Goal: Communication & Community: Answer question/provide support

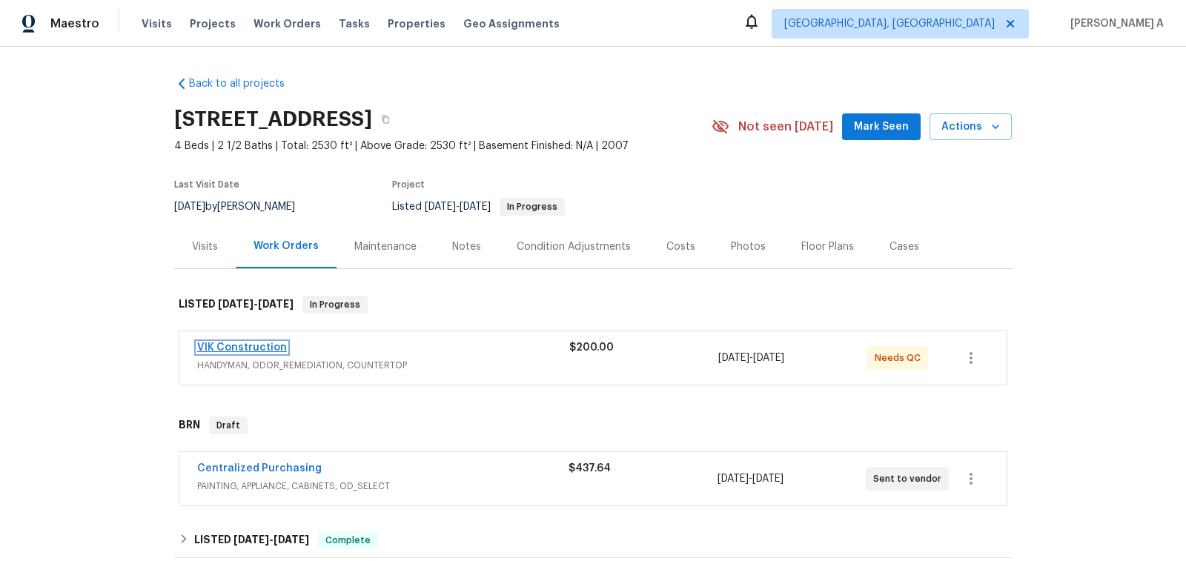
click at [244, 348] on link "VIK Construction" at bounding box center [242, 348] width 90 height 10
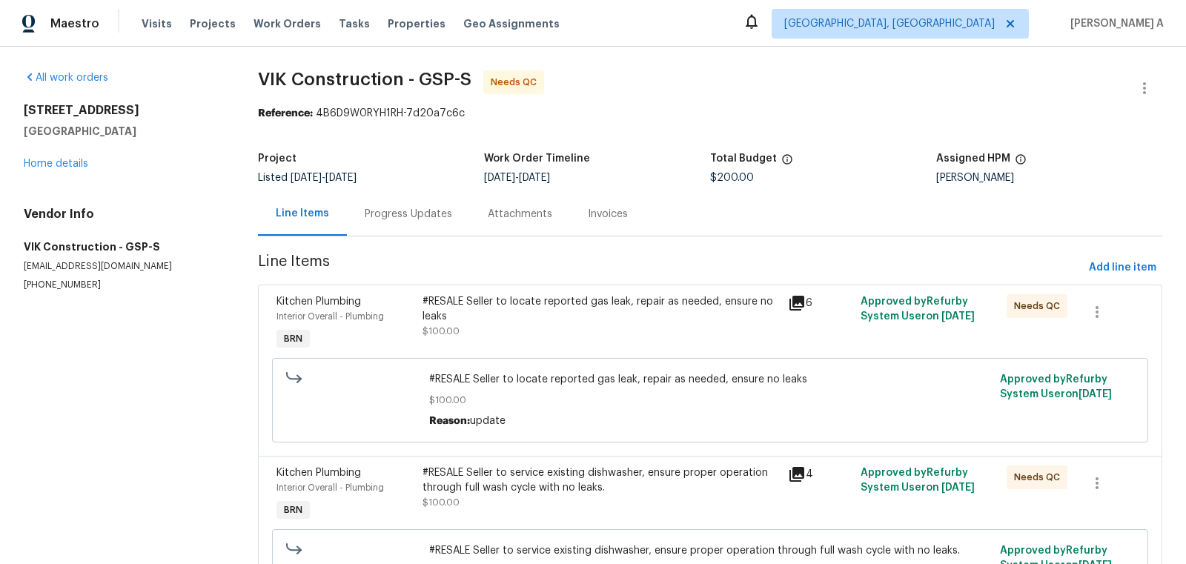
scroll to position [104, 0]
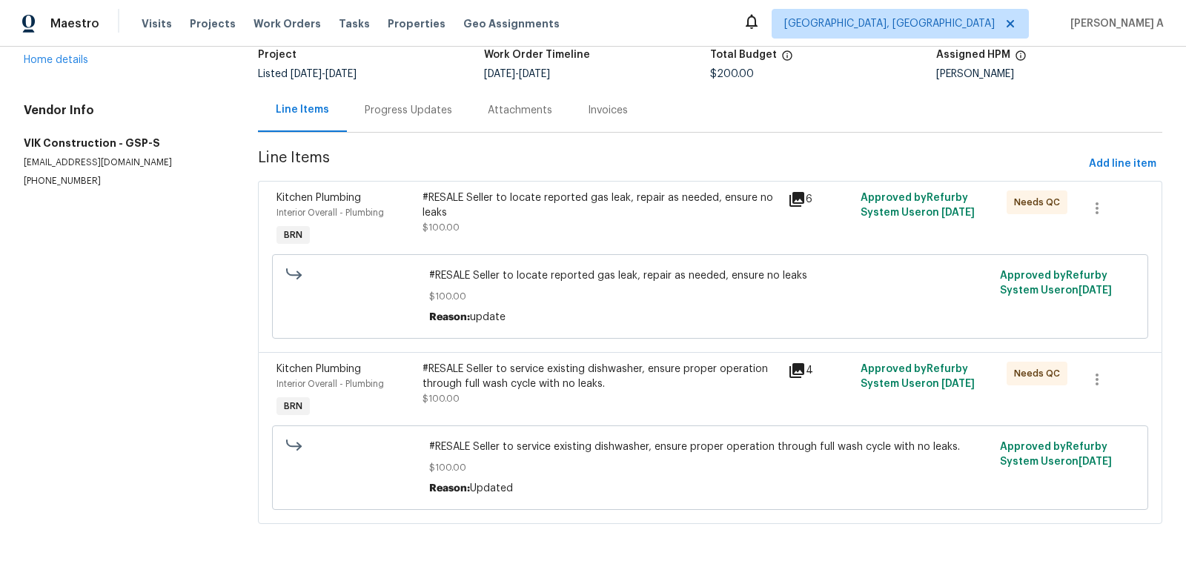
click at [595, 400] on div "#RESALE Seller to service existing dishwasher, ensure proper operation through …" at bounding box center [601, 384] width 356 height 44
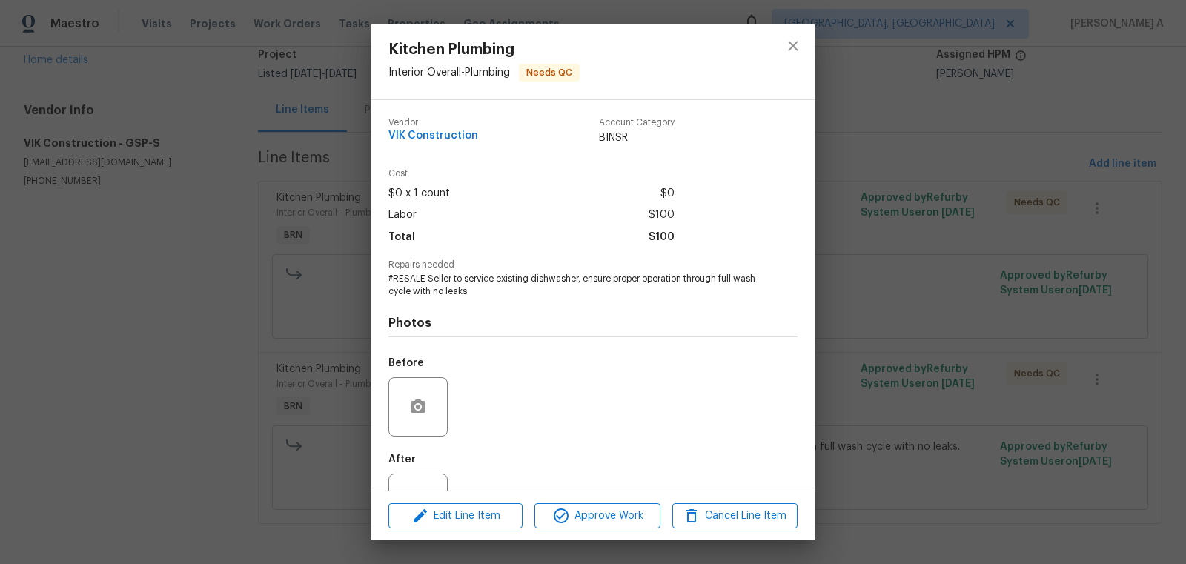
scroll to position [56, 0]
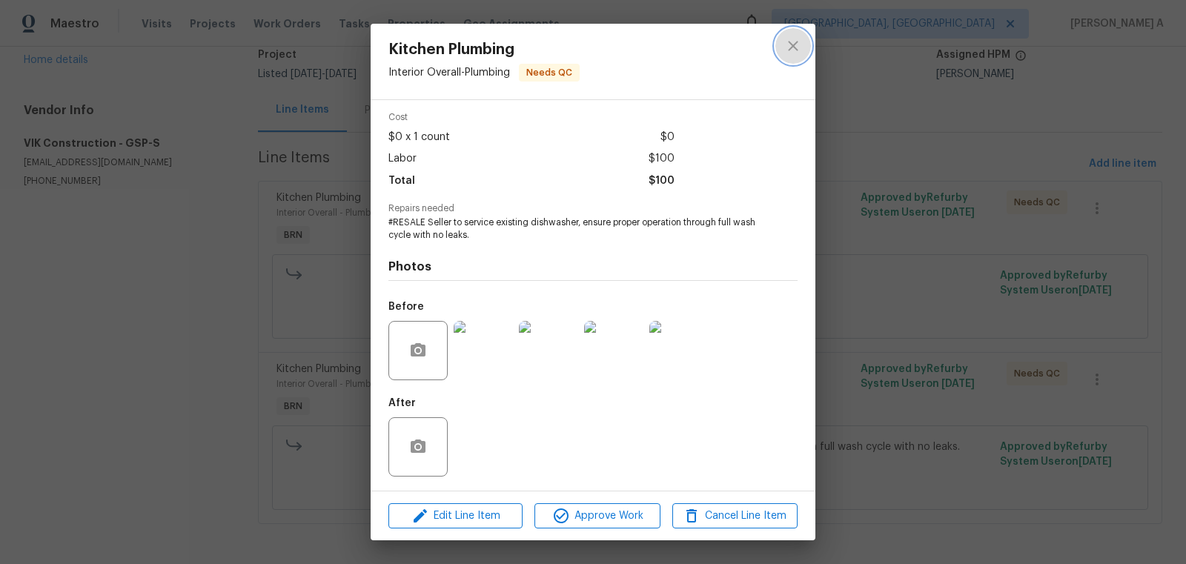
click at [795, 54] on icon "close" at bounding box center [793, 46] width 18 height 18
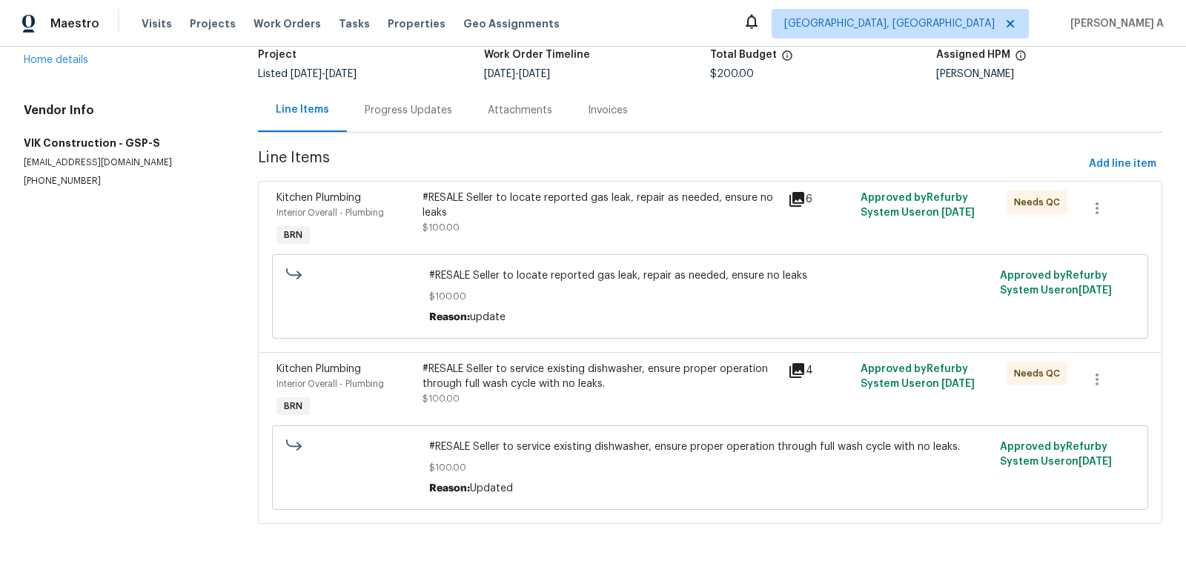
scroll to position [0, 0]
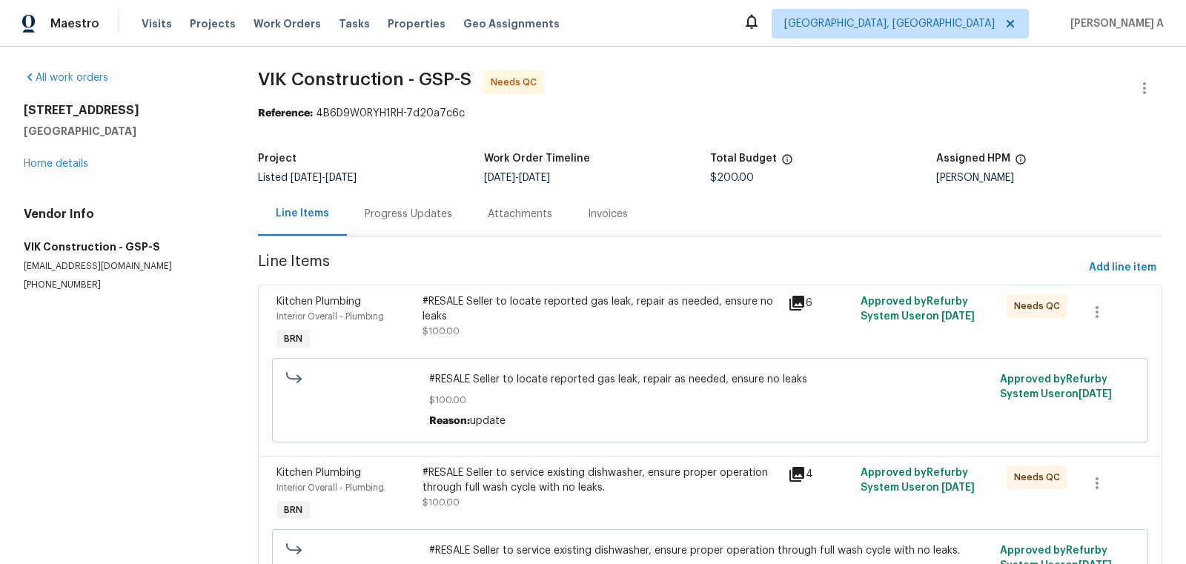
click at [400, 228] on div "Progress Updates" at bounding box center [408, 214] width 123 height 44
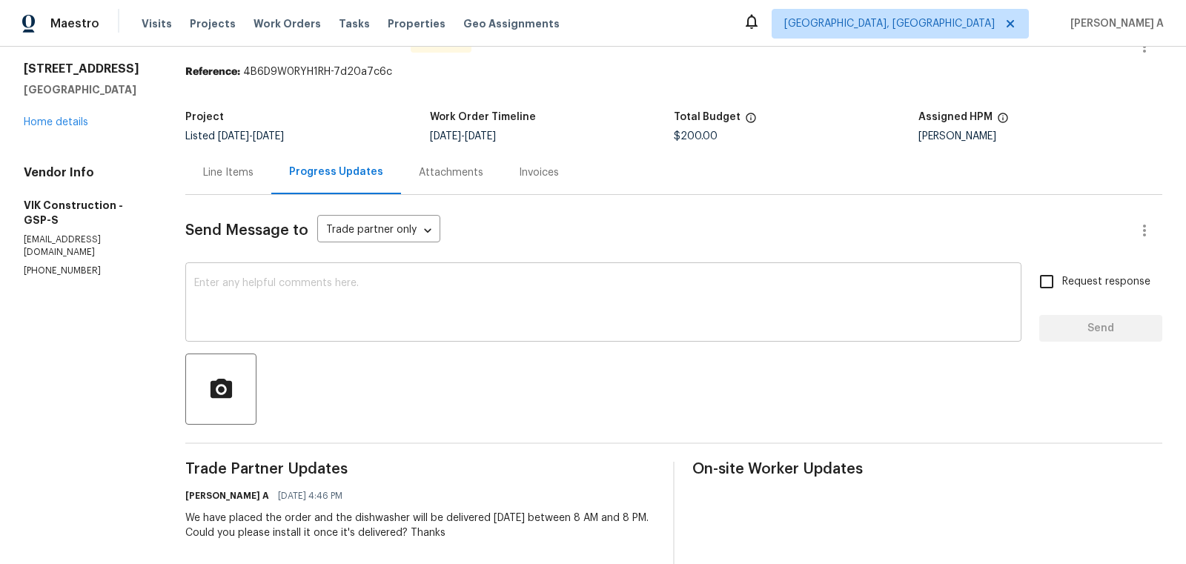
scroll to position [65, 0]
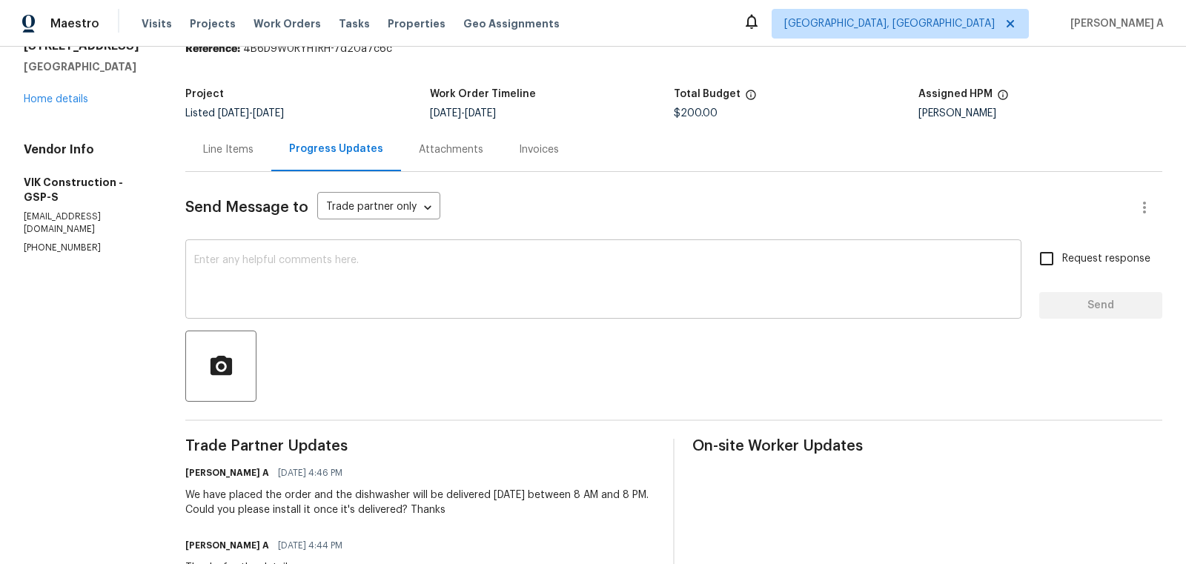
click at [488, 273] on textarea at bounding box center [603, 281] width 819 height 52
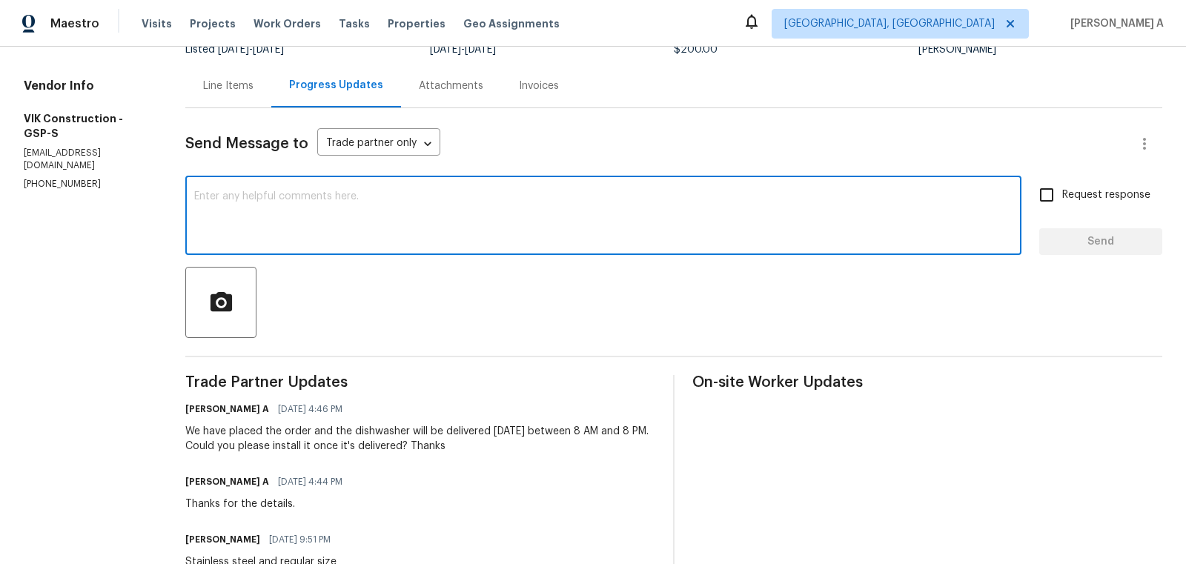
scroll to position [134, 0]
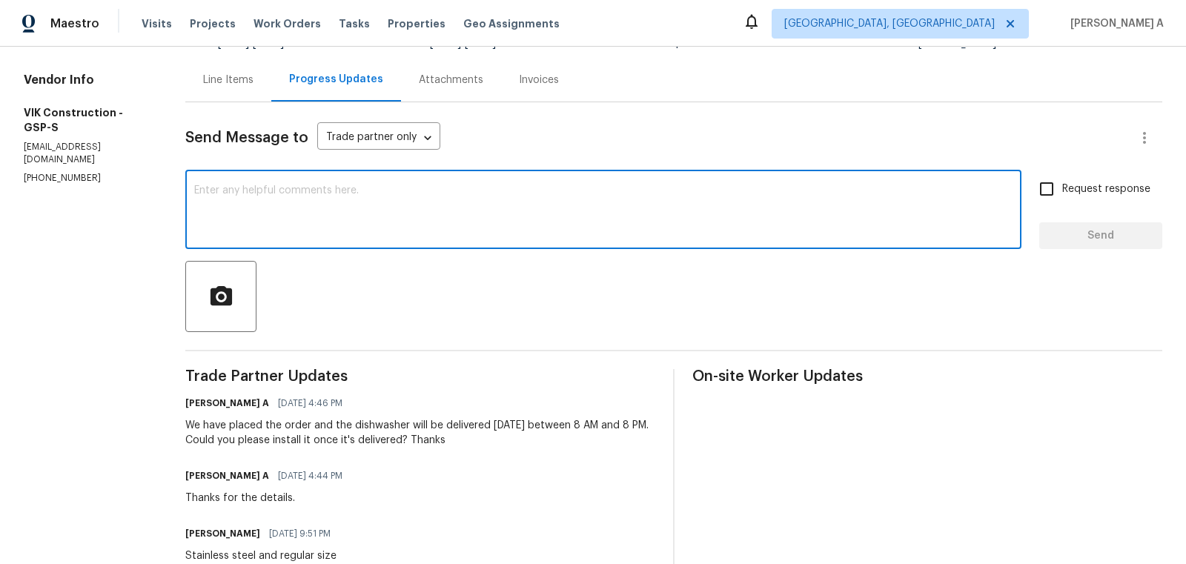
click at [216, 531] on h6 "Viktor Matviiv" at bounding box center [222, 533] width 75 height 15
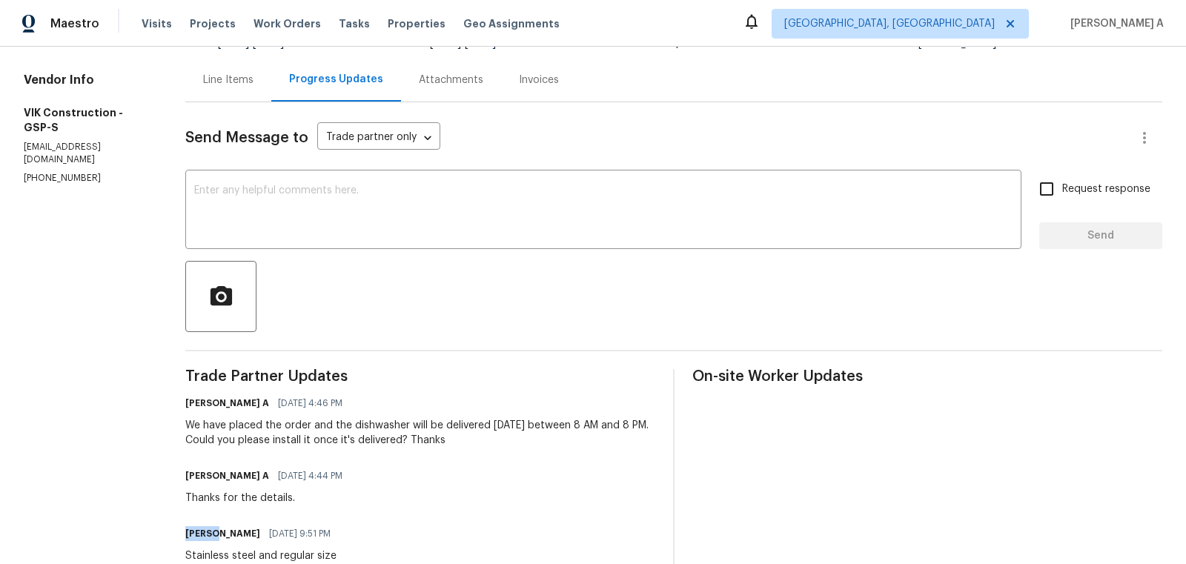
click at [216, 531] on h6 "Viktor Matviiv" at bounding box center [222, 533] width 75 height 15
copy h6 "Viktor"
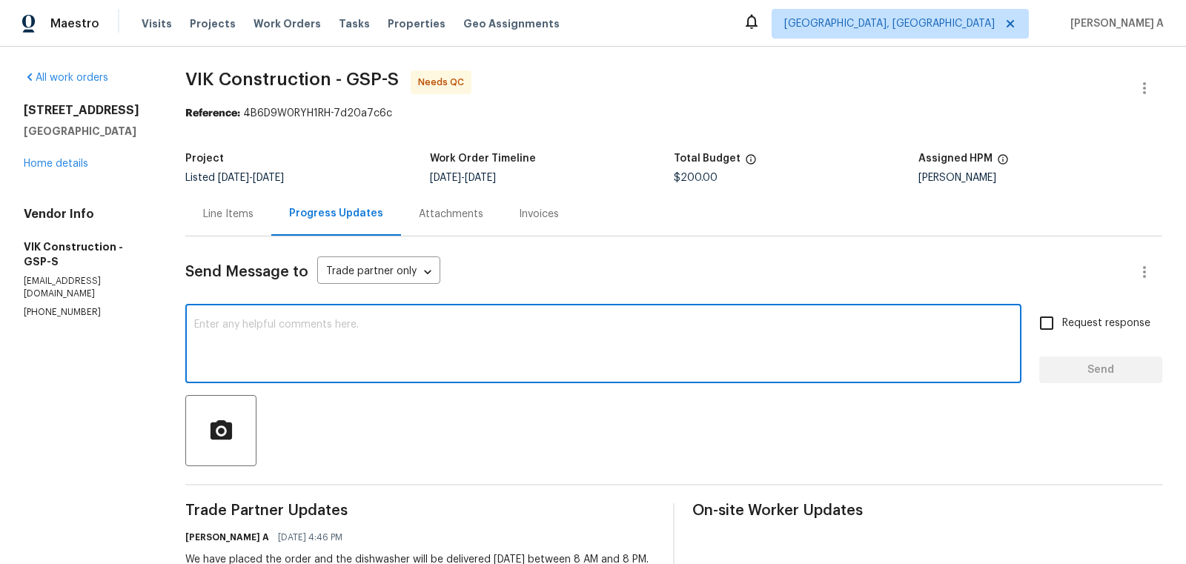
click at [295, 357] on textarea at bounding box center [603, 346] width 819 height 52
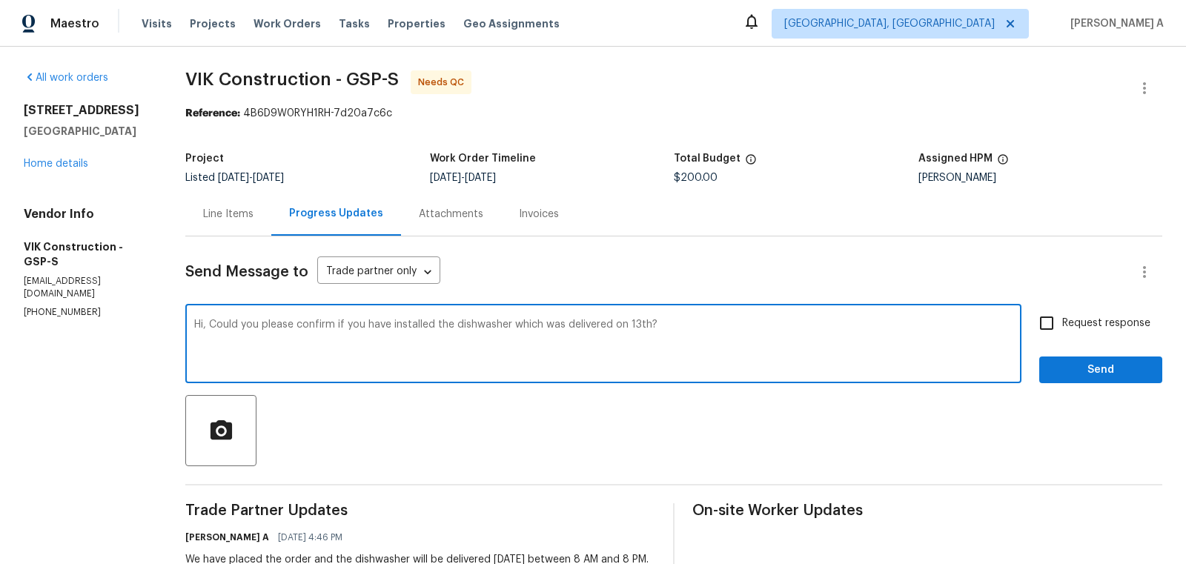
click at [0, 0] on qb-div "Swap out "which" or "that" that" at bounding box center [0, 0] width 0 height 0
click at [0, 0] on span "13th?" at bounding box center [0, 0] width 0 height 0
click at [527, 328] on textarea "Hi, Could you please confirm if you have installed the dishwasher that was deli…" at bounding box center [603, 346] width 819 height 52
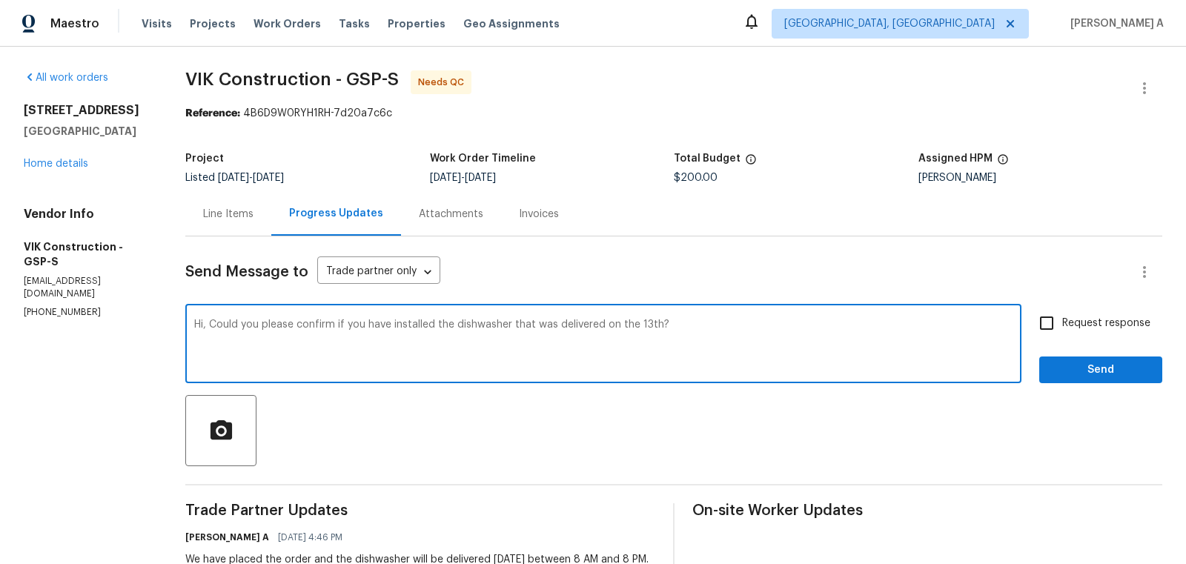
click at [0, 0] on icon "Paraphrase text" at bounding box center [0, 0] width 0 height 0
click at [0, 0] on icon "Text is too long. Try paraphrasing shorter sections." at bounding box center [0, 0] width 0 height 0
click at [667, 362] on textarea "Hi, Could you please confirm if you have installed the dishwasher that was deli…" at bounding box center [603, 346] width 819 height 52
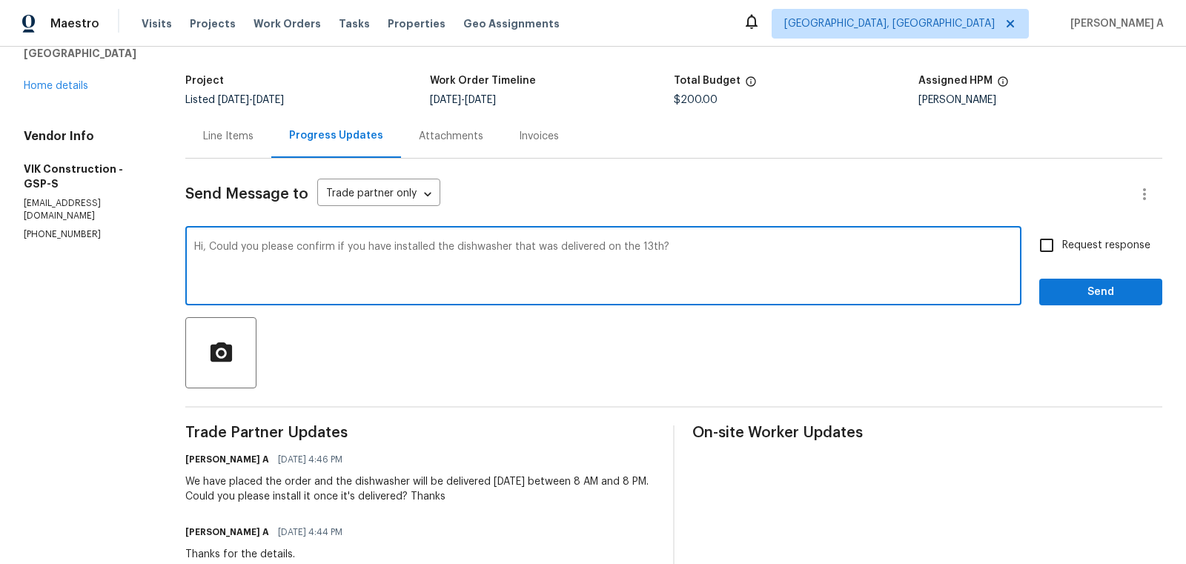
scroll to position [87, 0]
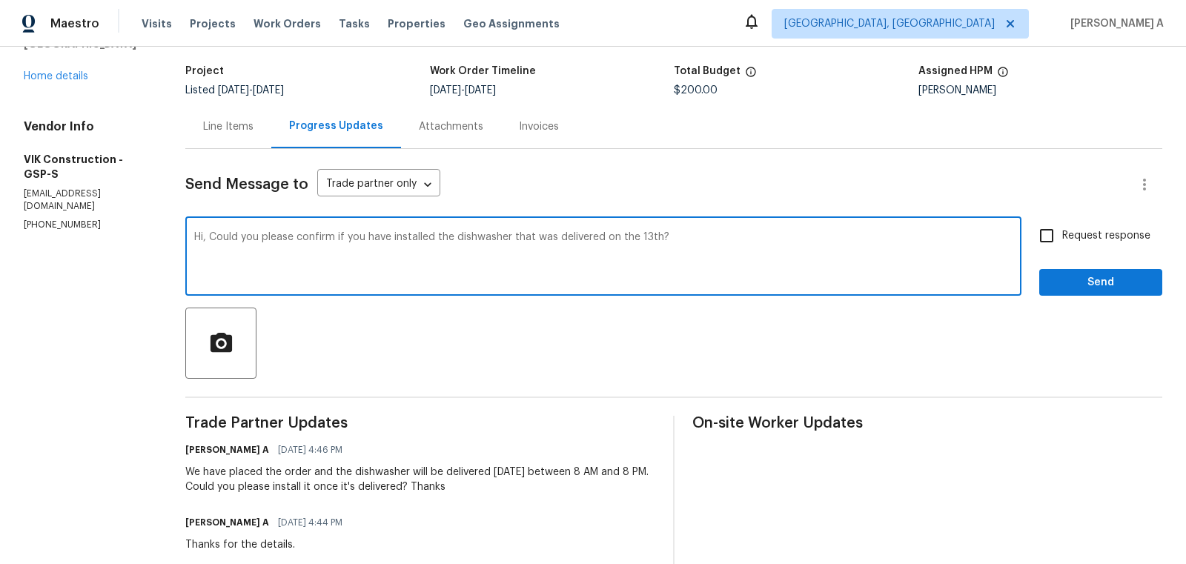
type textarea "Hi, Could you please confirm if you have installed the dishwasher that was deli…"
click at [1066, 238] on span "Request response" at bounding box center [1107, 236] width 88 height 16
click at [1063, 238] on input "Request response" at bounding box center [1046, 235] width 31 height 31
checkbox input "true"
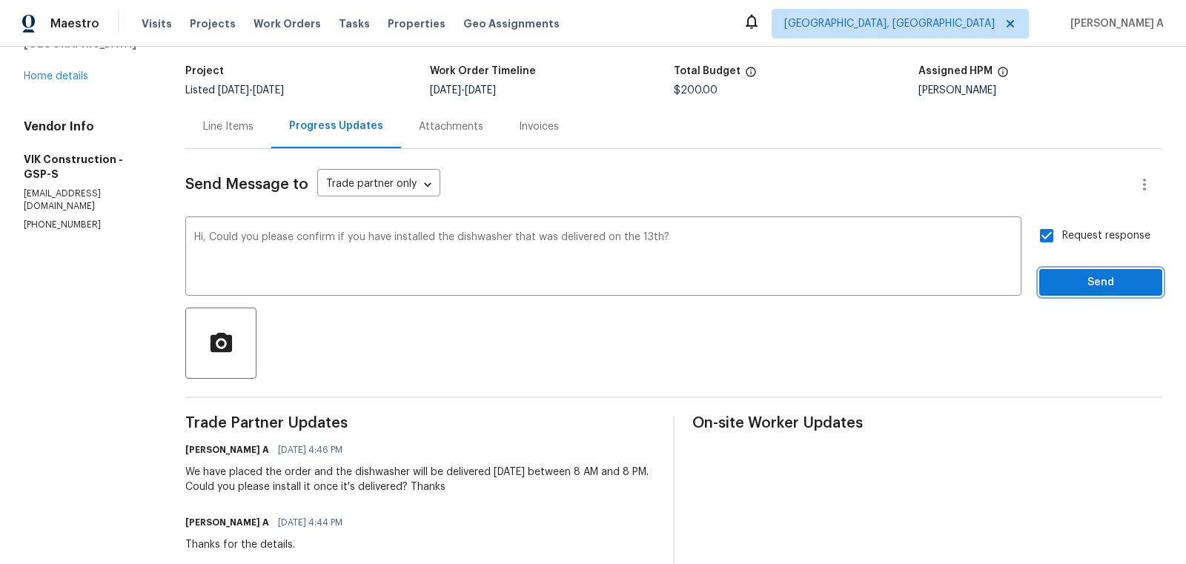
click at [1110, 283] on span "Send" at bounding box center [1100, 283] width 99 height 19
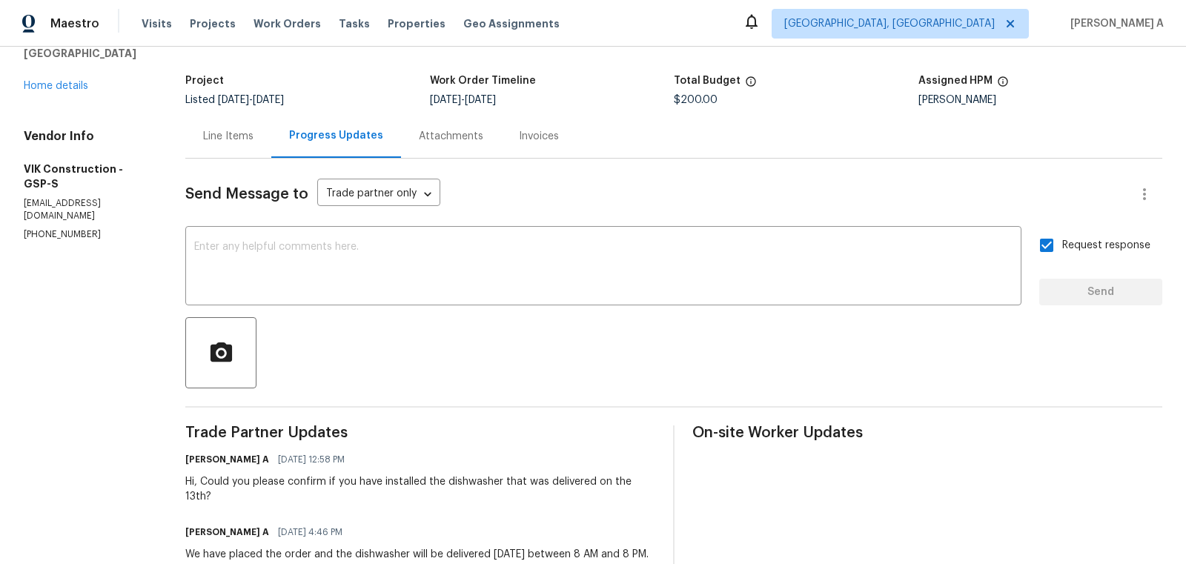
scroll to position [0, 0]
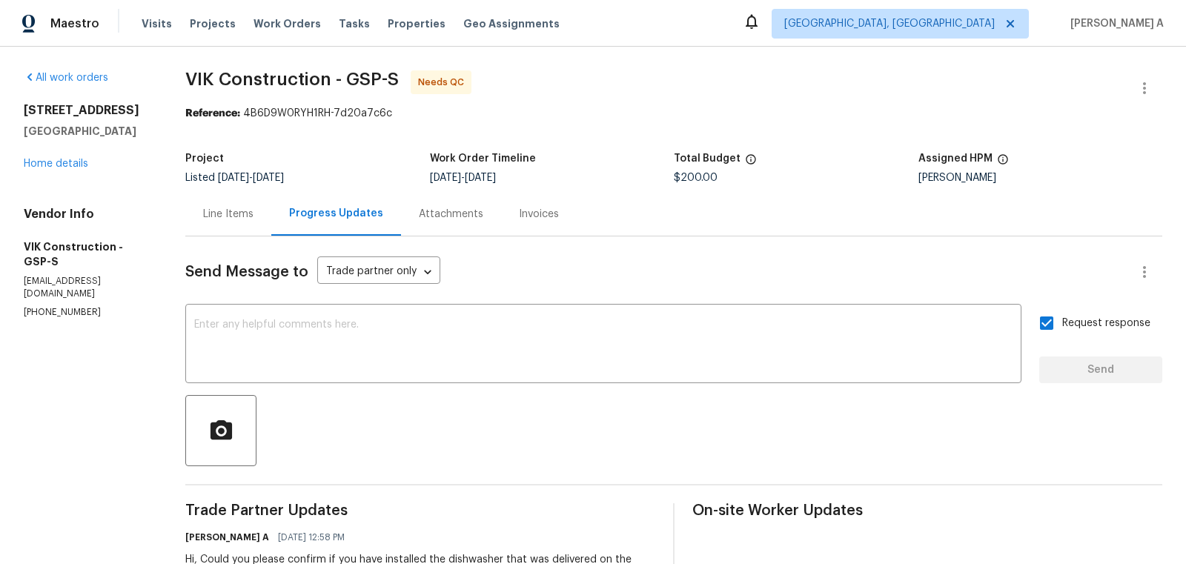
click at [236, 207] on div "Line Items" at bounding box center [228, 214] width 50 height 15
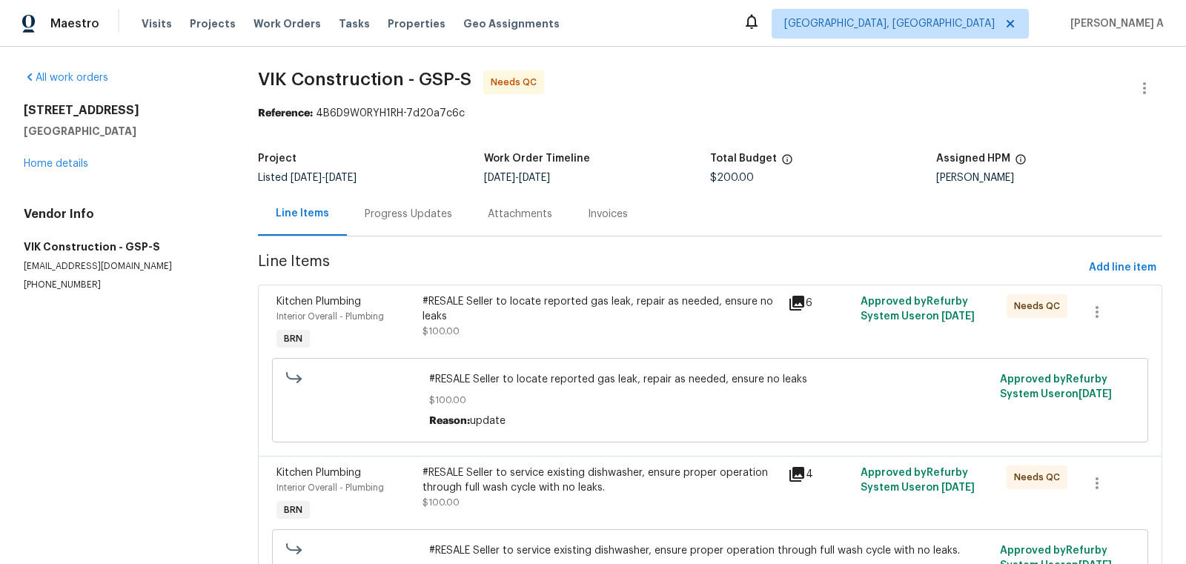
click at [379, 218] on div "Progress Updates" at bounding box center [408, 214] width 87 height 15
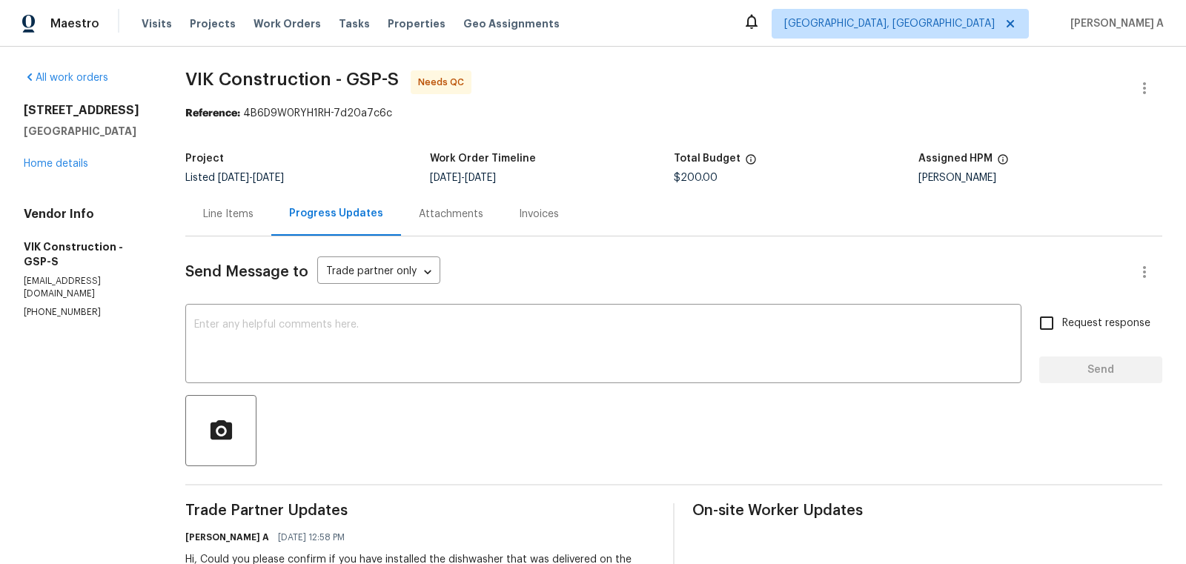
click at [254, 217] on div "Line Items" at bounding box center [228, 214] width 50 height 15
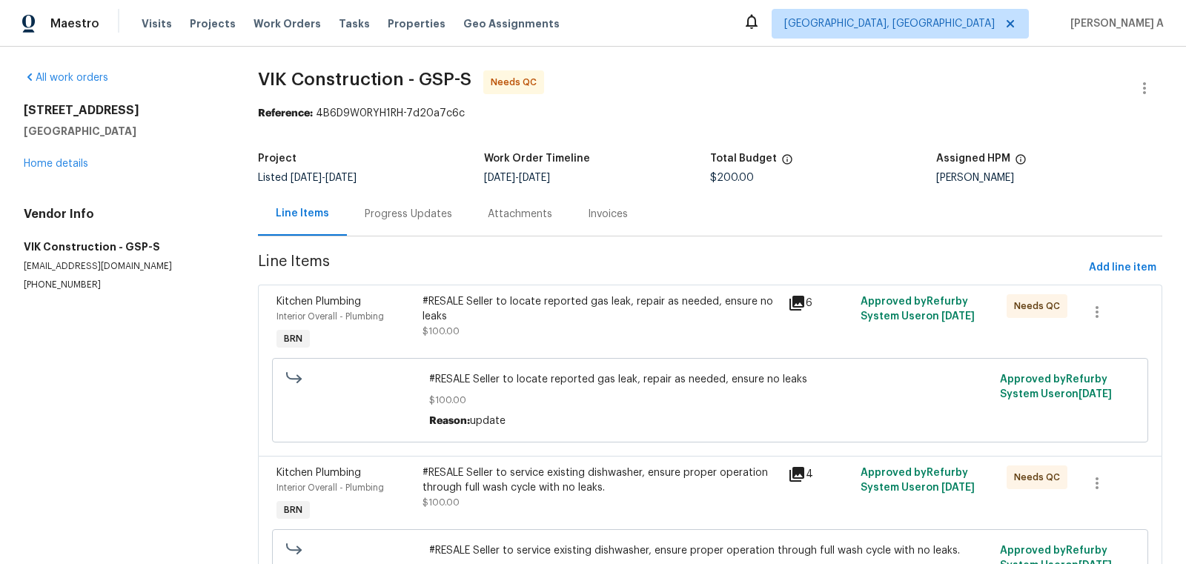
click at [664, 328] on div "#RESALE Seller to locate reported gas leak, repair as needed, ensure no leaks $…" at bounding box center [601, 316] width 356 height 44
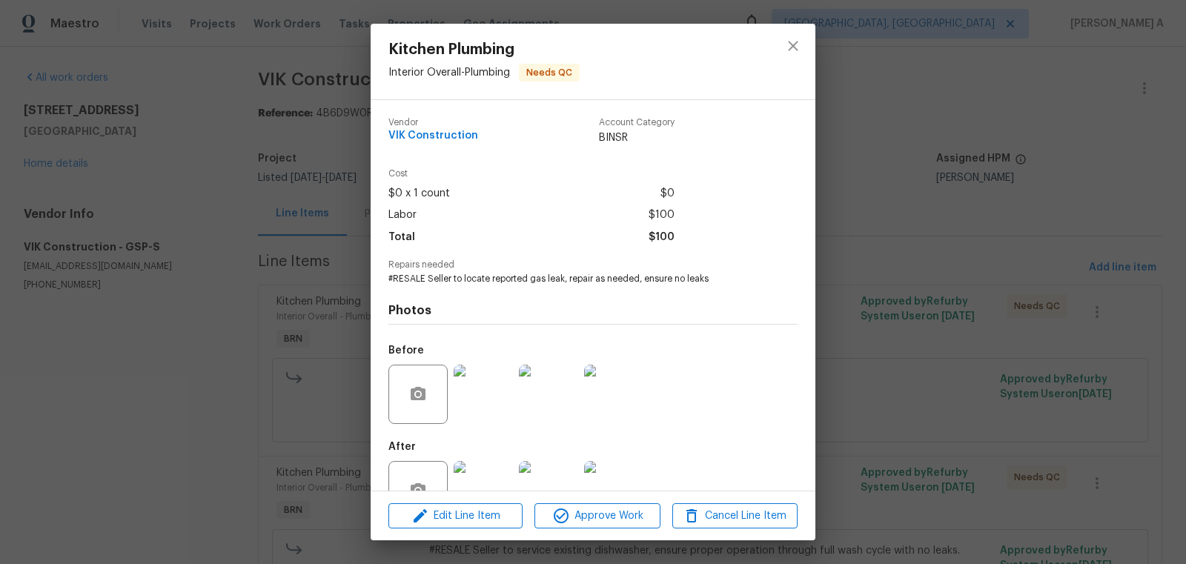
scroll to position [44, 0]
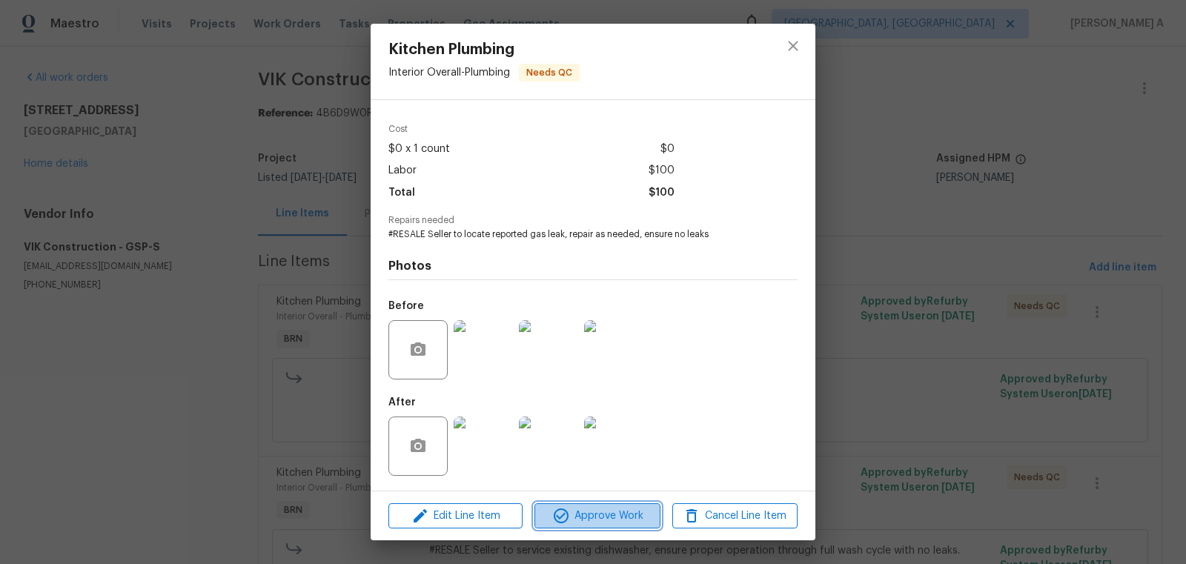
click at [607, 522] on span "Approve Work" at bounding box center [597, 516] width 116 height 19
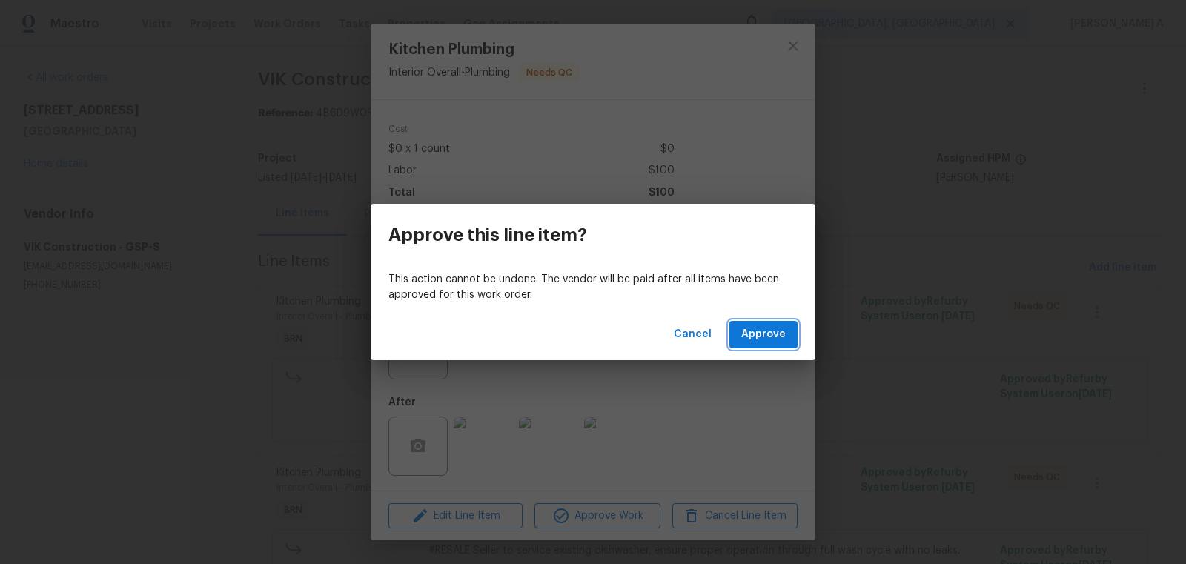
click at [767, 340] on span "Approve" at bounding box center [763, 335] width 44 height 19
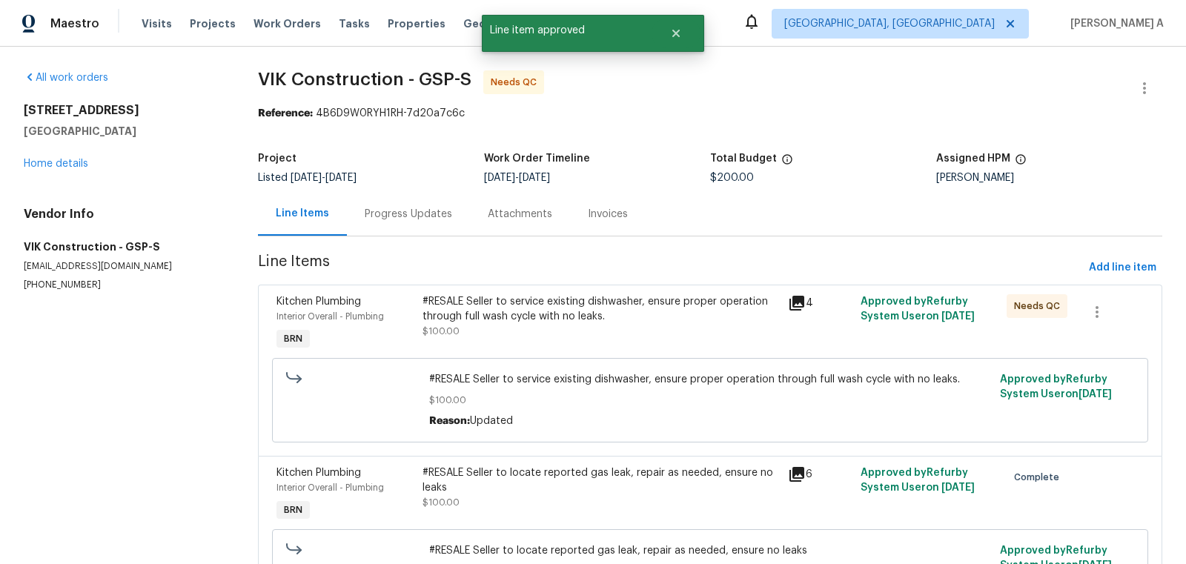
click at [73, 289] on p "(916) 804-9045" at bounding box center [123, 285] width 199 height 13
copy p "(916) 804-9045"
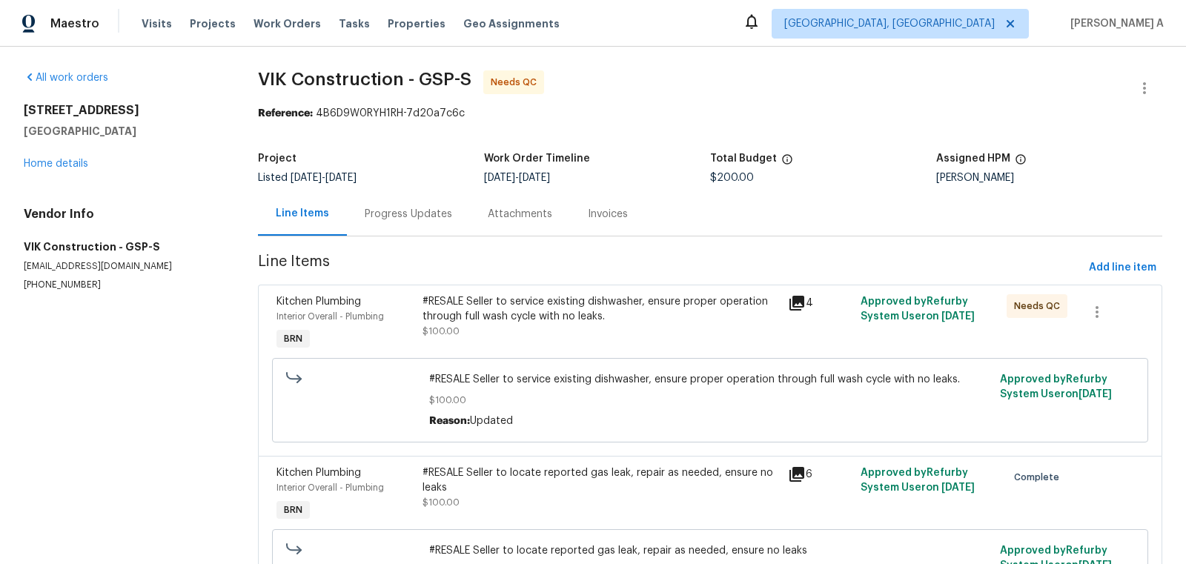
click at [397, 215] on div "Progress Updates" at bounding box center [408, 214] width 87 height 15
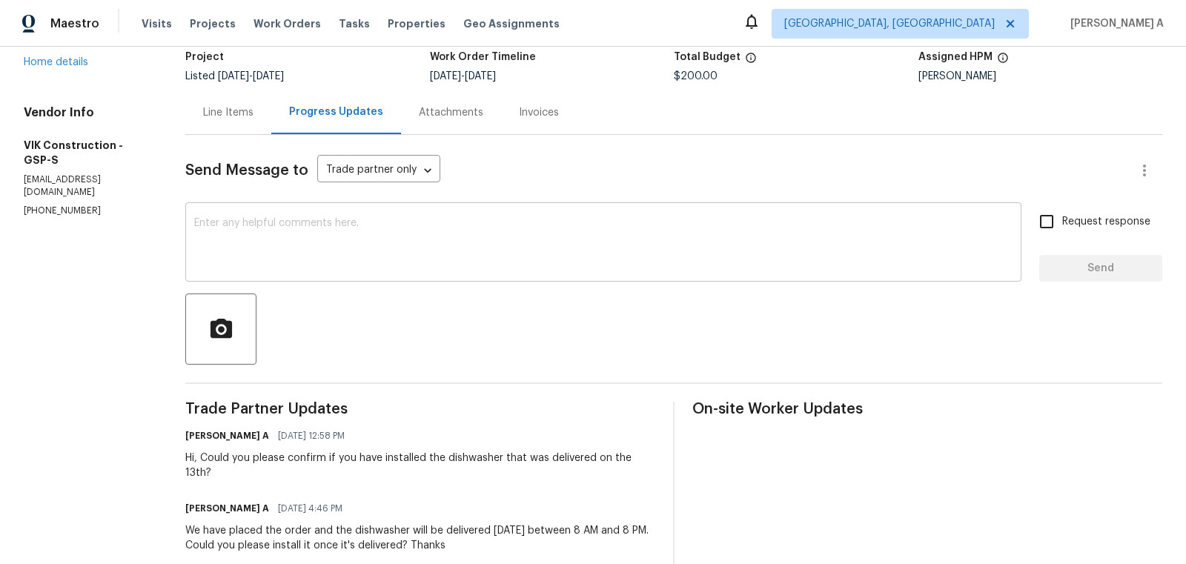
scroll to position [138, 0]
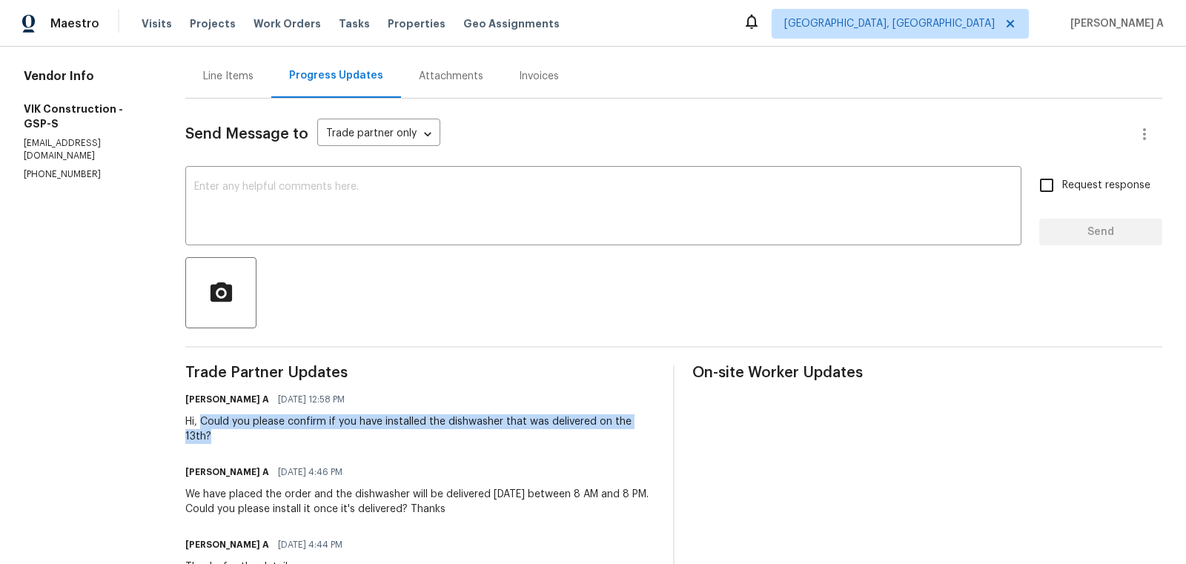
copy div "Could you please confirm if you have installed the dishwasher that was delivere…"
drag, startPoint x: 218, startPoint y: 421, endPoint x: 369, endPoint y: 437, distance: 151.4
click at [370, 437] on div "Hi, Could you please confirm if you have installed the dishwasher that was deli…" at bounding box center [420, 429] width 470 height 30
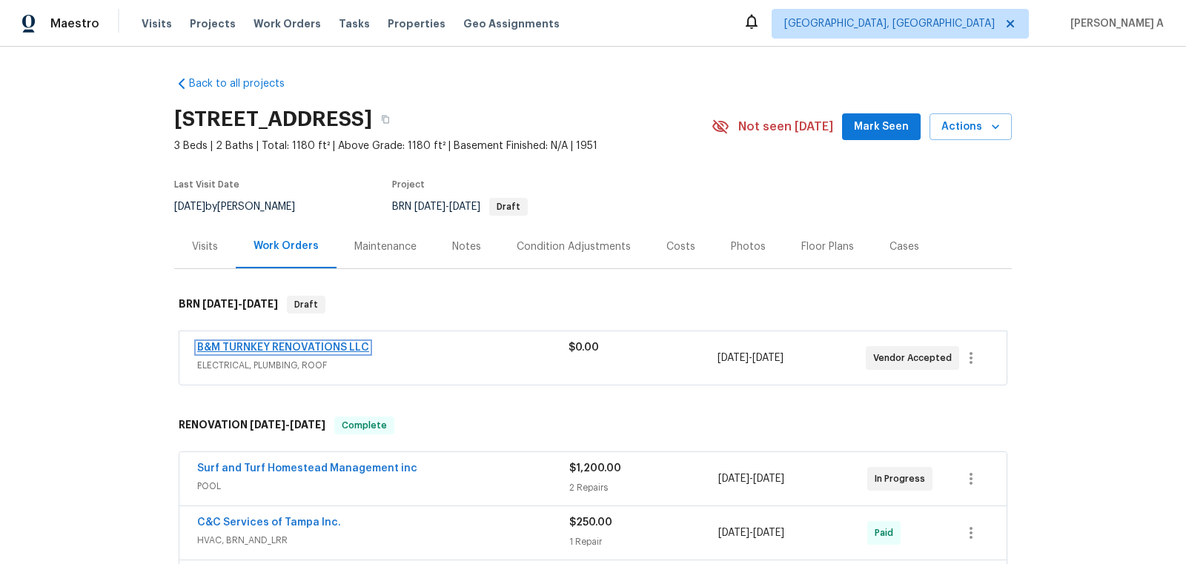
click at [309, 343] on link "B&M TURNKEY RENOVATIONS LLC" at bounding box center [283, 348] width 172 height 10
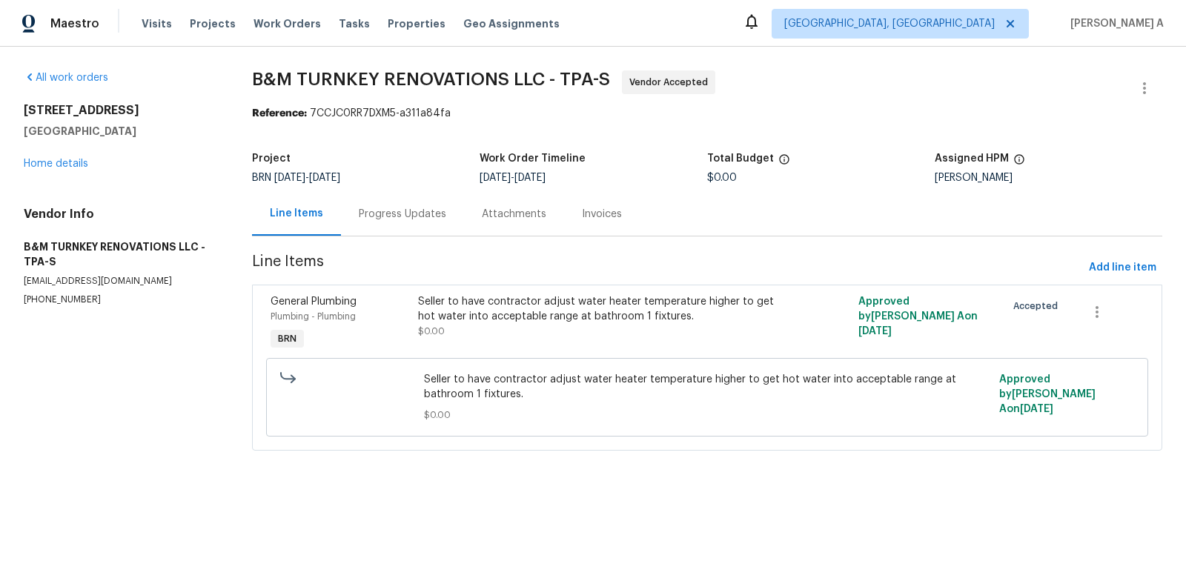
click at [389, 204] on div "Progress Updates" at bounding box center [402, 214] width 123 height 44
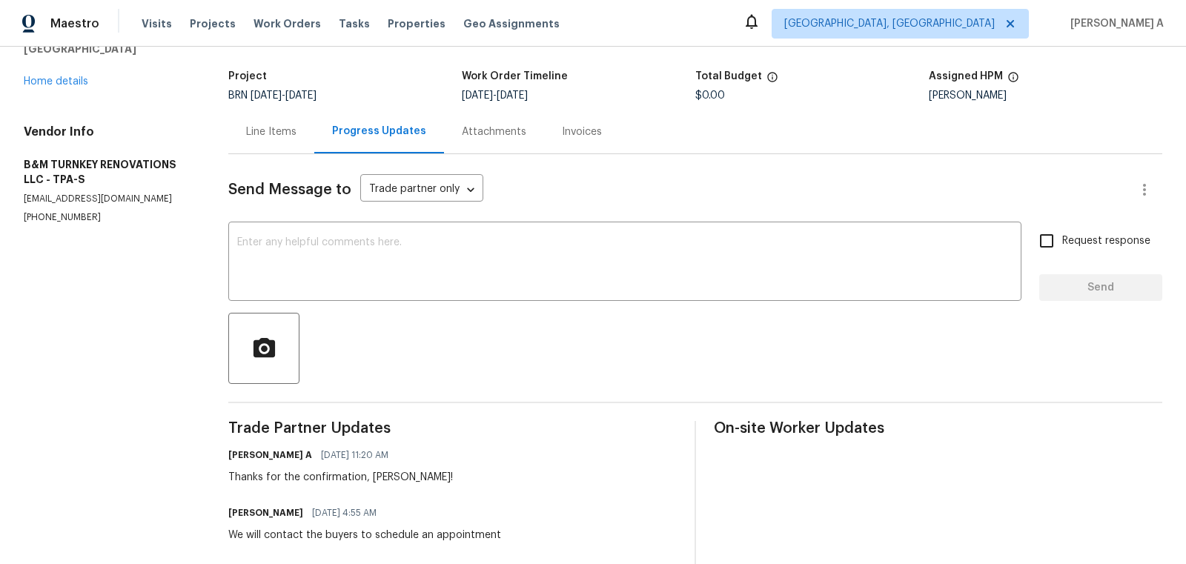
scroll to position [90, 0]
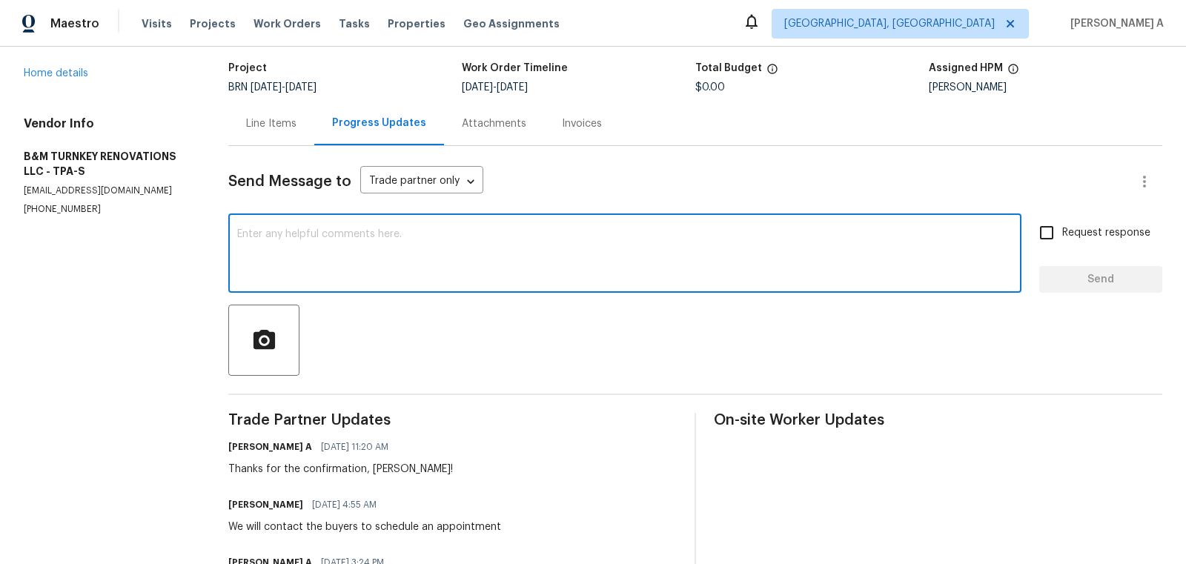
click at [431, 257] on textarea at bounding box center [625, 255] width 776 height 52
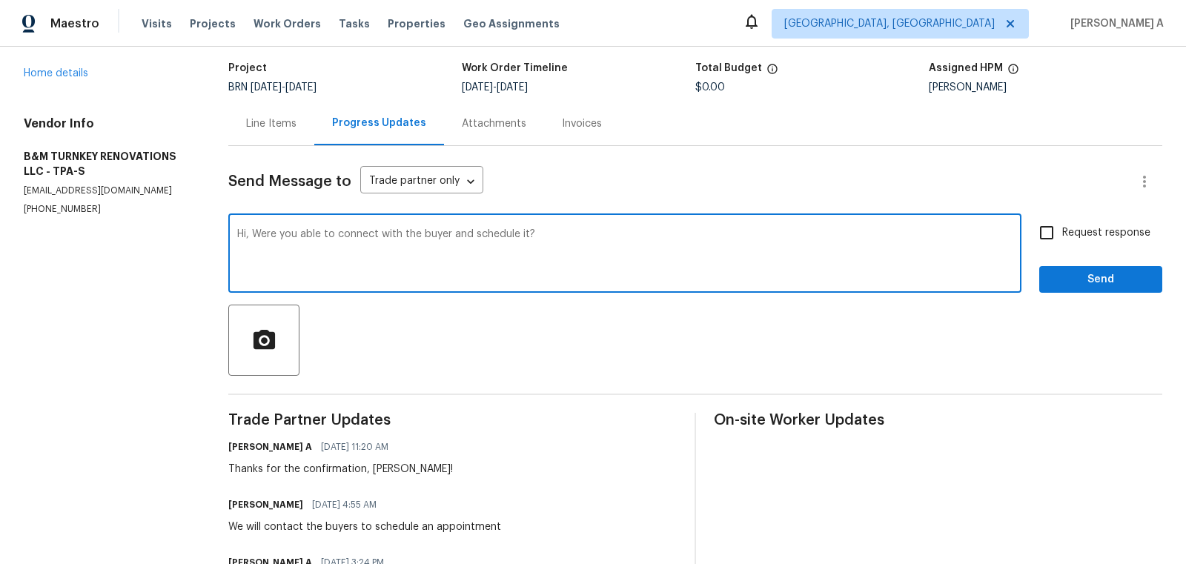
click at [431, 257] on textarea "Hi, Were you able to connect with the buyer and schedule it?" at bounding box center [625, 255] width 776 height 52
click at [0, 0] on icon "Paraphrase text" at bounding box center [0, 0] width 0 height 0
click at [0, 0] on icon "Text is too long. Try paraphrasing shorter sections." at bounding box center [0, 0] width 0 height 0
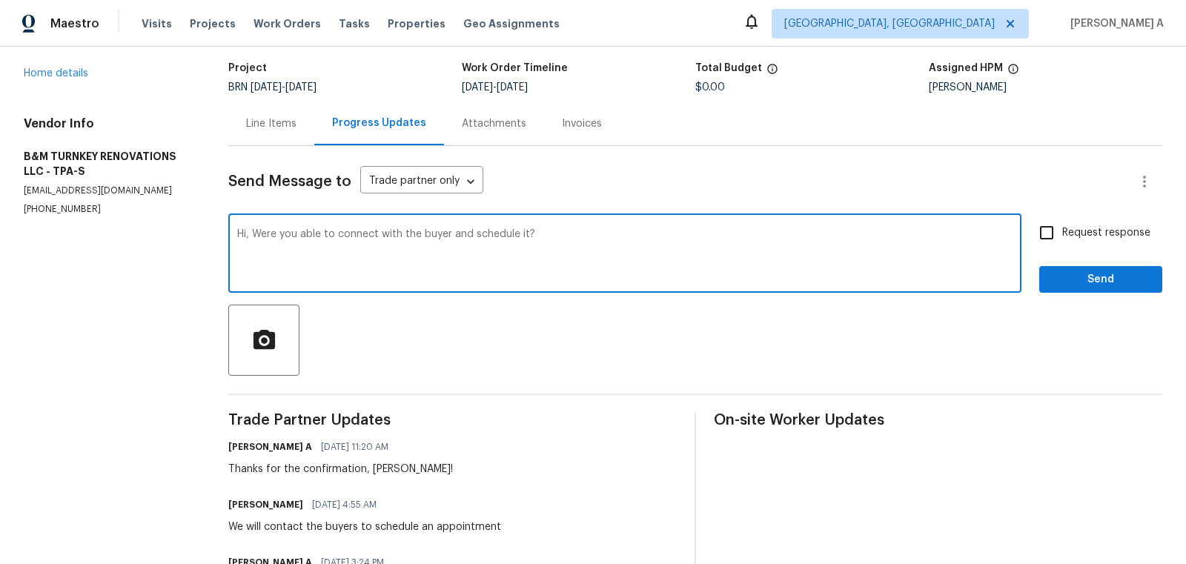
click at [0, 0] on span "Text is too long. Try paraphrasing shorter sections." at bounding box center [0, 0] width 0 height 0
click at [0, 0] on li "Were you able to contact and schedule the buyer?" at bounding box center [0, 0] width 0 height 0
type textarea "Hi, Were you able to contact and schedule the buyer?"
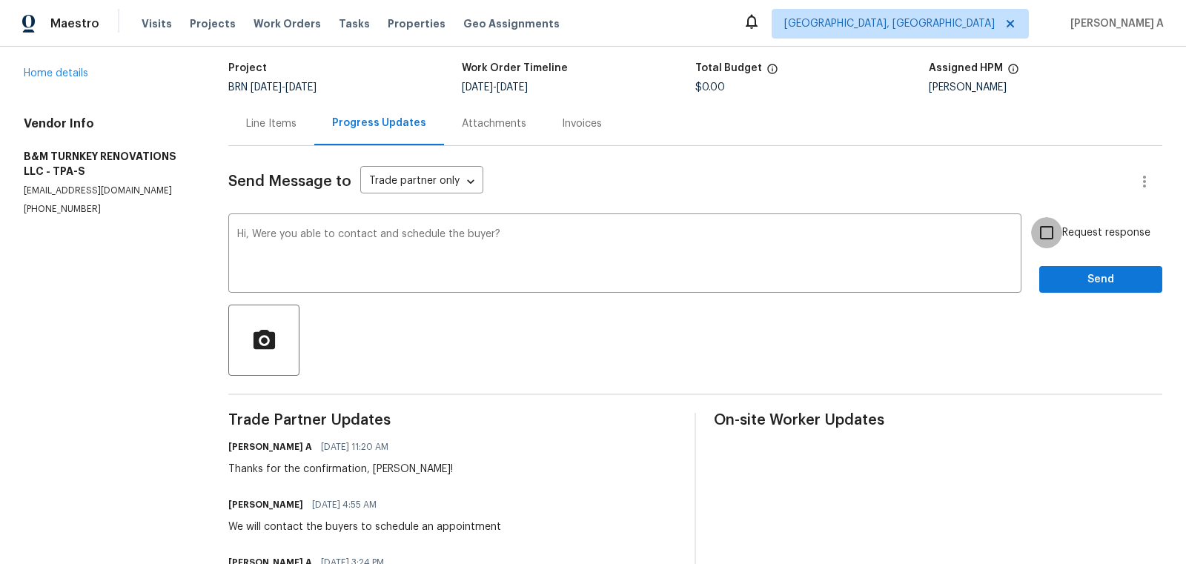
click at [1054, 234] on input "Request response" at bounding box center [1046, 232] width 31 height 31
checkbox input "true"
click at [1091, 271] on span "Send" at bounding box center [1100, 280] width 99 height 19
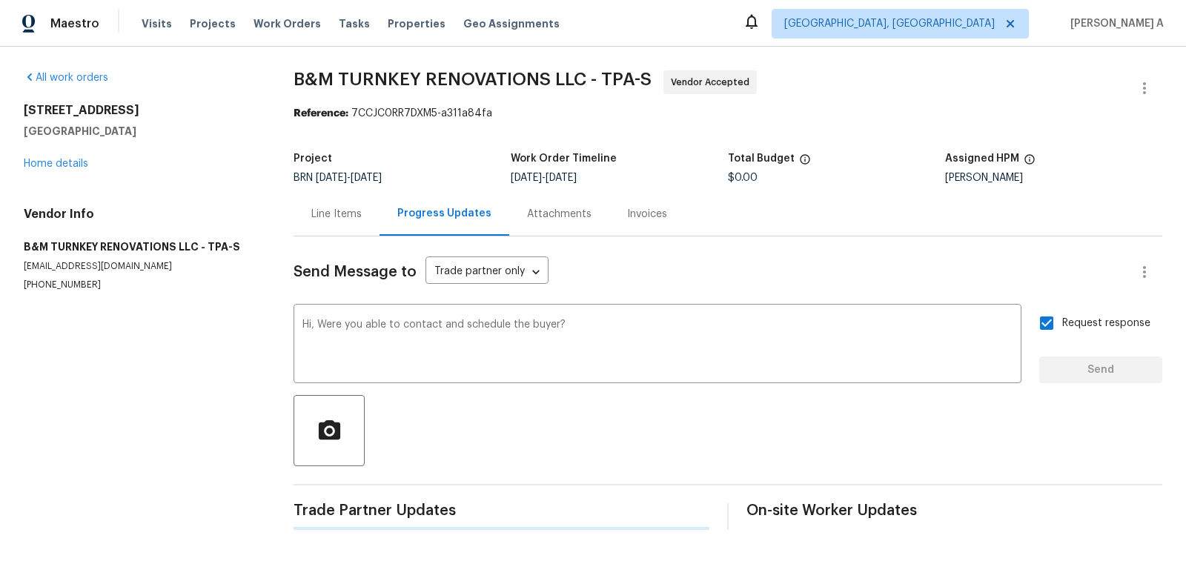
scroll to position [0, 0]
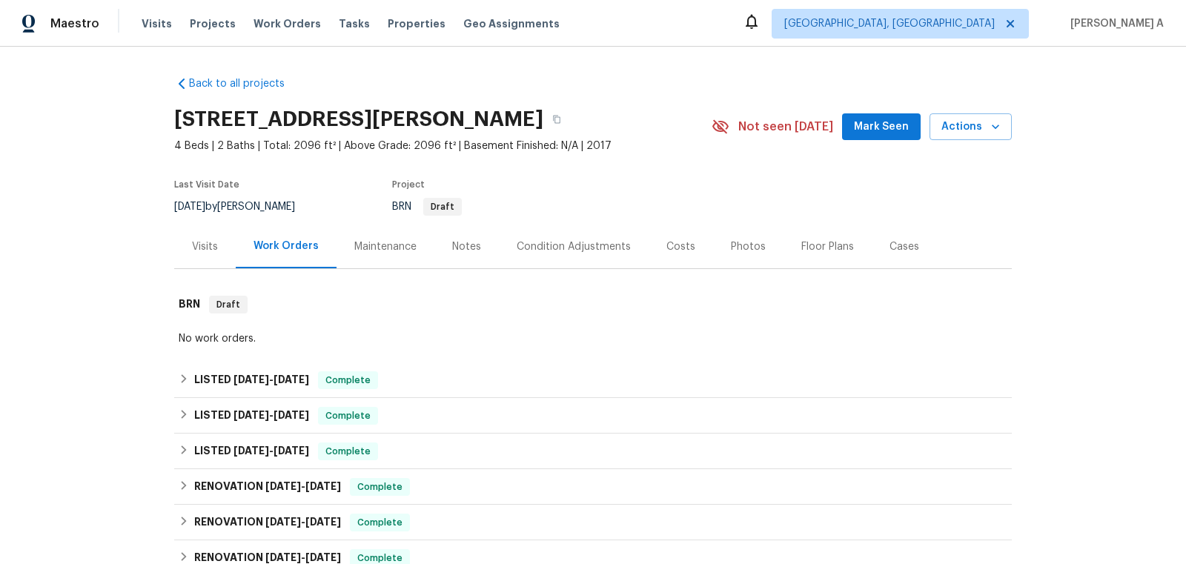
click at [458, 346] on div "No work orders." at bounding box center [593, 339] width 838 height 22
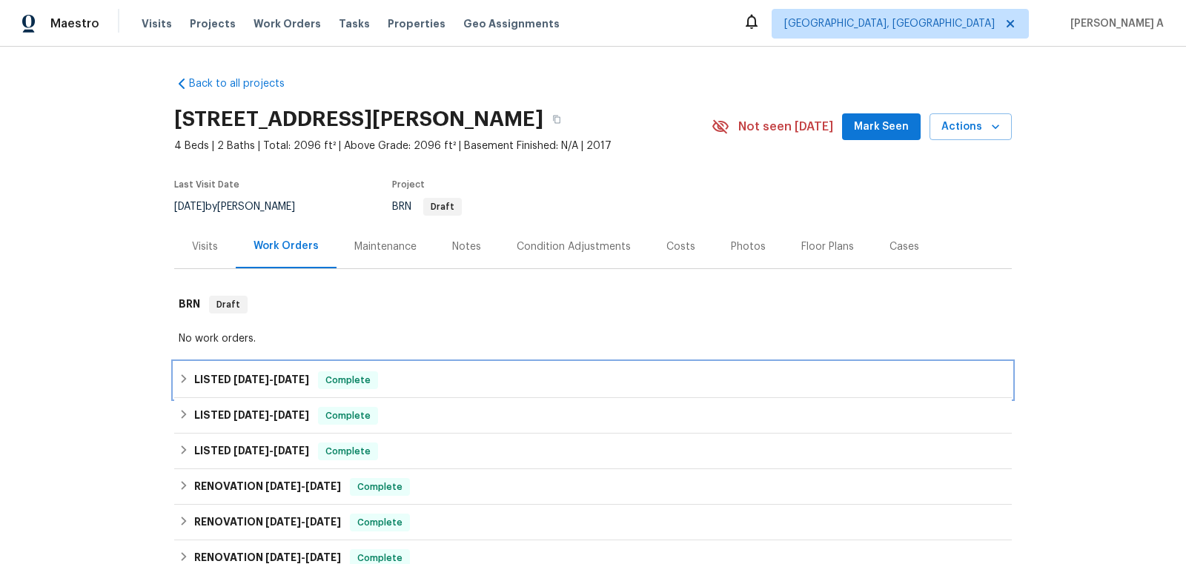
click at [440, 381] on div "LISTED 9/9/25 - 9/15/25 Complete" at bounding box center [593, 380] width 829 height 18
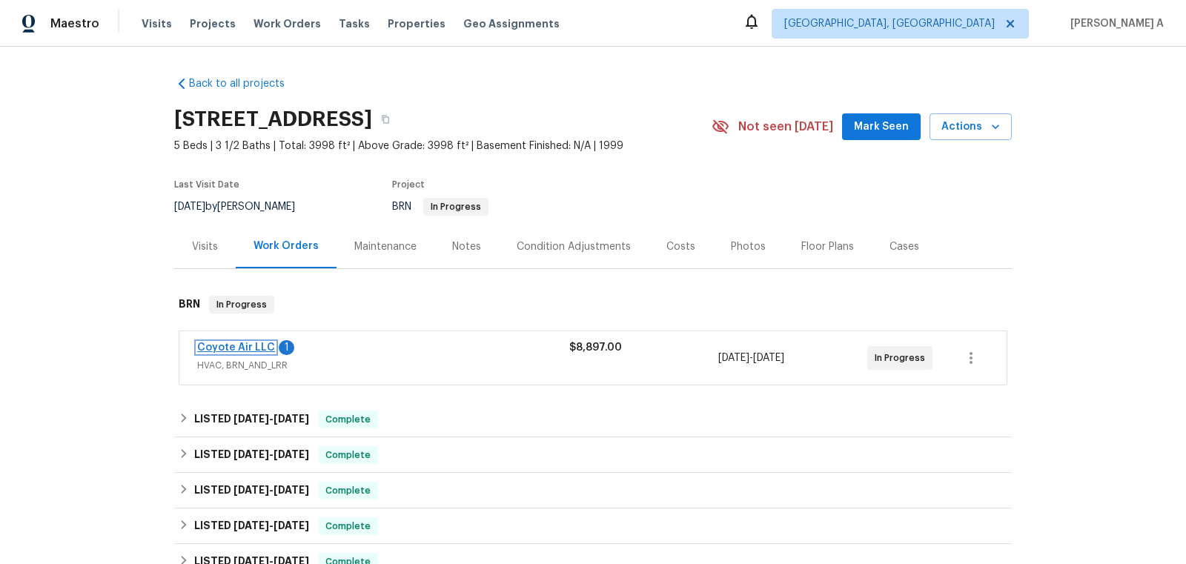
click at [239, 348] on link "Coyote Air LLC" at bounding box center [236, 348] width 78 height 10
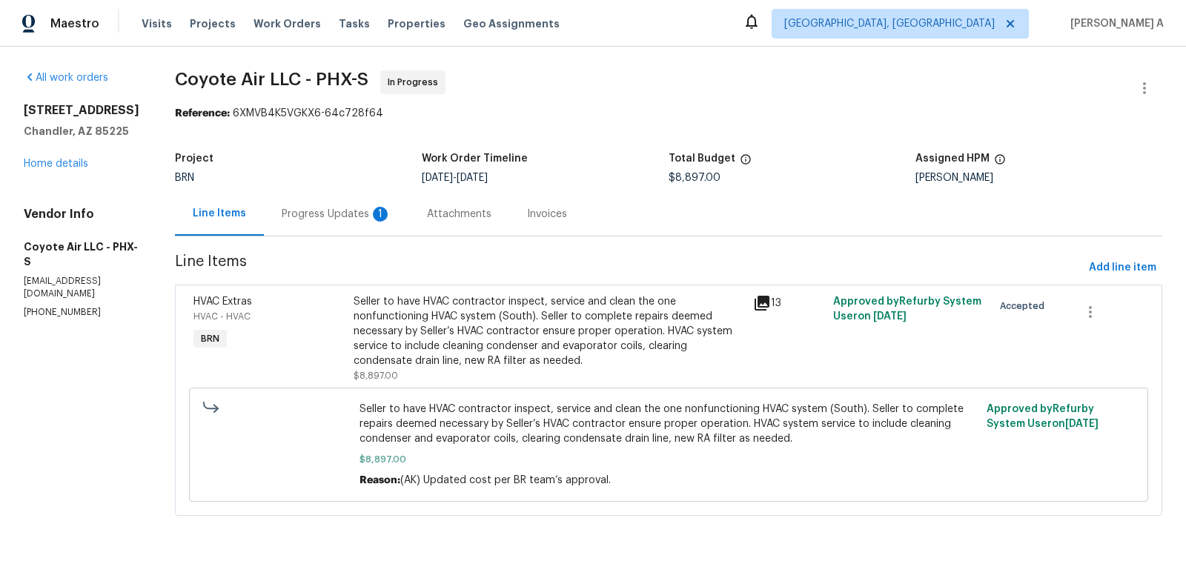
click at [355, 213] on div "Progress Updates 1" at bounding box center [337, 214] width 110 height 15
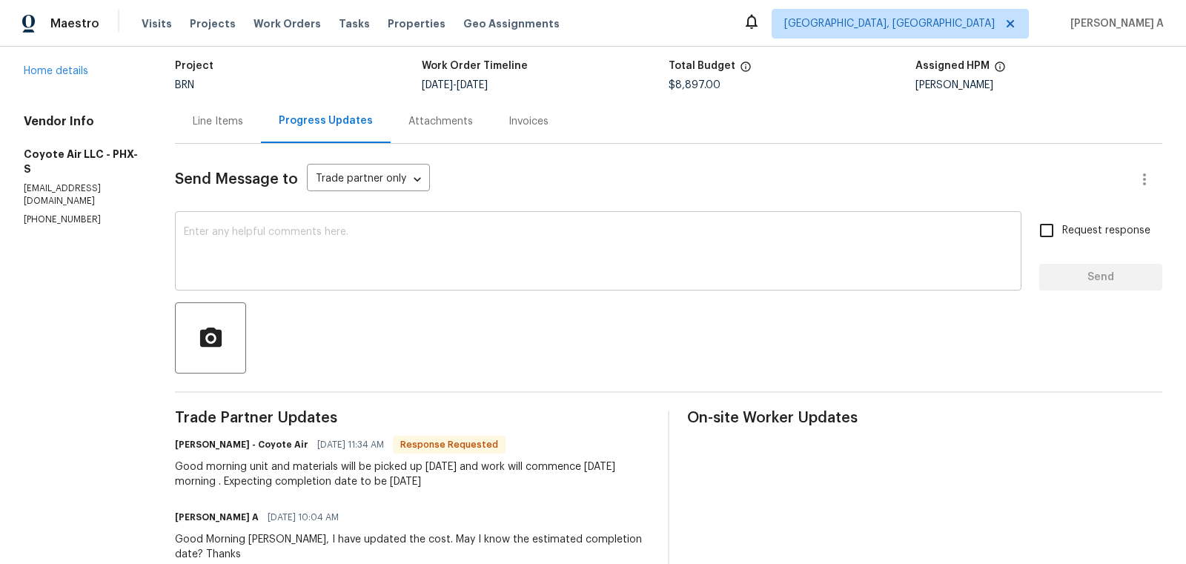
scroll to position [77, 0]
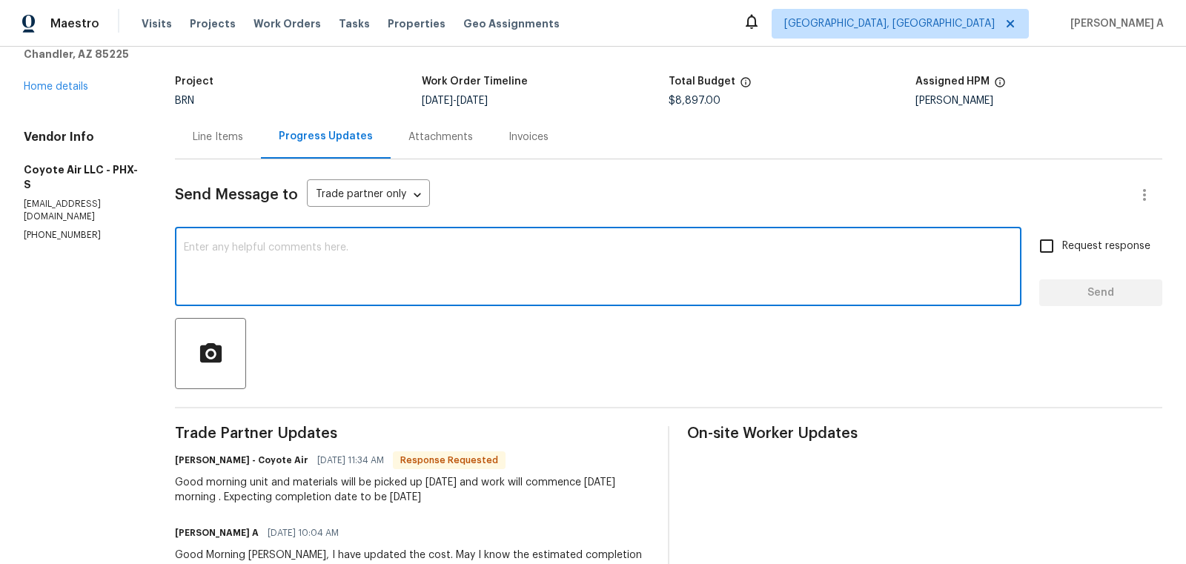
click at [370, 257] on textarea at bounding box center [598, 268] width 829 height 52
type textarea "Thanks for the confirmation."
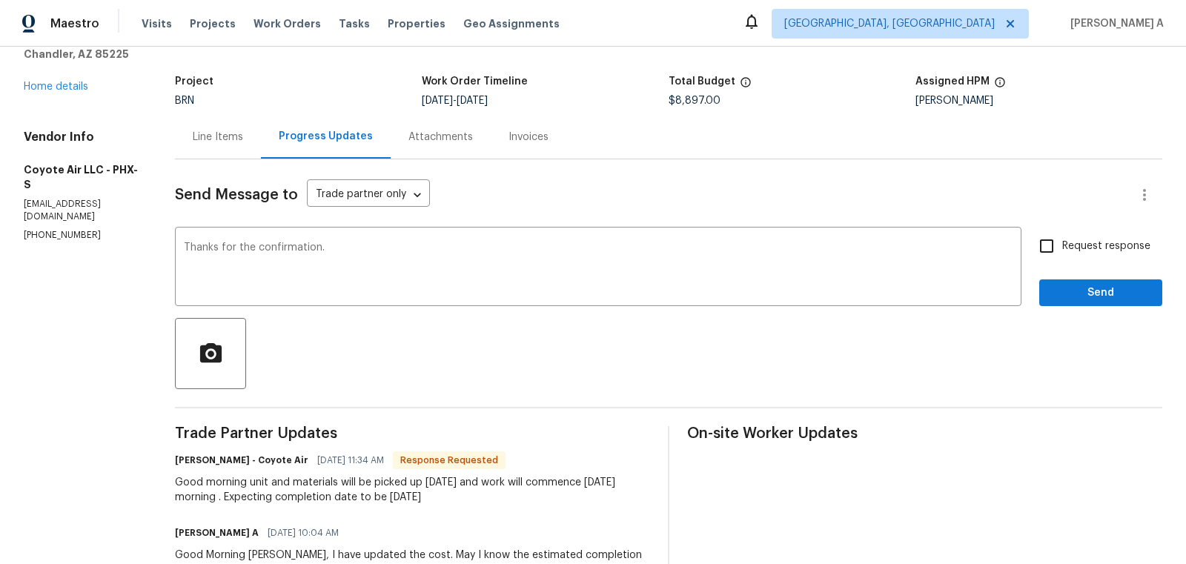
click at [1064, 247] on span "Request response" at bounding box center [1107, 247] width 88 height 16
click at [1063, 247] on input "Request response" at bounding box center [1046, 246] width 31 height 31
checkbox input "true"
click at [1113, 318] on div at bounding box center [669, 353] width 988 height 71
click at [1117, 294] on span "Send" at bounding box center [1100, 293] width 99 height 19
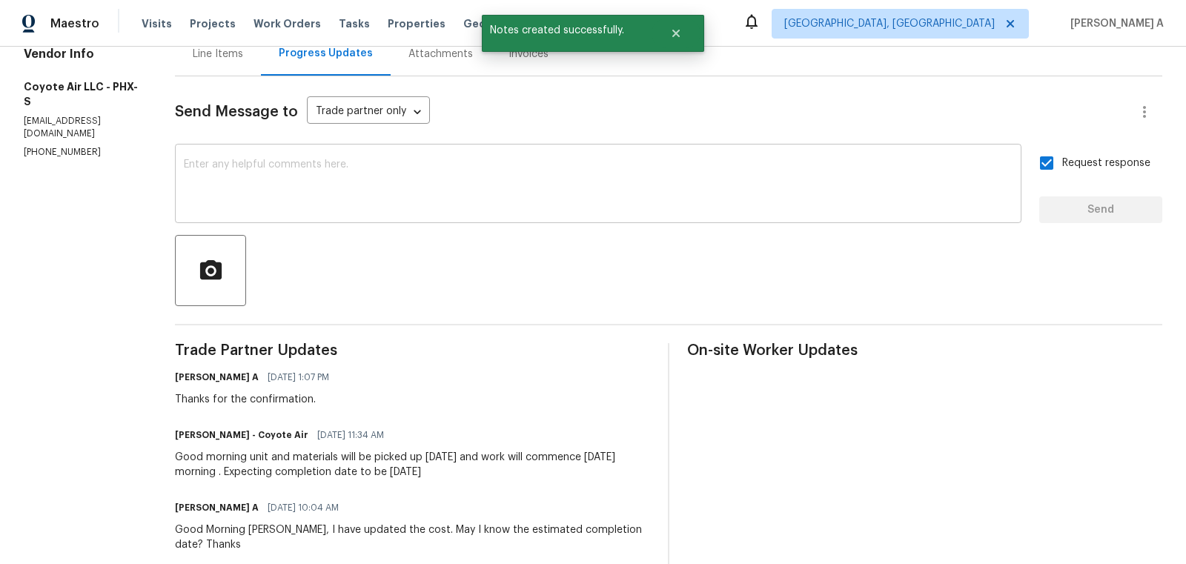
scroll to position [238, 0]
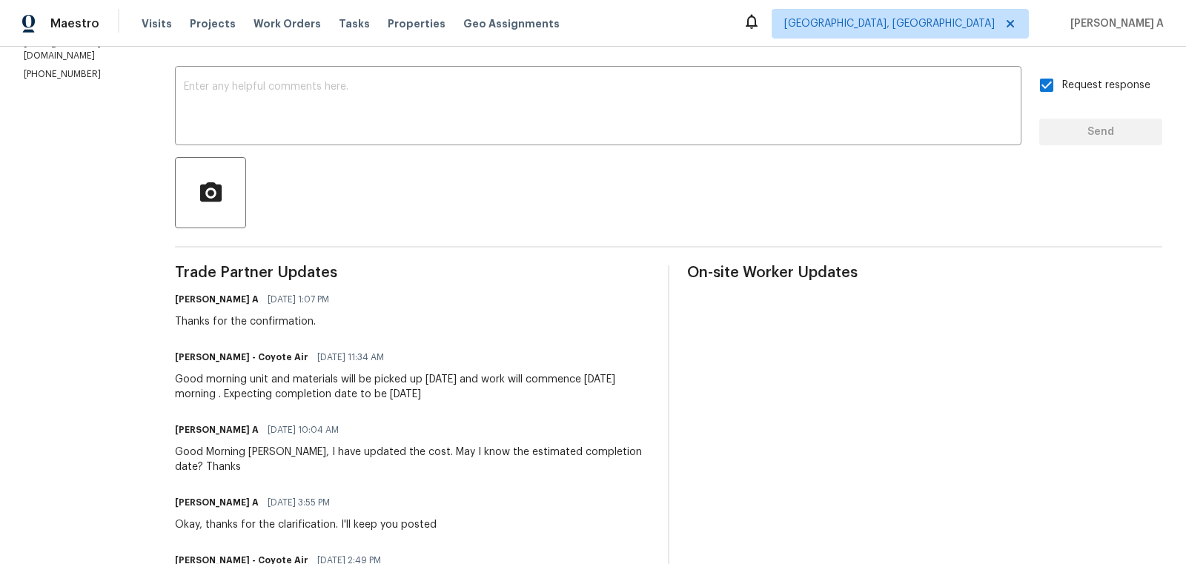
copy div "unit and materials will be picked up [DATE] and work will commence [DATE] morni…"
drag, startPoint x: 232, startPoint y: 381, endPoint x: 549, endPoint y: 398, distance: 317.8
click at [549, 398] on div "Good morning unit and materials will be picked up today and work will commence …" at bounding box center [412, 387] width 475 height 30
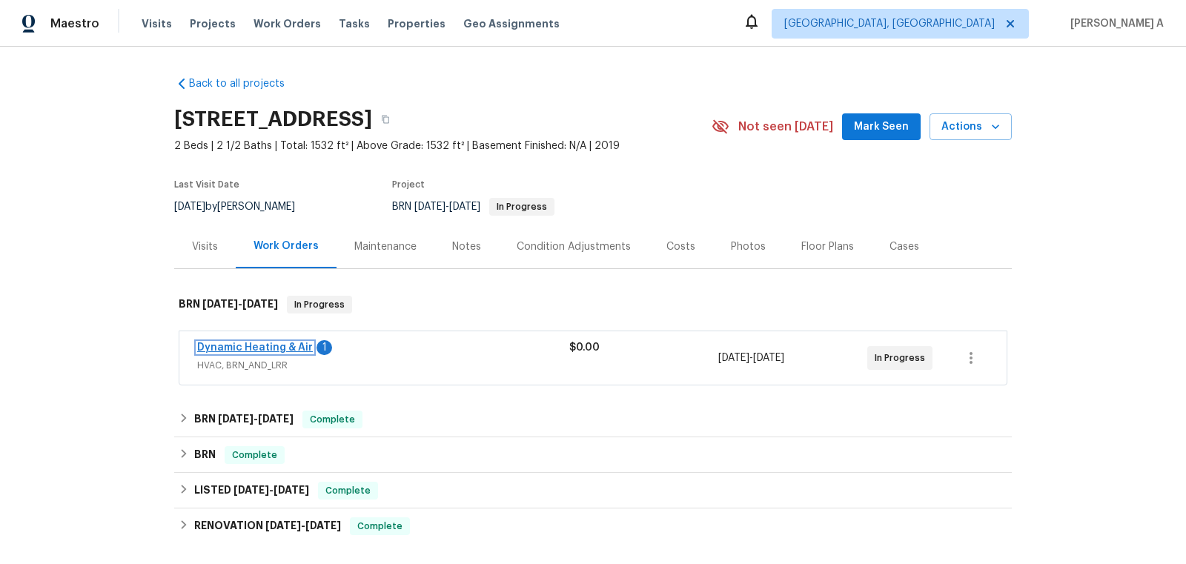
click at [257, 343] on link "Dynamic Heating & Air" at bounding box center [255, 348] width 116 height 10
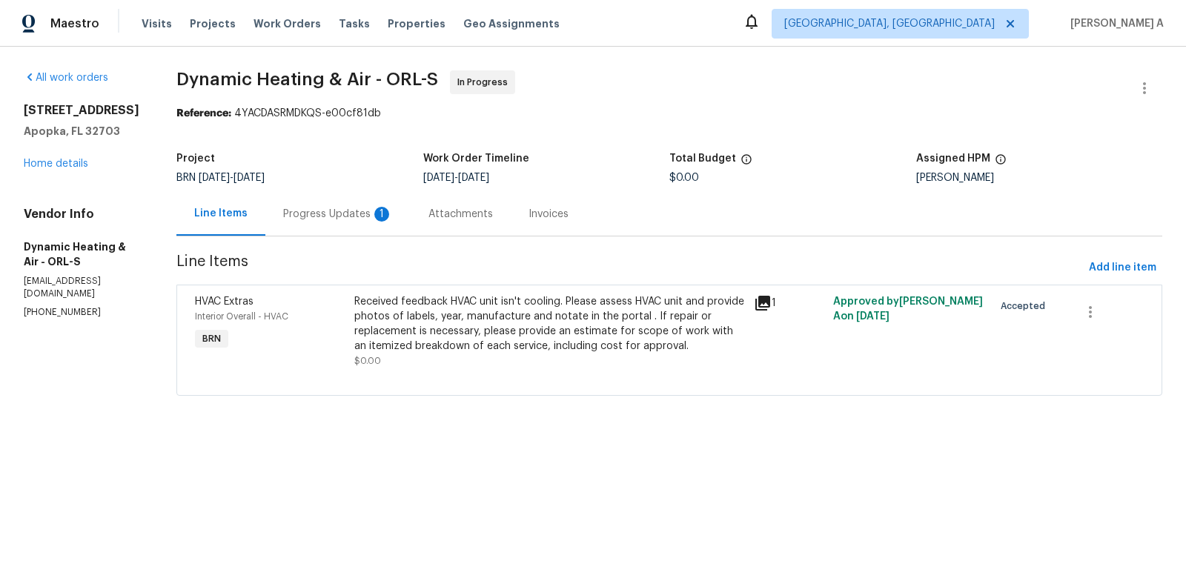
click at [357, 217] on div "Progress Updates 1" at bounding box center [338, 214] width 110 height 15
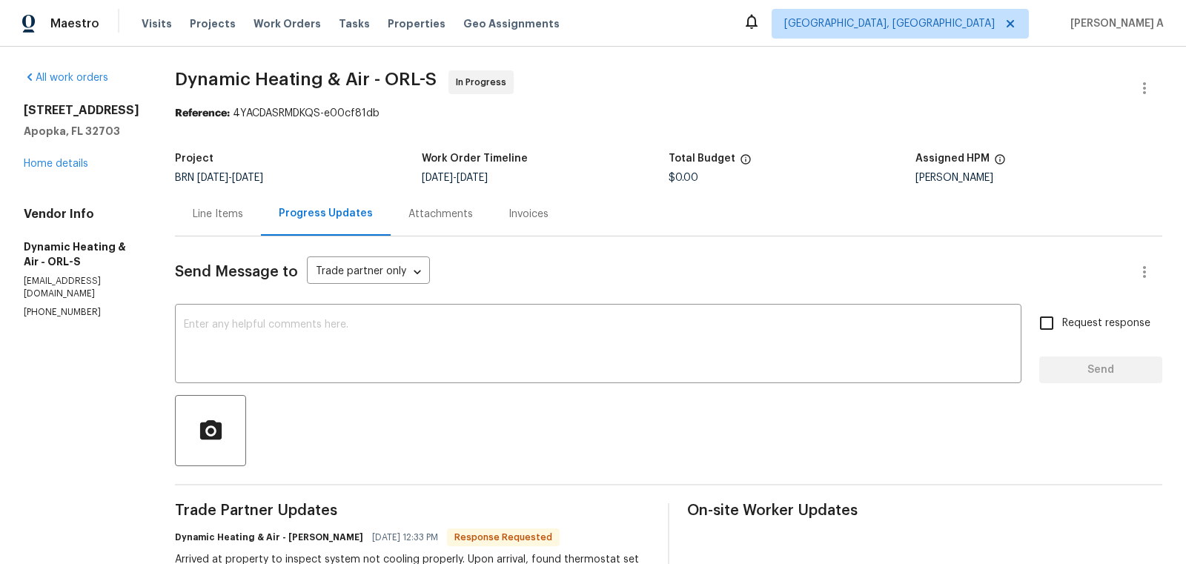
click at [210, 197] on div "Line Items" at bounding box center [218, 214] width 86 height 44
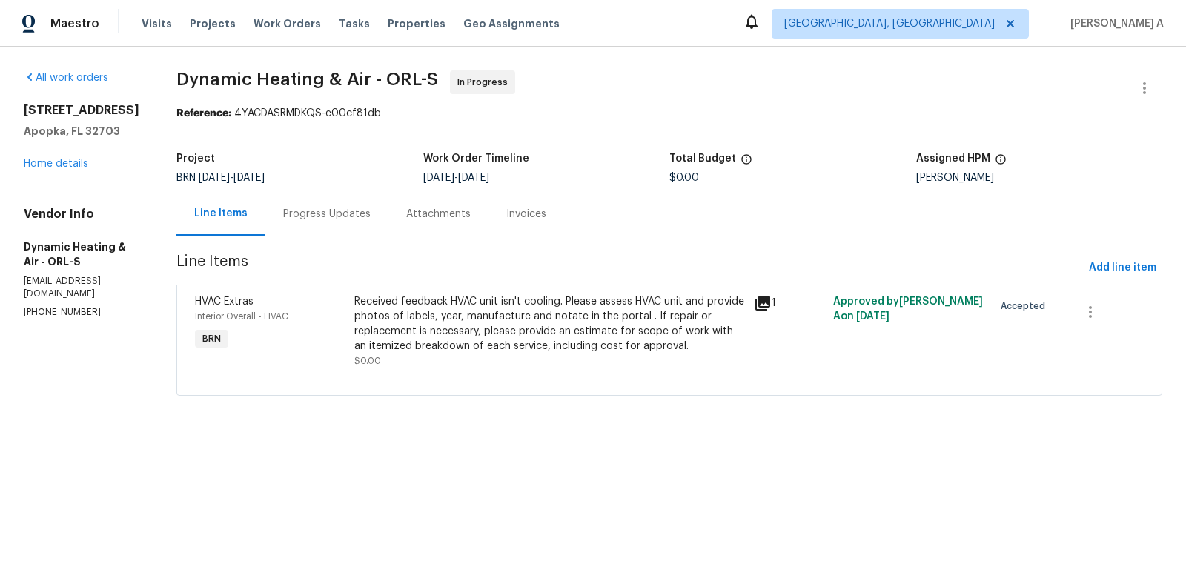
click at [526, 322] on div "Received feedback HVAC unit isn't cooling. Please assess HVAC unit and provide …" at bounding box center [549, 323] width 390 height 59
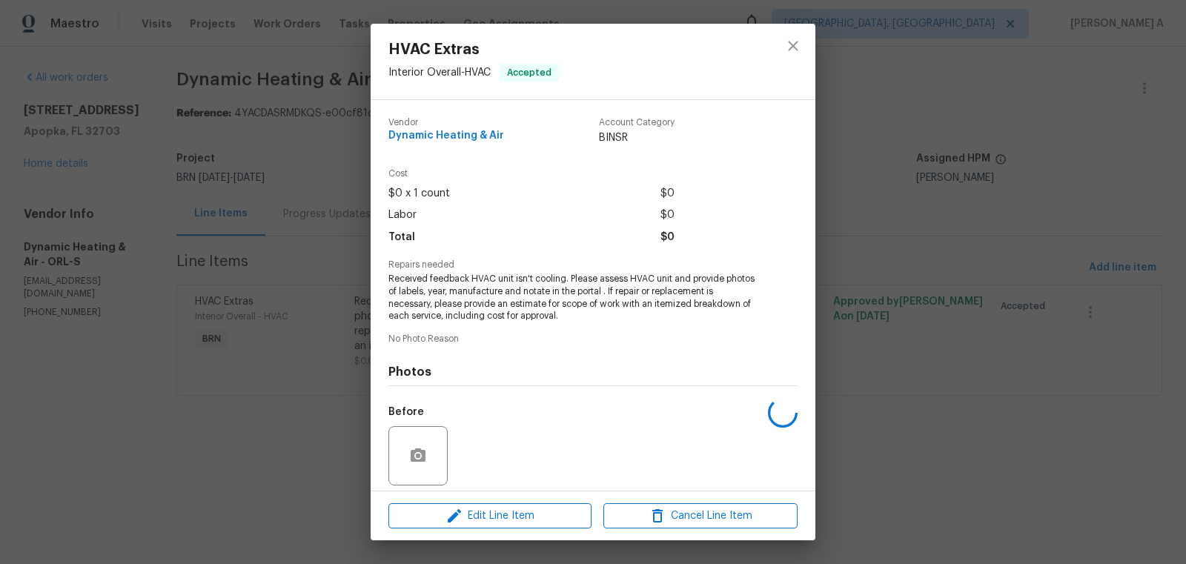
scroll to position [106, 0]
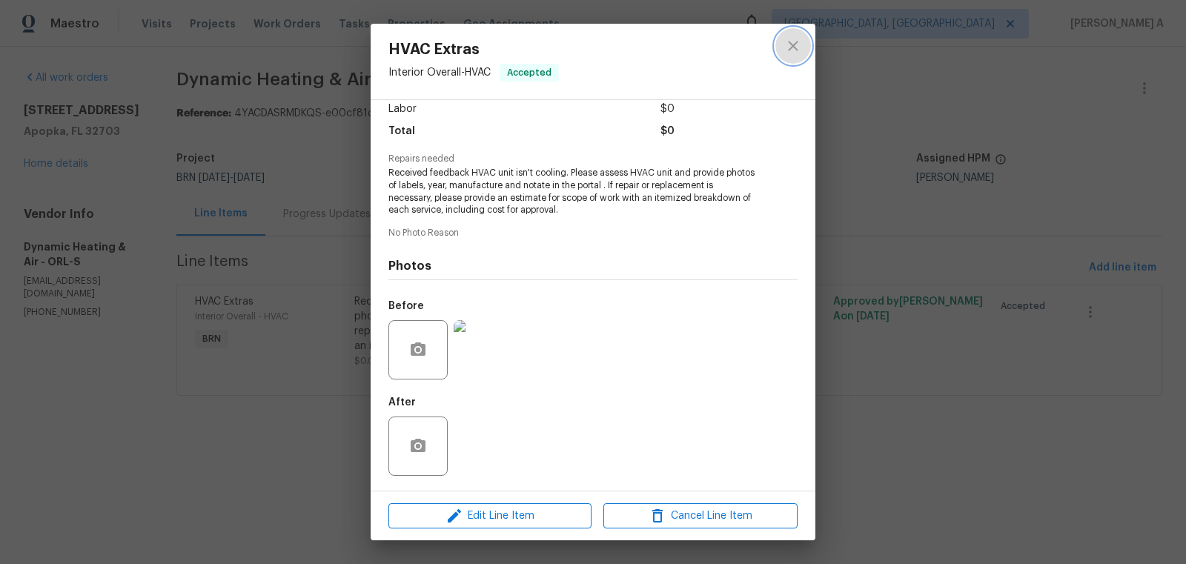
click at [789, 38] on icon "close" at bounding box center [793, 46] width 18 height 18
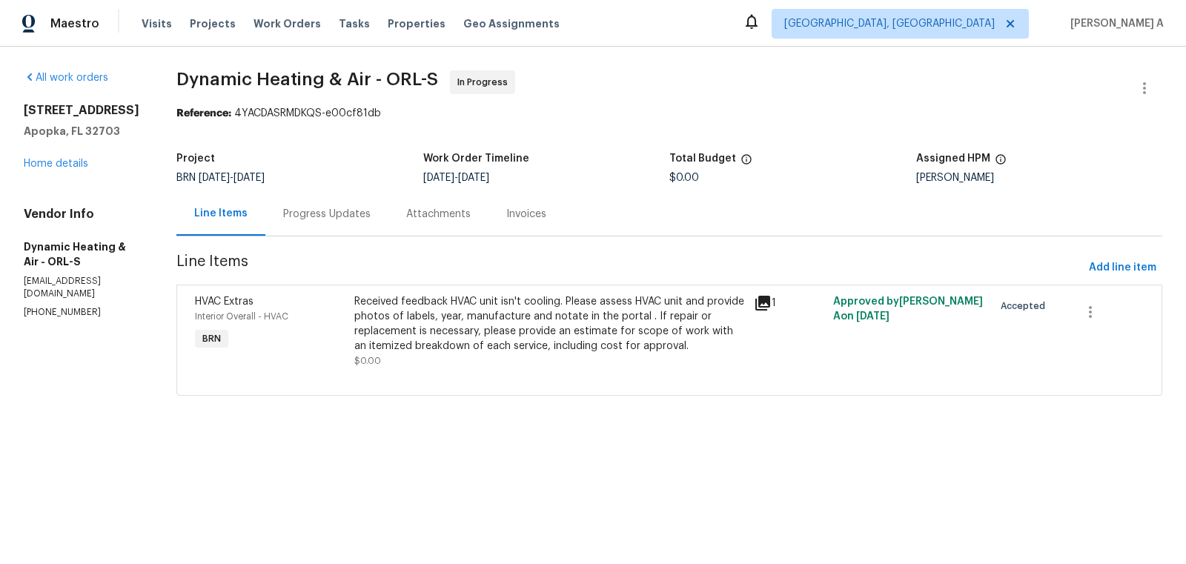
click at [323, 195] on div "Progress Updates" at bounding box center [326, 214] width 123 height 44
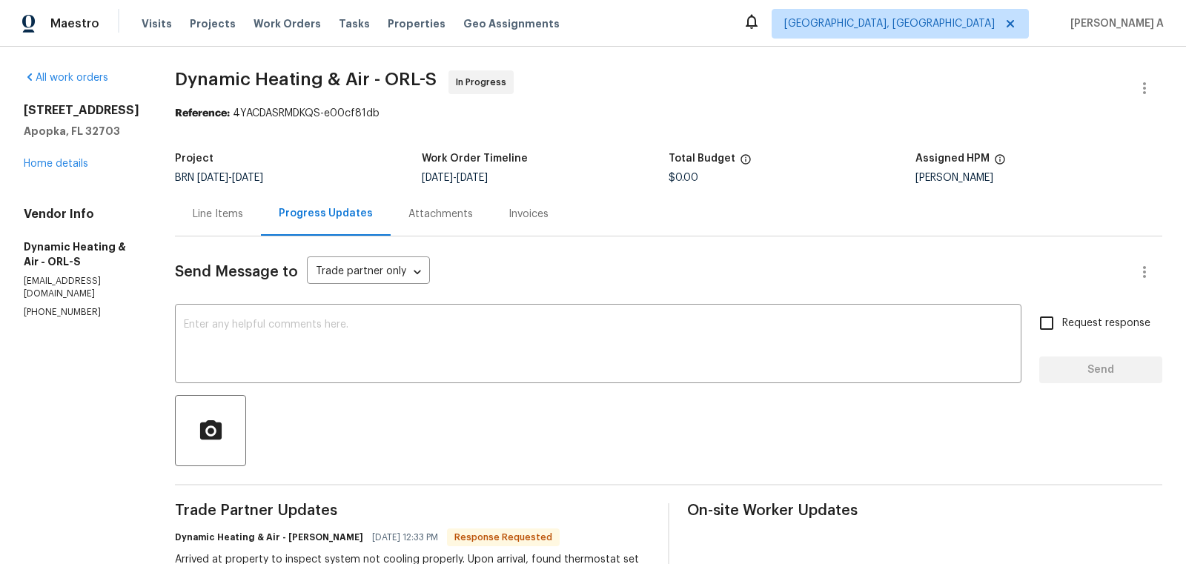
scroll to position [78, 0]
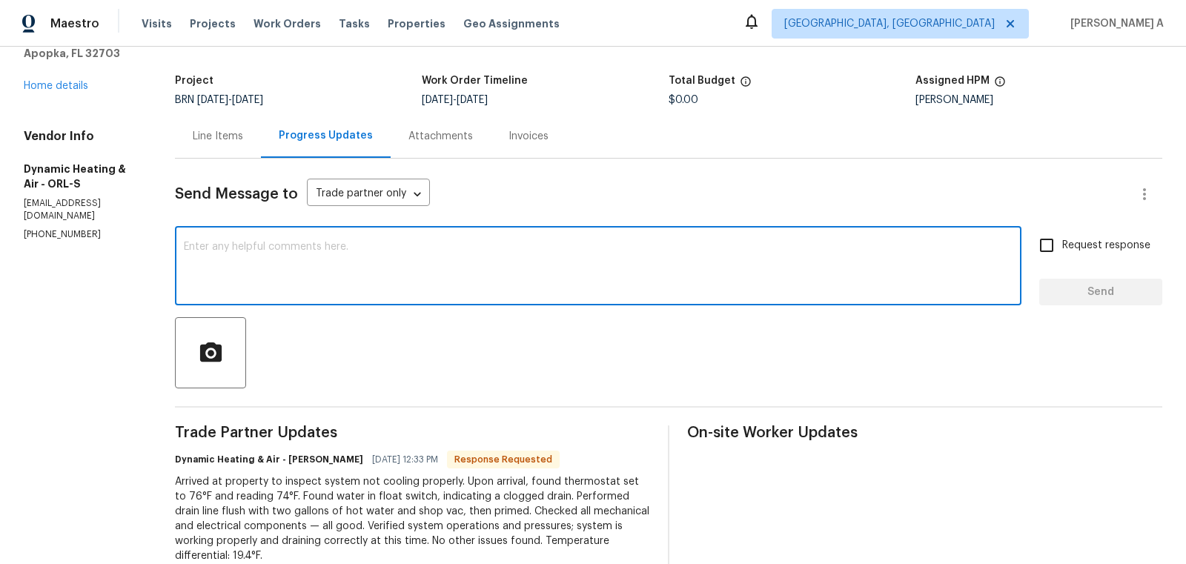
click at [461, 287] on textarea at bounding box center [598, 268] width 829 height 52
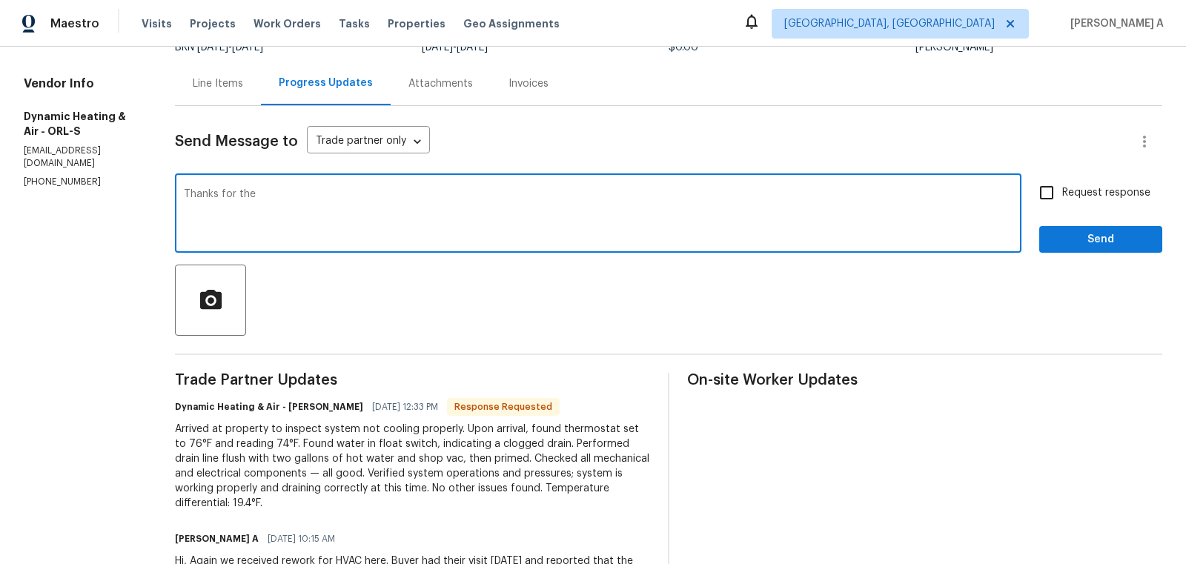
scroll to position [132, 0]
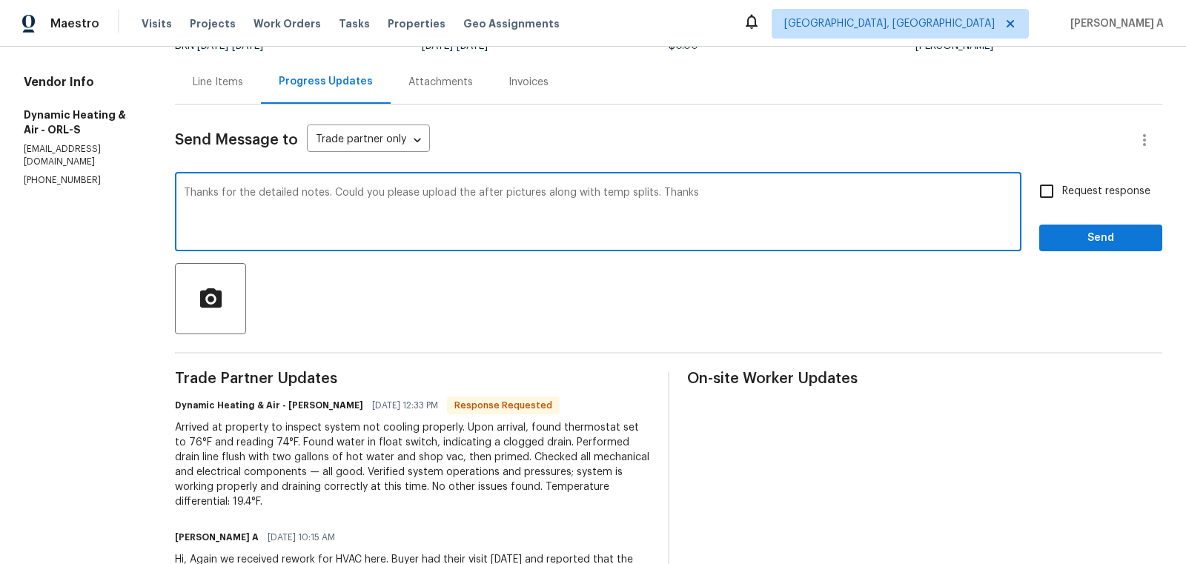
type textarea "Thanks for the detailed notes. Could you please upload the after pictures along…"
click at [1065, 198] on span "Request response" at bounding box center [1107, 192] width 88 height 16
click at [1063, 198] on input "Request response" at bounding box center [1046, 191] width 31 height 31
checkbox input "true"
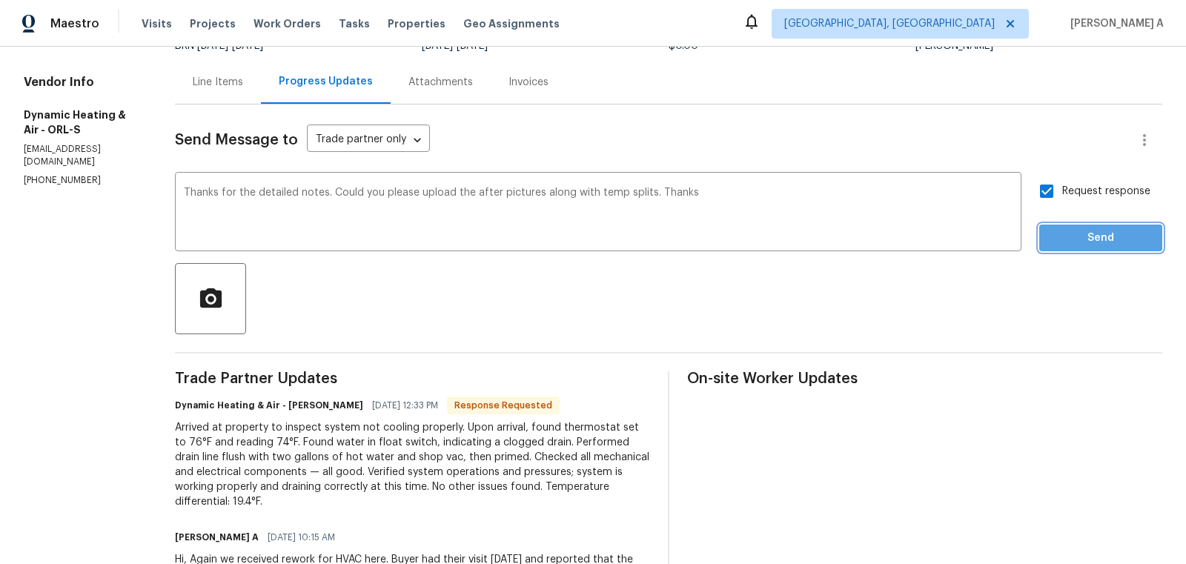
click at [1094, 245] on span "Send" at bounding box center [1100, 238] width 99 height 19
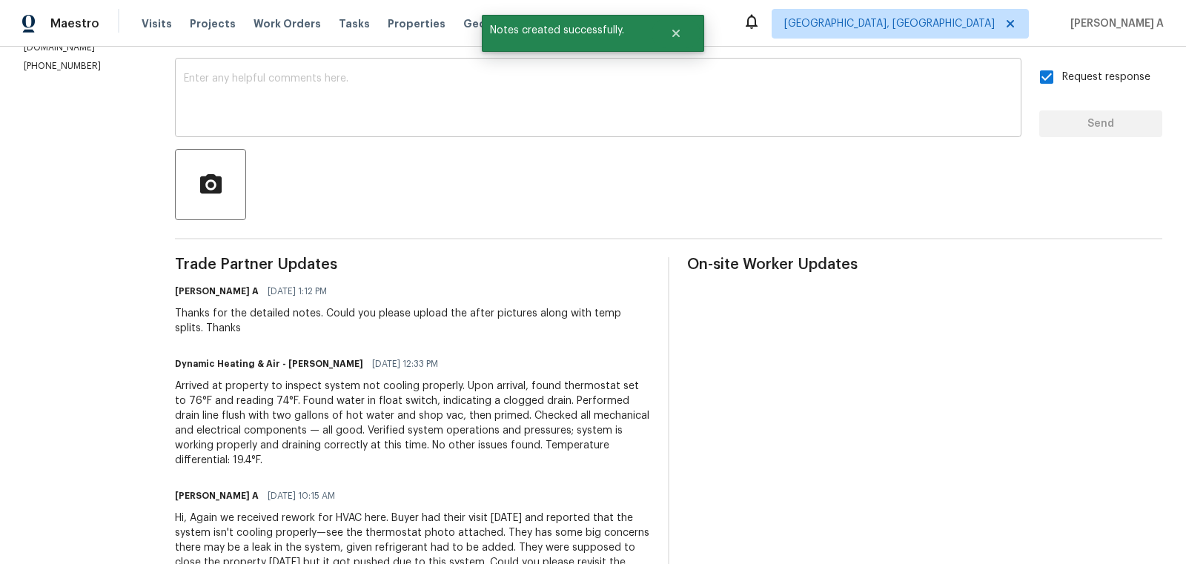
scroll to position [308, 0]
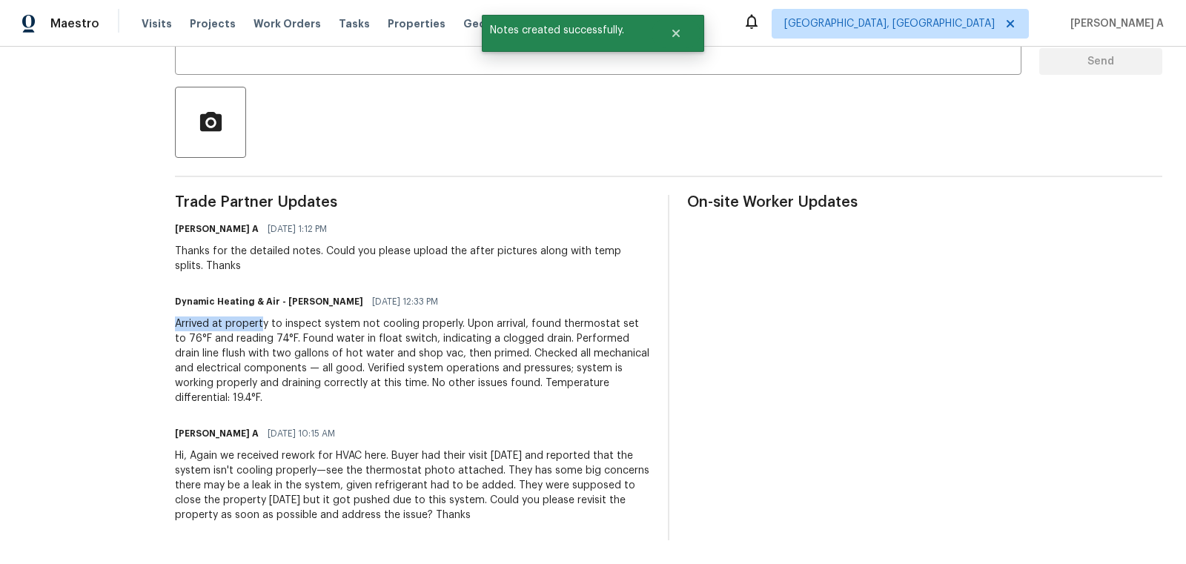
drag, startPoint x: 172, startPoint y: 320, endPoint x: 274, endPoint y: 330, distance: 102.8
click at [274, 329] on div "All work orders [STREET_ADDRESS] Home details Vendor Info Dynamic Heating & Air…" at bounding box center [593, 151] width 1186 height 826
click at [352, 337] on div "Arrived at property to inspect system not cooling properly. Upon arrival, found…" at bounding box center [412, 361] width 475 height 89
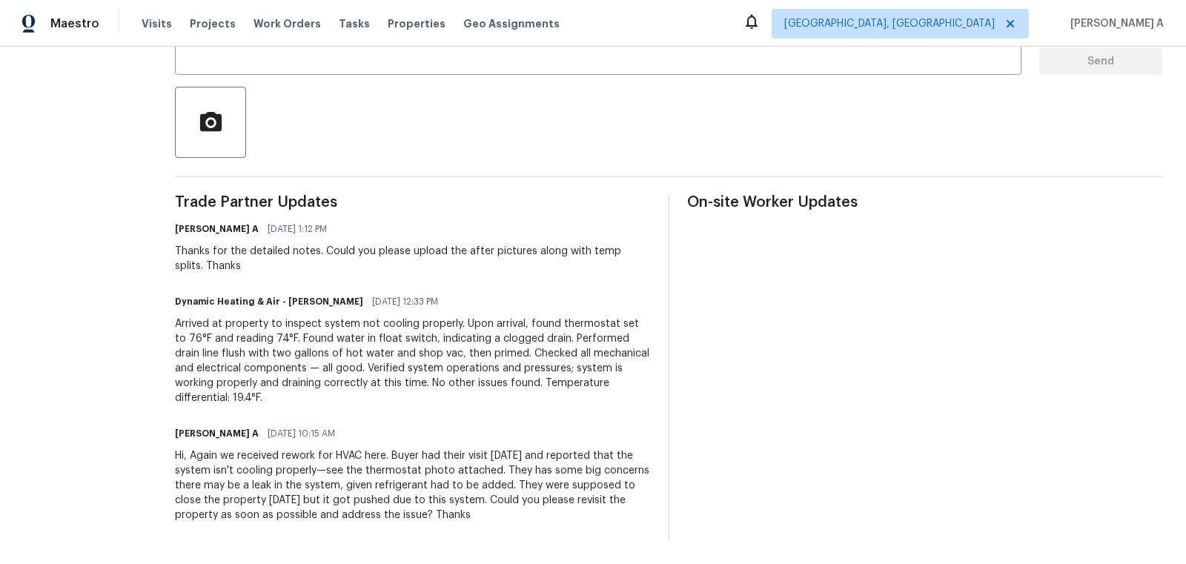
click at [334, 340] on div "Arrived at property to inspect system not cooling properly. Upon arrival, found…" at bounding box center [412, 361] width 475 height 89
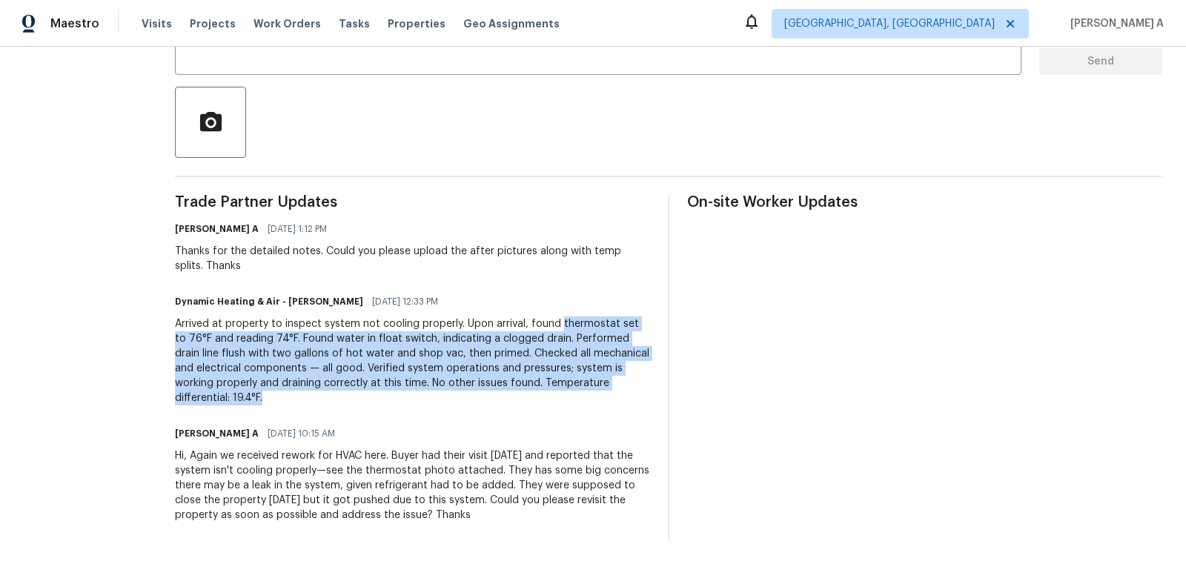
copy div "thermostat set to 76°F and reading 74°F. Found water in float switch, indicatin…"
drag, startPoint x: 572, startPoint y: 323, endPoint x: 627, endPoint y: 391, distance: 87.5
click at [627, 391] on div "Arrived at property to inspect system not cooling properly. Upon arrival, found…" at bounding box center [412, 361] width 475 height 89
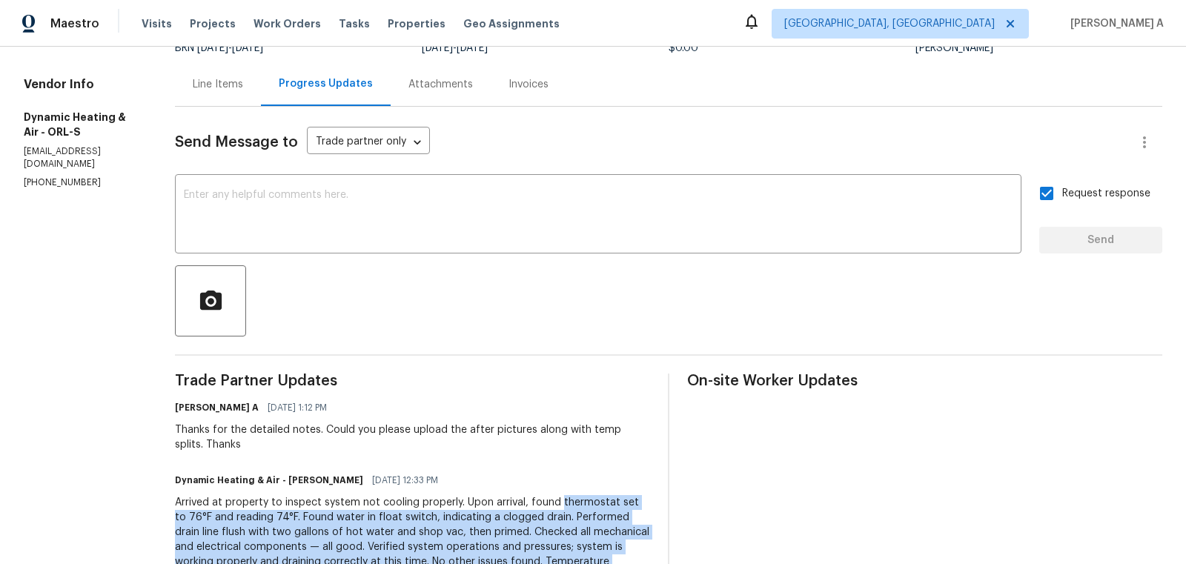
scroll to position [0, 0]
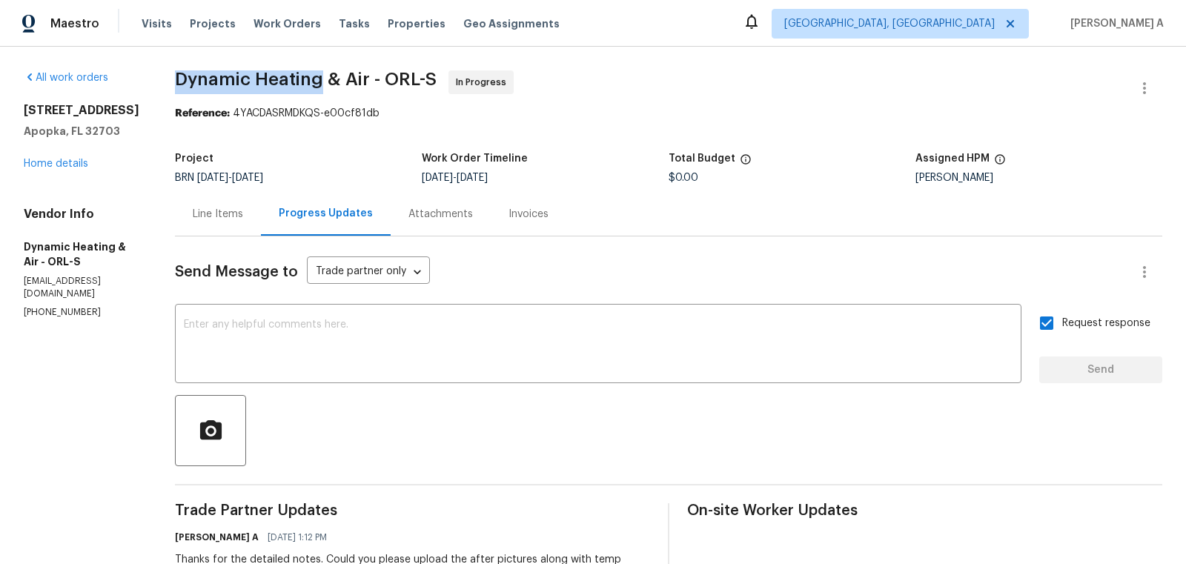
drag, startPoint x: 174, startPoint y: 87, endPoint x: 333, endPoint y: 82, distance: 158.8
click at [333, 82] on div "All work orders 3020 Alessa Loop Apopka, FL 32703 Home details Vendor Info Dyna…" at bounding box center [593, 460] width 1186 height 826
copy span "Dynamic Heating & Air"
drag, startPoint x: 381, startPoint y: 77, endPoint x: 187, endPoint y: 76, distance: 194.3
click at [187, 76] on span "Dynamic Heating & Air - ORL-S" at bounding box center [306, 79] width 262 height 18
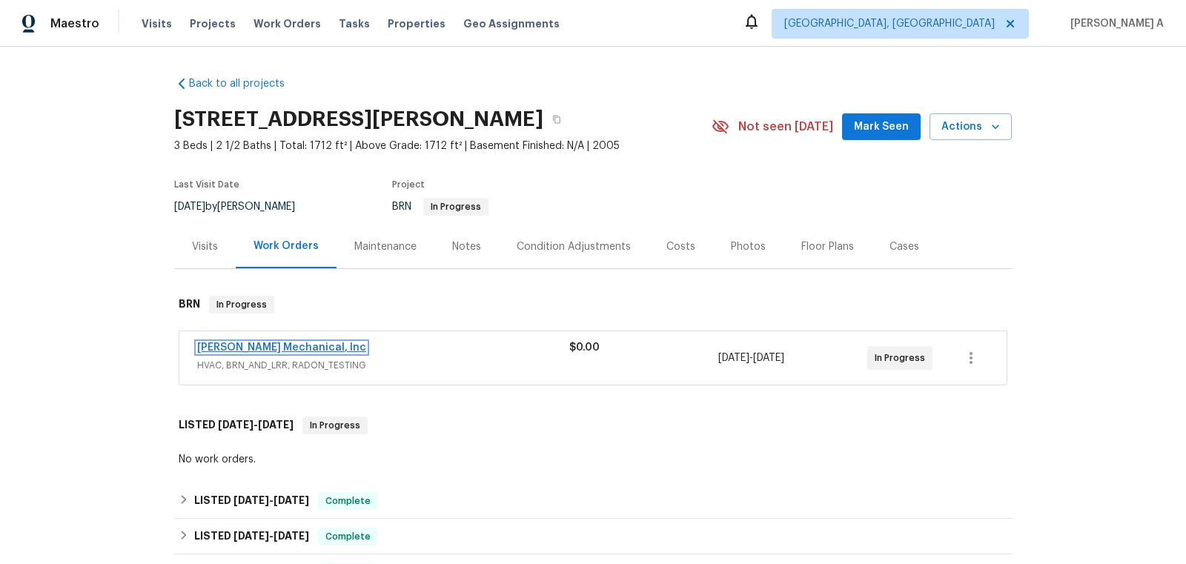
click at [283, 351] on link "[PERSON_NAME] Mechanical, Inc" at bounding box center [281, 348] width 169 height 10
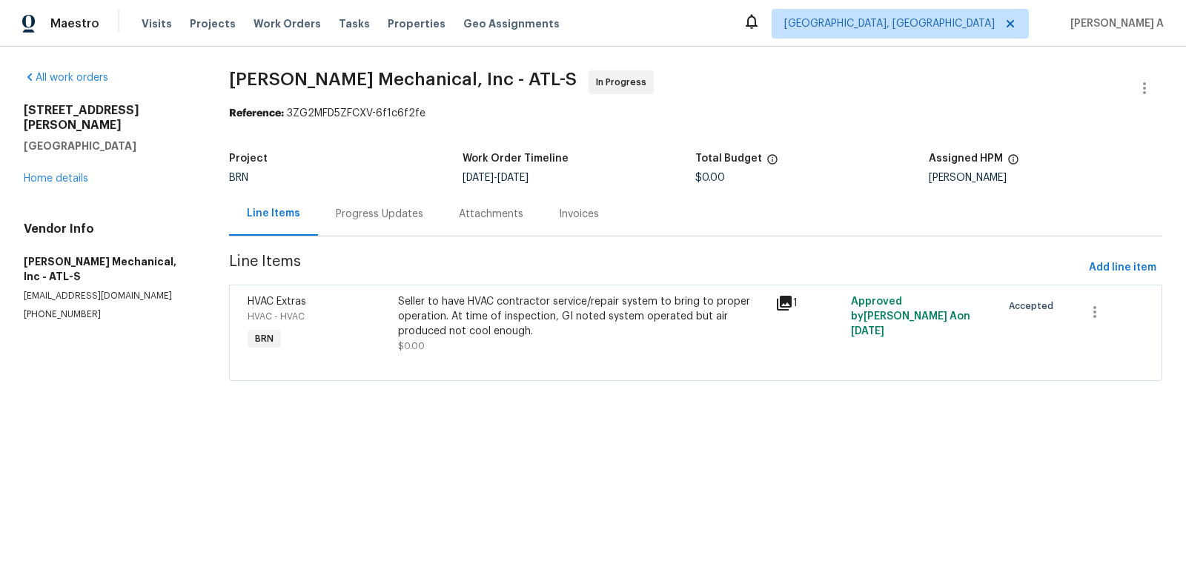
click at [370, 205] on div "Progress Updates" at bounding box center [379, 214] width 123 height 44
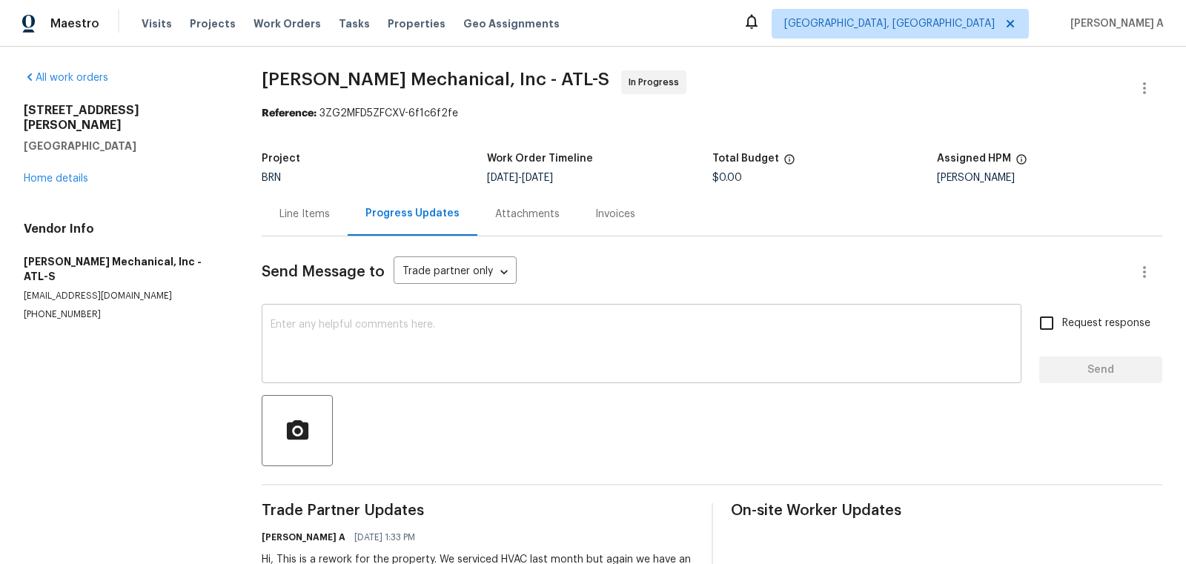
click at [312, 353] on textarea at bounding box center [642, 346] width 742 height 52
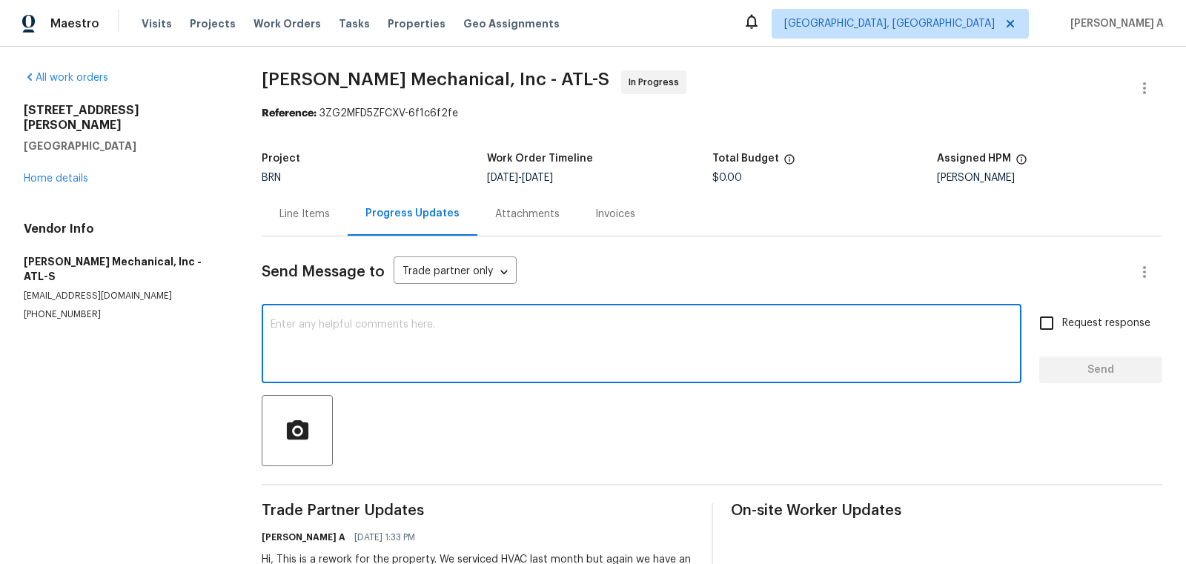
click at [312, 353] on textarea at bounding box center [642, 346] width 742 height 52
paste textarea "Hello! Could you please provide me with the scheduled start date and completion…"
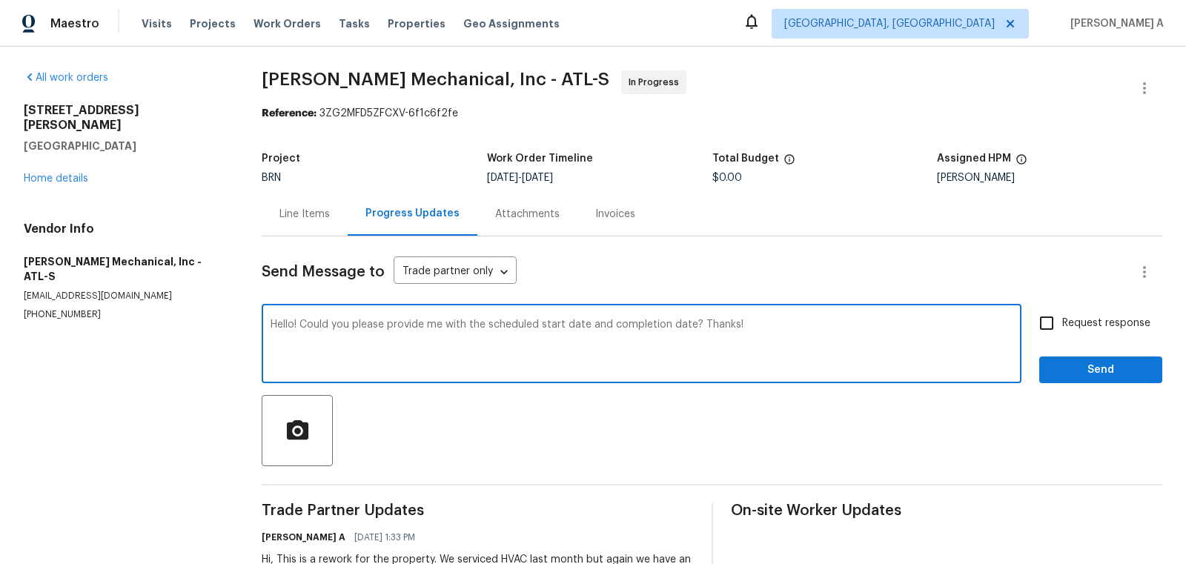
type textarea "Hello! Could you please provide me with the scheduled start date and completion…"
click at [1060, 316] on input "Request response" at bounding box center [1046, 323] width 31 height 31
checkbox input "true"
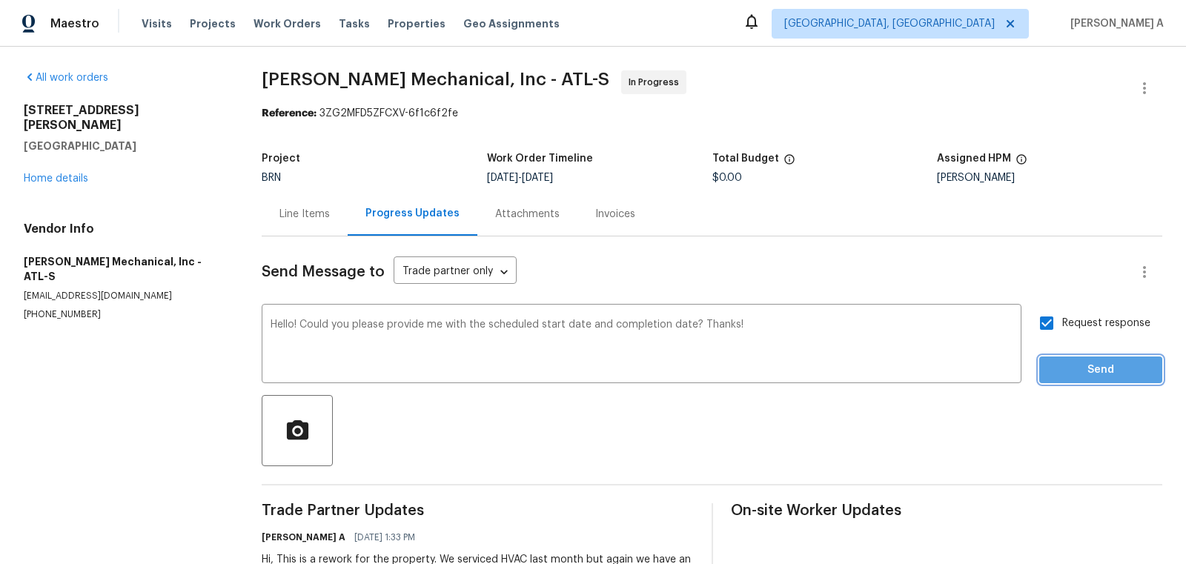
click at [1103, 374] on span "Send" at bounding box center [1100, 370] width 99 height 19
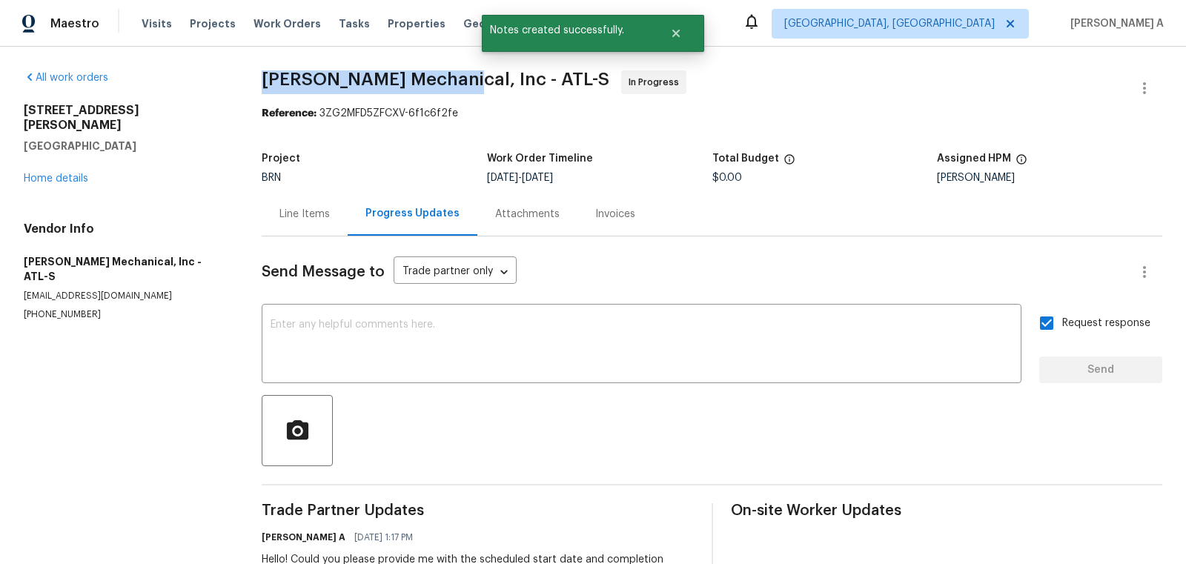
copy span "[PERSON_NAME] Mechanical,"
drag, startPoint x: 256, startPoint y: 79, endPoint x: 448, endPoint y: 77, distance: 192.0
click at [448, 77] on div "All work orders [STREET_ADDRESS][PERSON_NAME] Home details Vendor Info [PERSON_…" at bounding box center [593, 372] width 1186 height 650
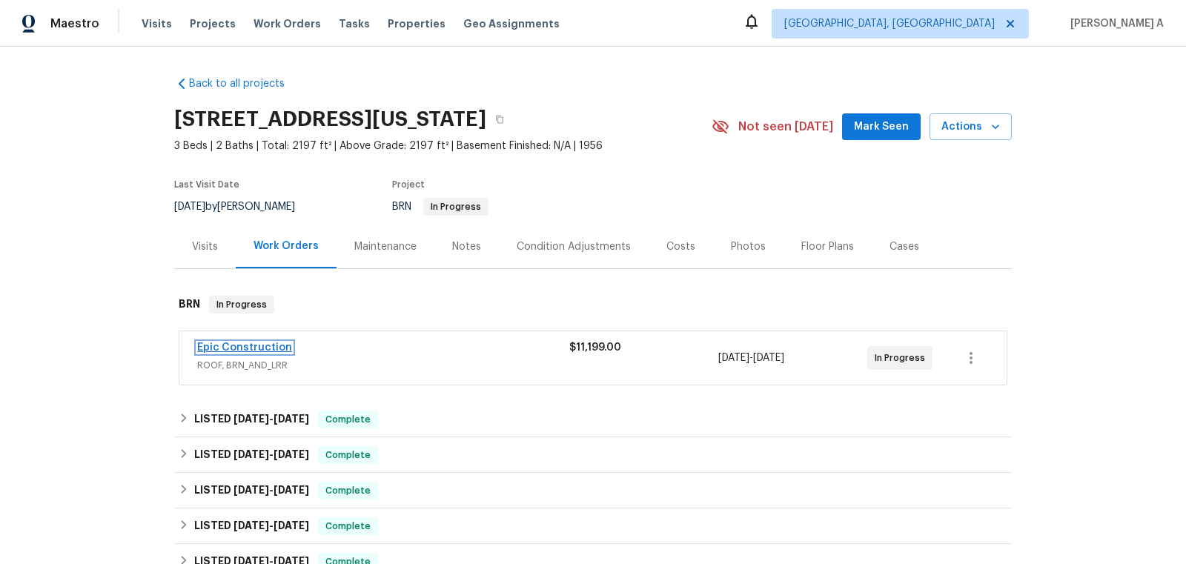
click at [251, 347] on link "Epic Construction" at bounding box center [244, 348] width 95 height 10
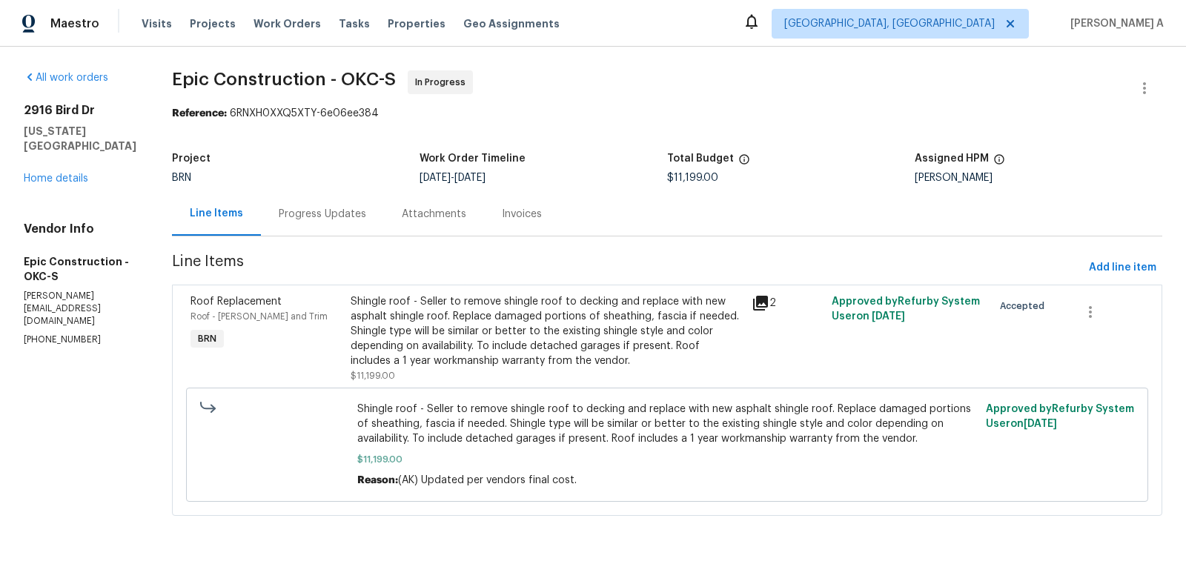
click at [325, 205] on div "Progress Updates" at bounding box center [322, 214] width 123 height 44
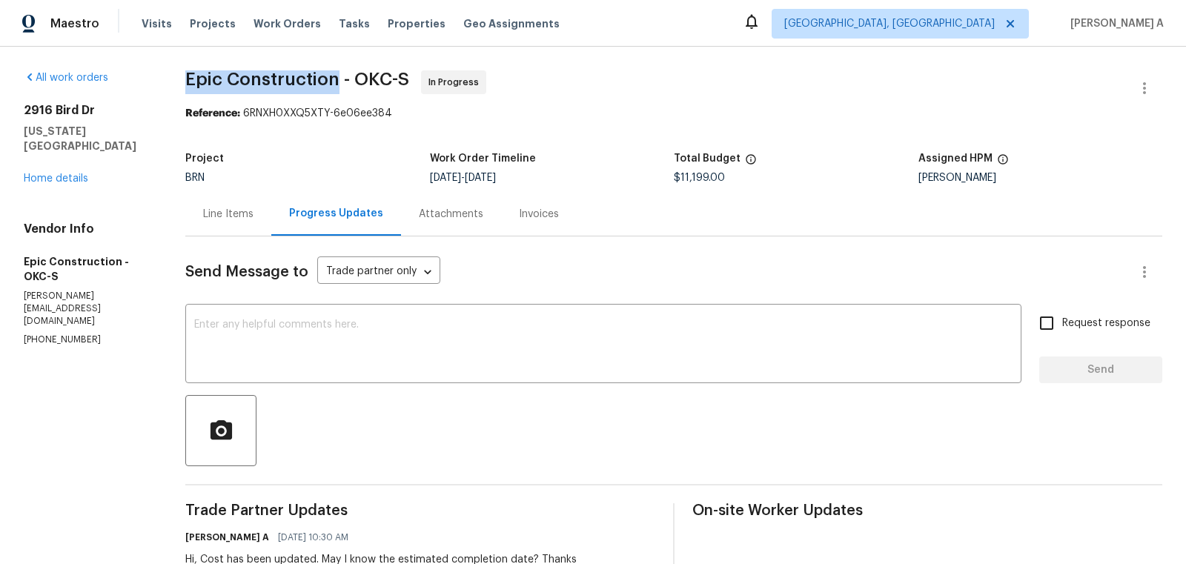
copy span "Epic Construction"
drag, startPoint x: 179, startPoint y: 77, endPoint x: 337, endPoint y: 78, distance: 158.7
click at [337, 78] on div "All work orders [STREET_ADDRESS][US_STATE] Home details Vendor Info Epic Constr…" at bounding box center [593, 437] width 1186 height 780
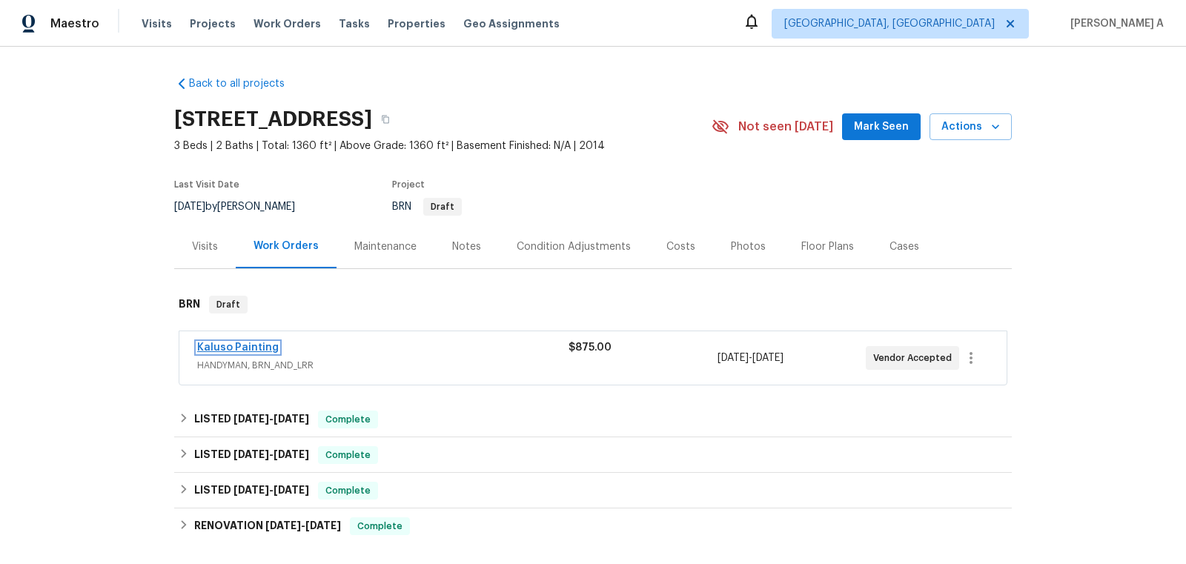
click at [242, 343] on link "Kaluso Painting" at bounding box center [238, 348] width 82 height 10
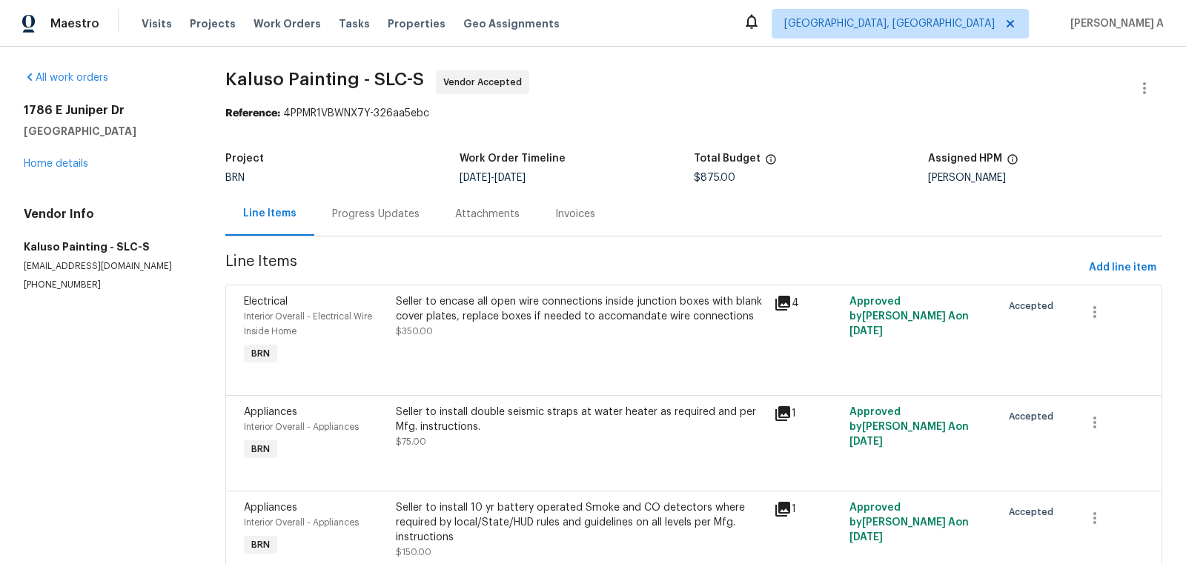
click at [379, 205] on div "Progress Updates" at bounding box center [375, 214] width 123 height 44
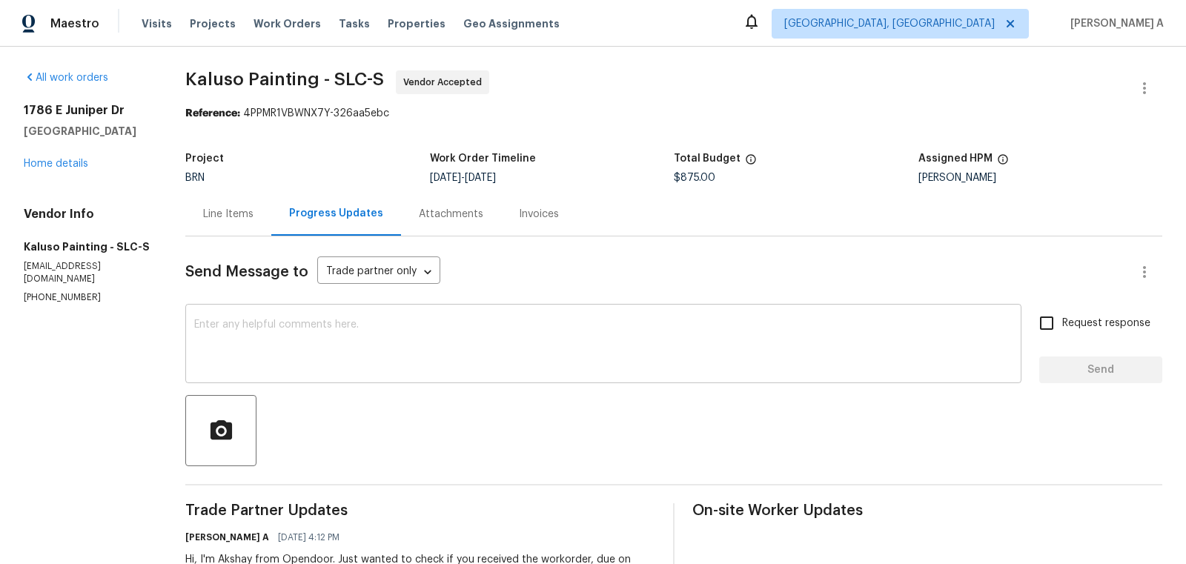
scroll to position [89, 0]
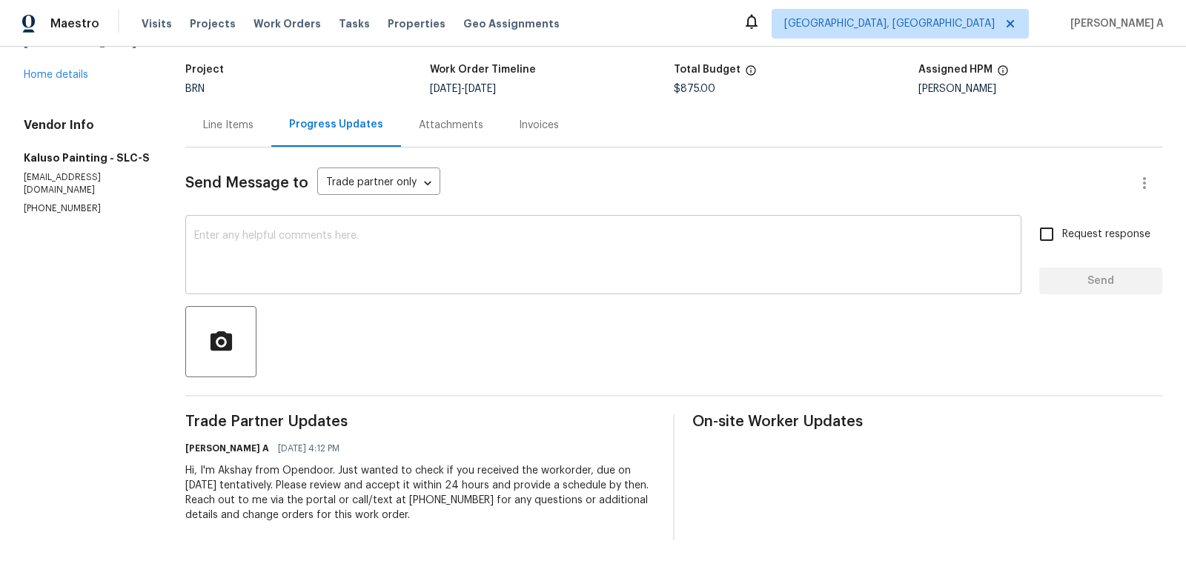
click at [238, 258] on textarea at bounding box center [603, 257] width 819 height 52
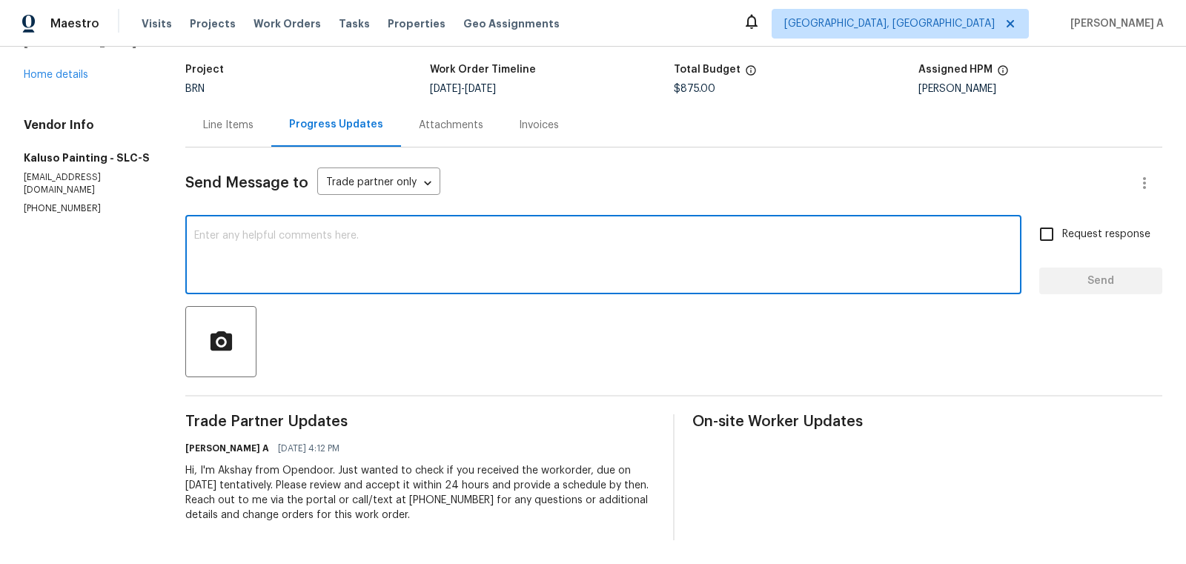
click at [238, 258] on textarea at bounding box center [603, 257] width 819 height 52
paste textarea "Hello! Could you please provide me with the scheduled start date and completion…"
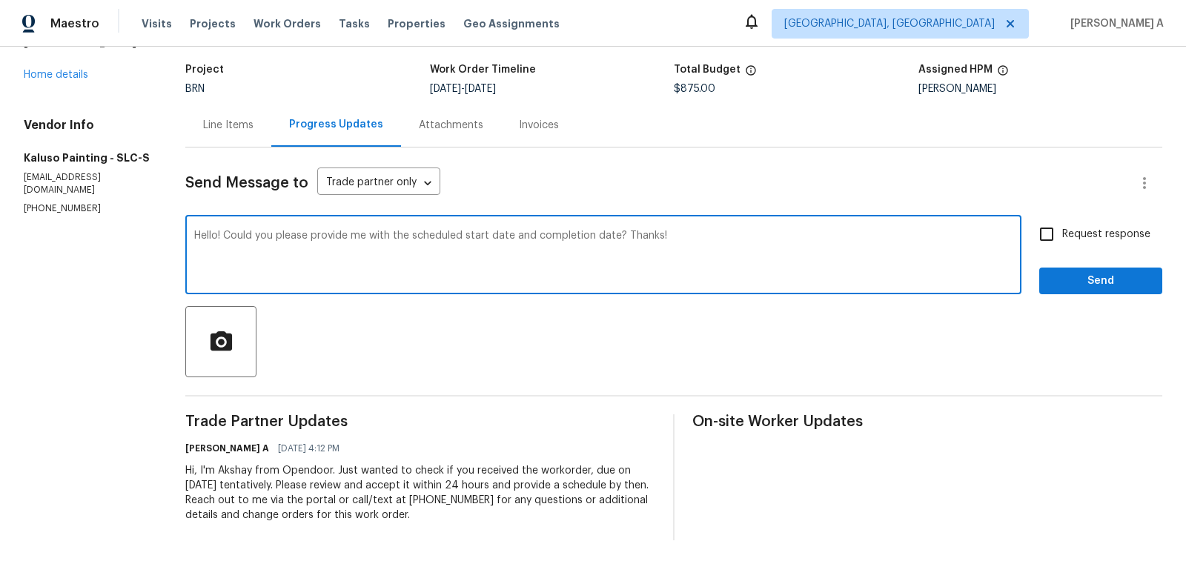
type textarea "Hello! Could you please provide me with the scheduled start date and completion…"
click at [1054, 238] on input "Request response" at bounding box center [1046, 234] width 31 height 31
checkbox input "true"
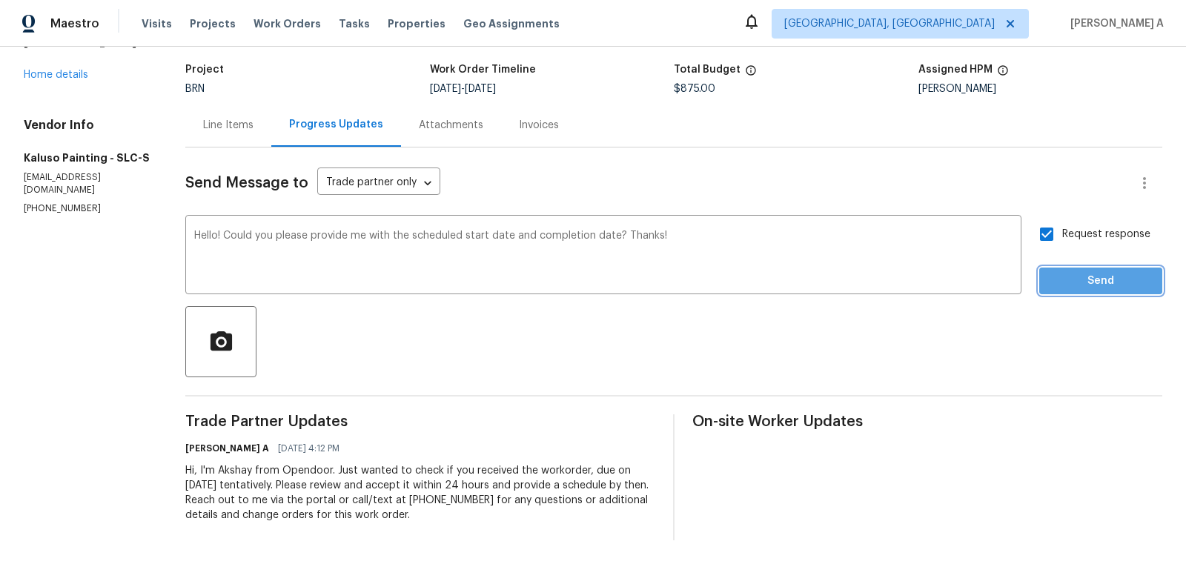
click at [1103, 291] on button "Send" at bounding box center [1101, 281] width 123 height 27
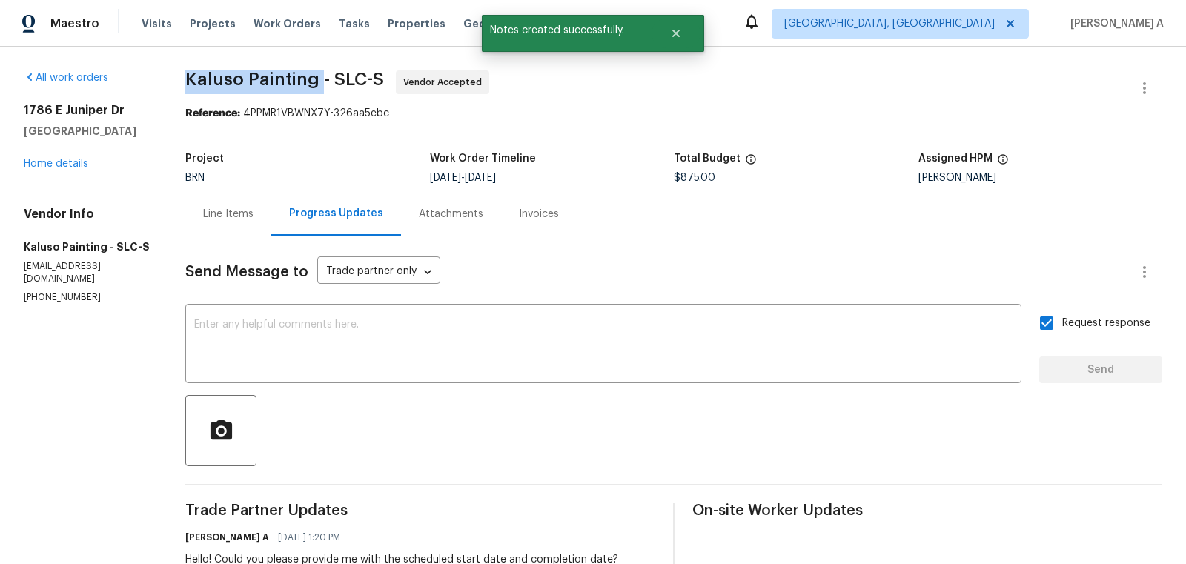
drag, startPoint x: 178, startPoint y: 79, endPoint x: 323, endPoint y: 79, distance: 144.6
click at [323, 79] on div "All work orders [STREET_ADDRESS] Home details Vendor Info Kaluso Painting - SLC…" at bounding box center [593, 386] width 1186 height 679
copy span "Kaluso Painting"
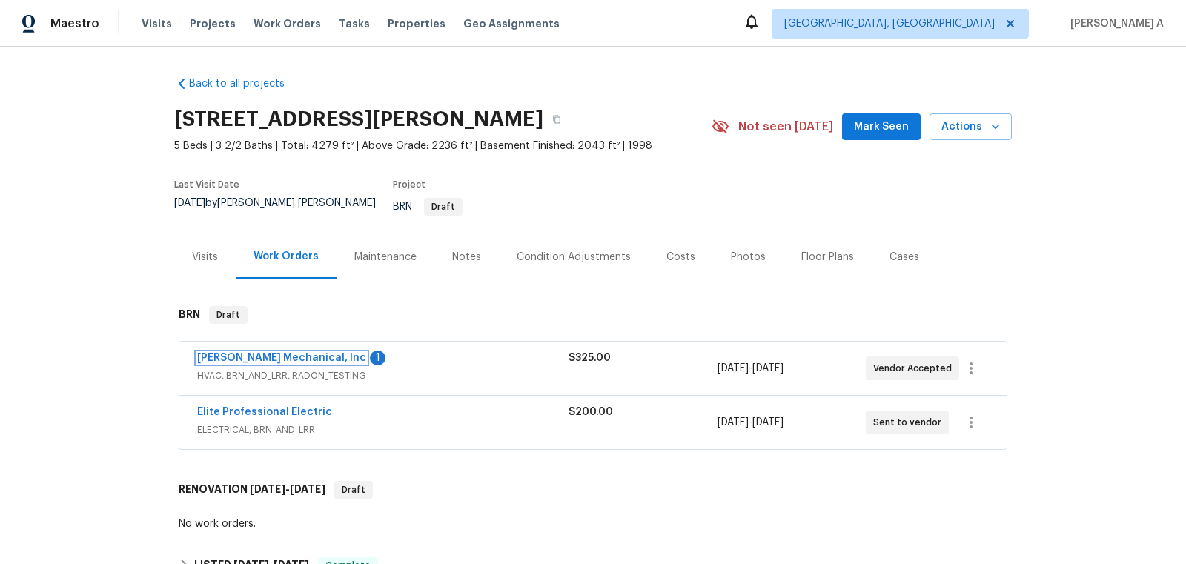
click at [267, 353] on link "[PERSON_NAME] Mechanical, Inc" at bounding box center [281, 358] width 169 height 10
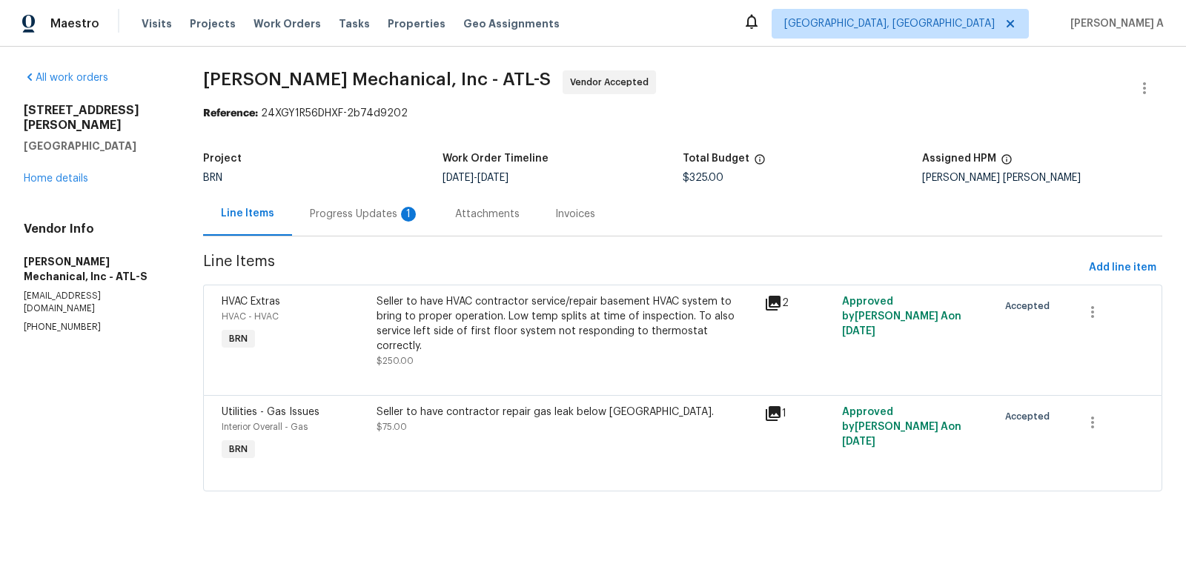
click at [364, 210] on div "Progress Updates 1" at bounding box center [365, 214] width 110 height 15
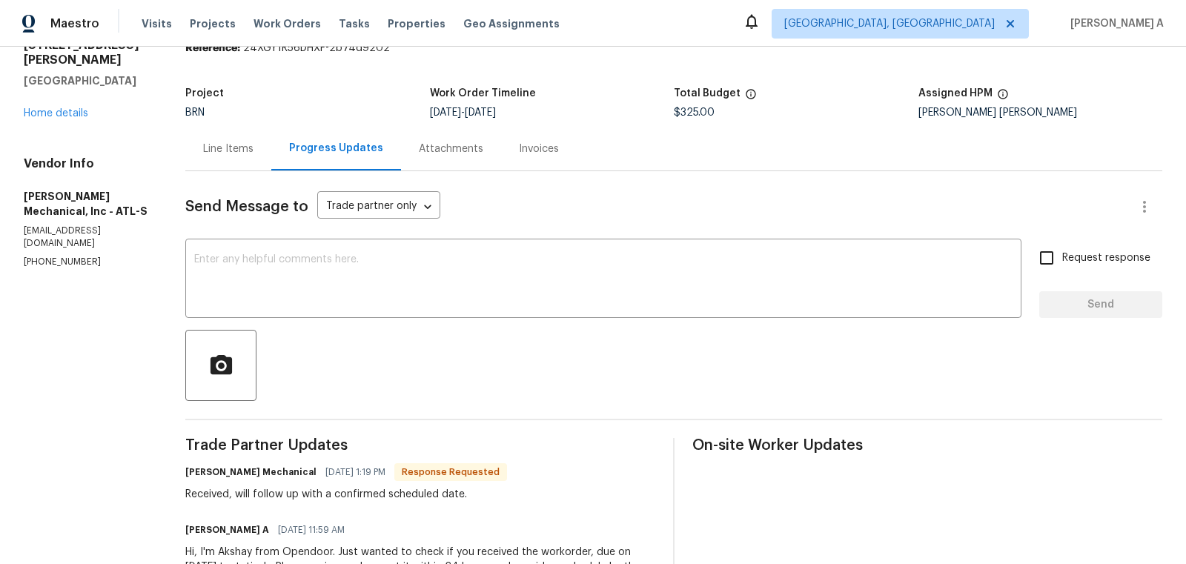
scroll to position [67, 0]
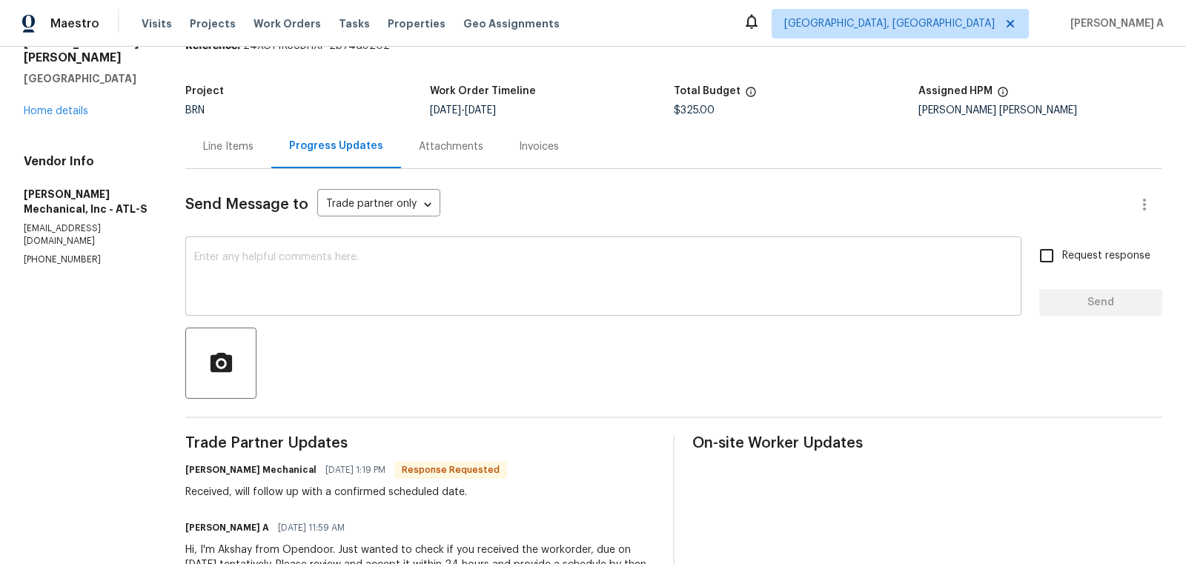
click at [516, 277] on textarea at bounding box center [603, 278] width 819 height 52
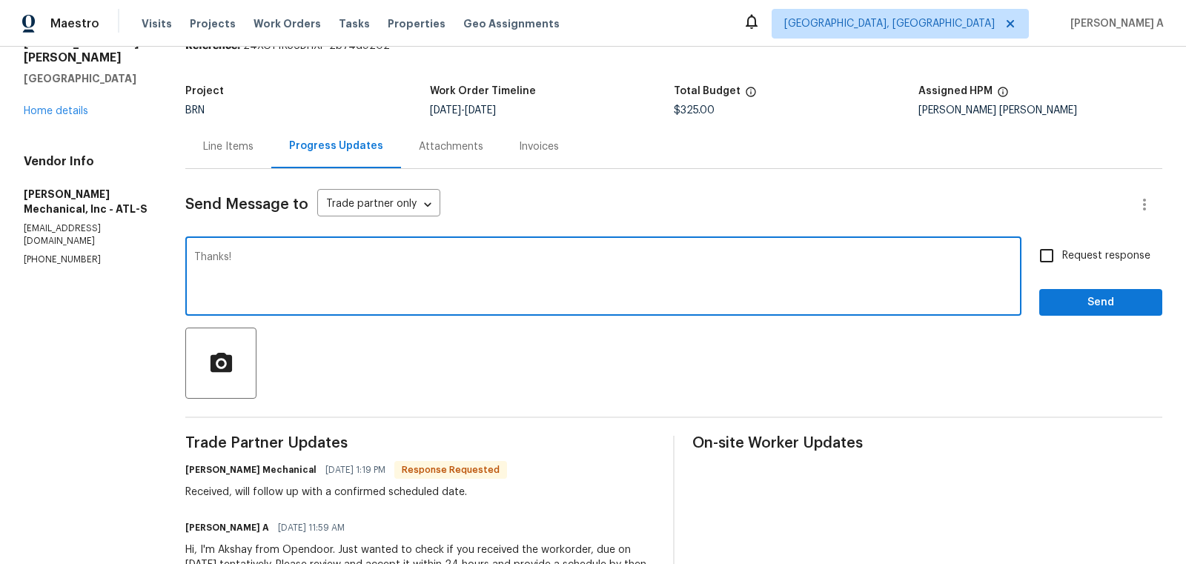
type textarea "Thanks!"
click at [1050, 255] on input "Request response" at bounding box center [1046, 255] width 31 height 31
checkbox input "true"
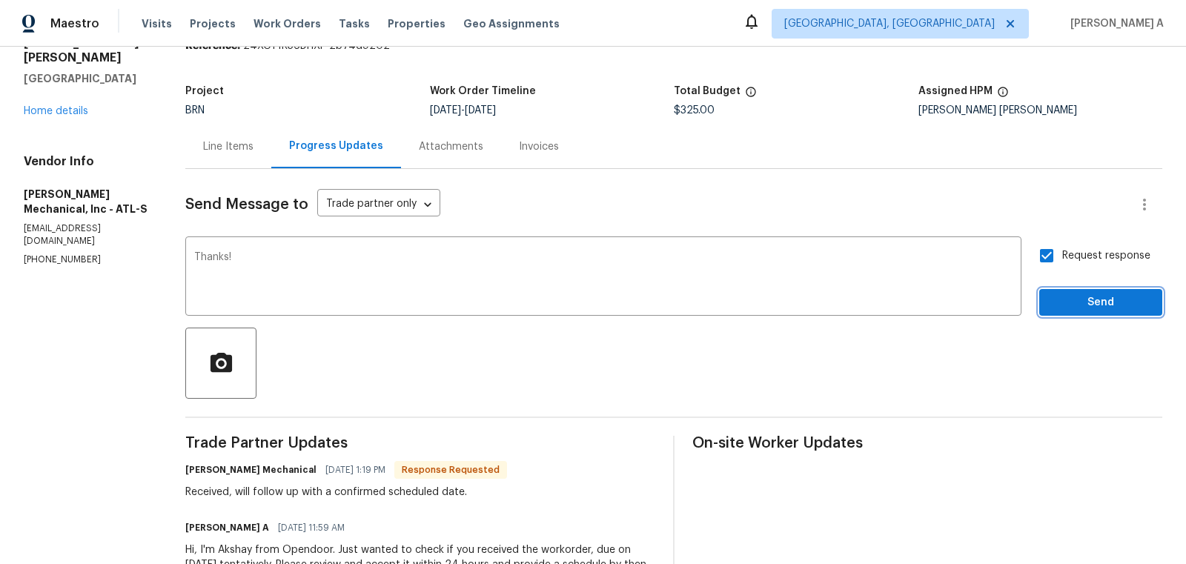
click at [1088, 295] on span "Send" at bounding box center [1100, 303] width 99 height 19
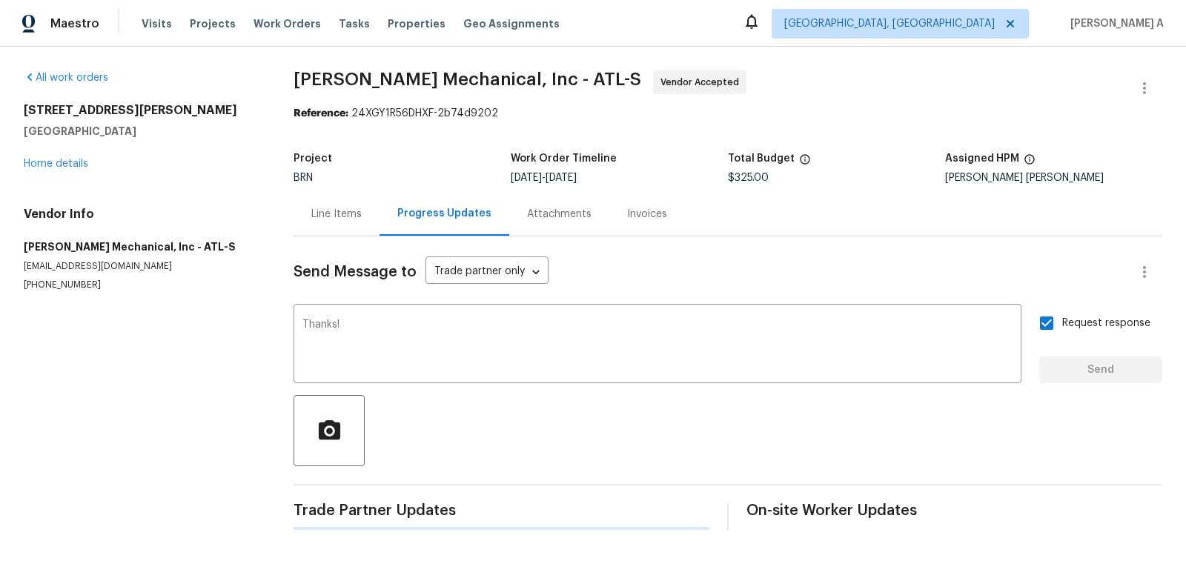
scroll to position [0, 0]
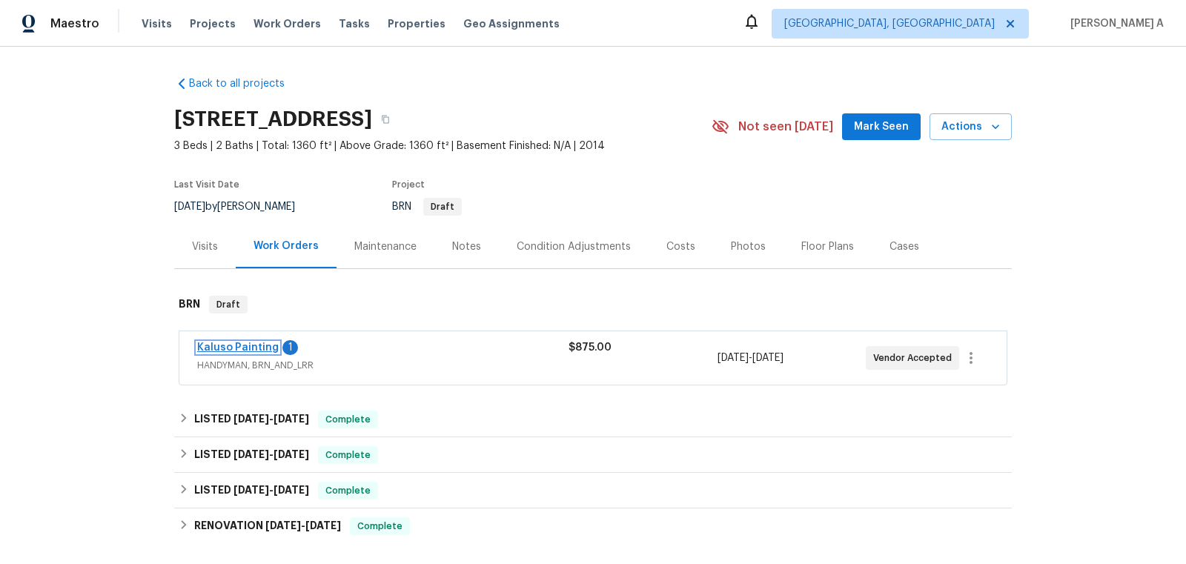
click at [248, 349] on link "Kaluso Painting" at bounding box center [238, 348] width 82 height 10
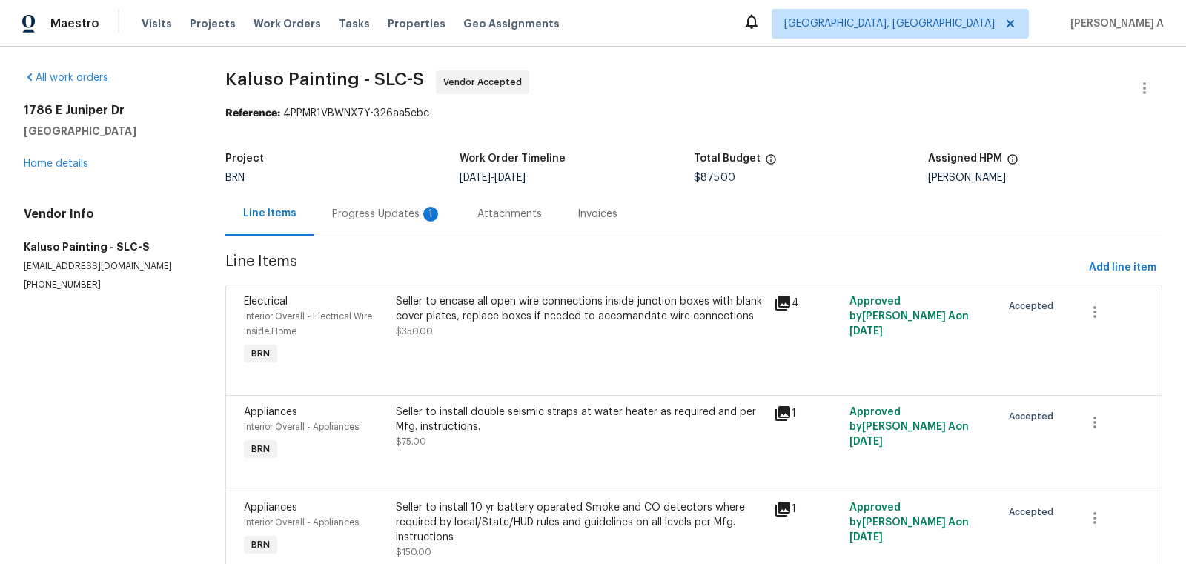
click at [398, 211] on div "Progress Updates 1" at bounding box center [387, 214] width 110 height 15
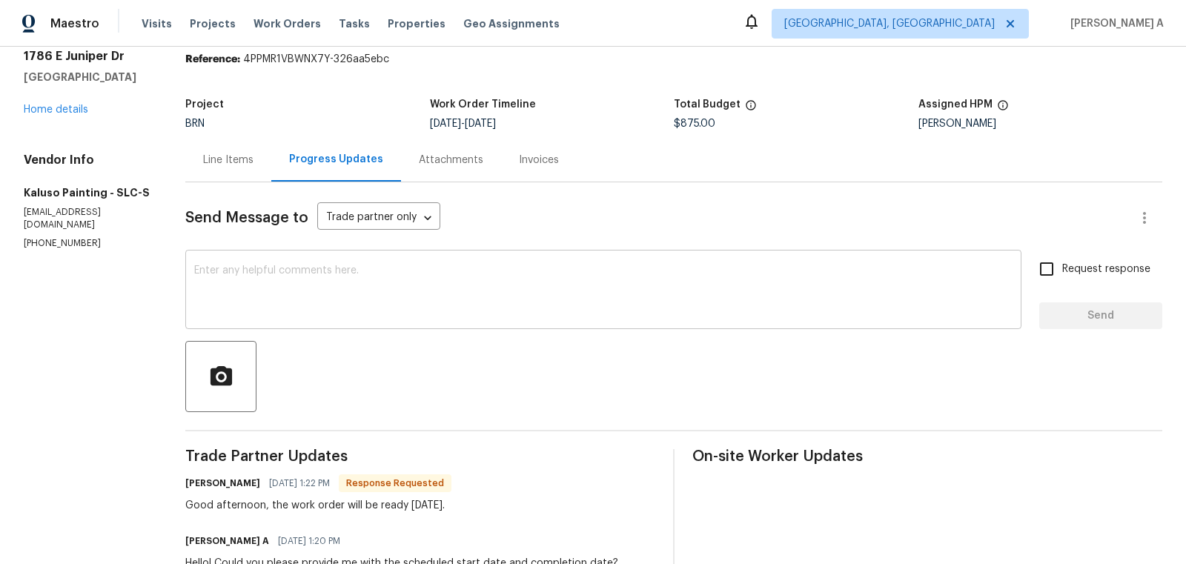
scroll to position [57, 0]
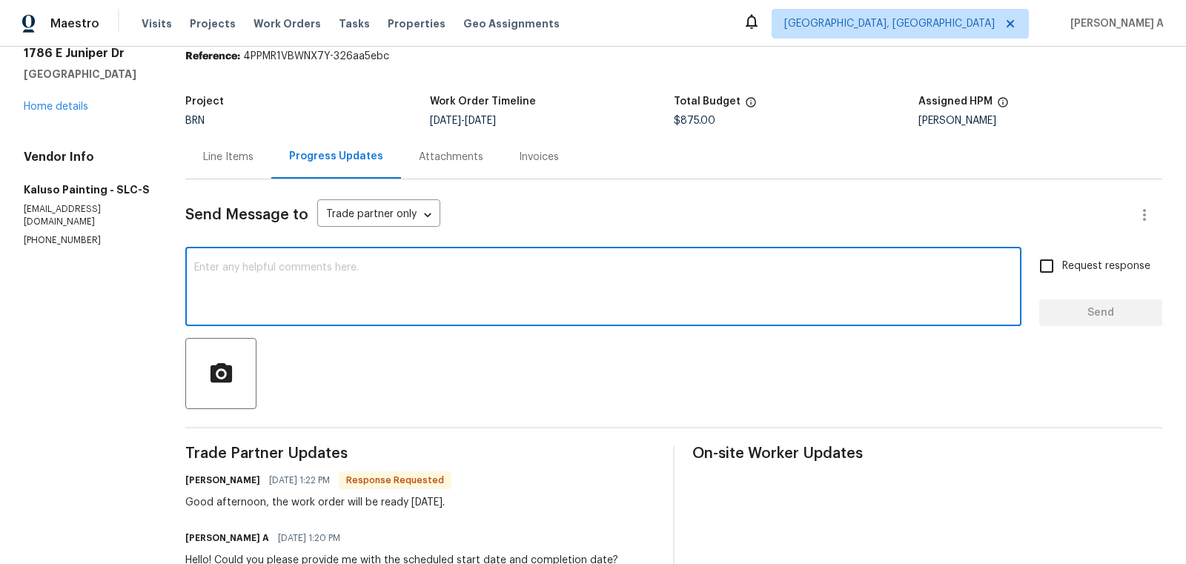
click at [572, 310] on textarea at bounding box center [603, 288] width 819 height 52
type textarea "Thank you!"
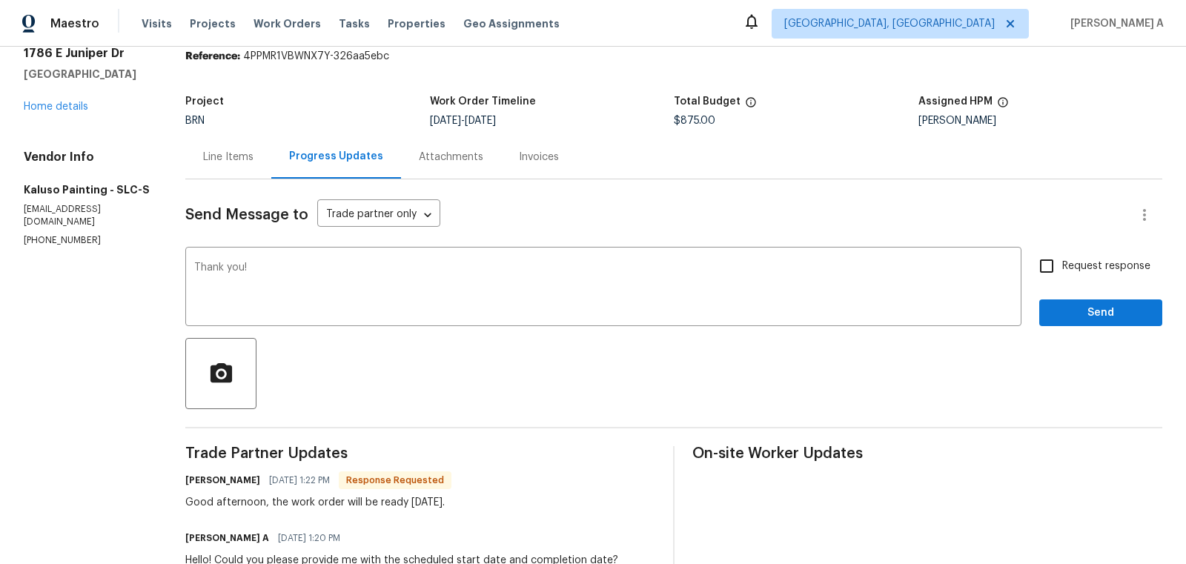
click at [1065, 260] on span "Request response" at bounding box center [1107, 267] width 88 height 16
click at [1063, 260] on input "Request response" at bounding box center [1046, 266] width 31 height 31
checkbox input "true"
click at [1080, 295] on div "Request response Send" at bounding box center [1101, 289] width 123 height 76
click at [1099, 326] on div "Send Message to Trade partner only Trade partner only ​ Thank you! x ​ Request …" at bounding box center [673, 440] width 977 height 523
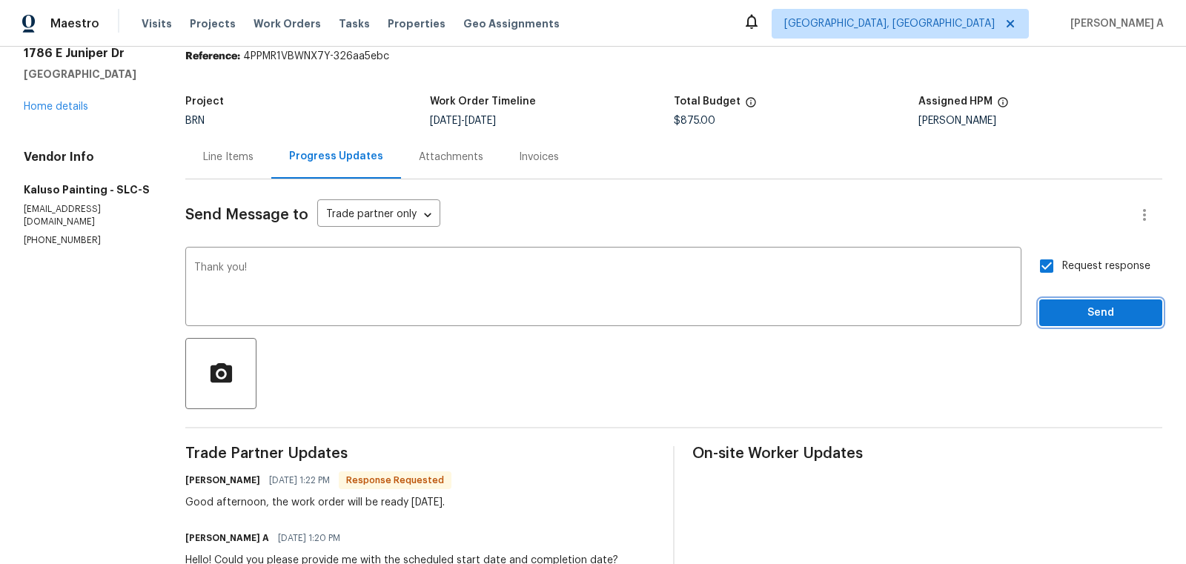
click at [1081, 320] on span "Send" at bounding box center [1100, 313] width 99 height 19
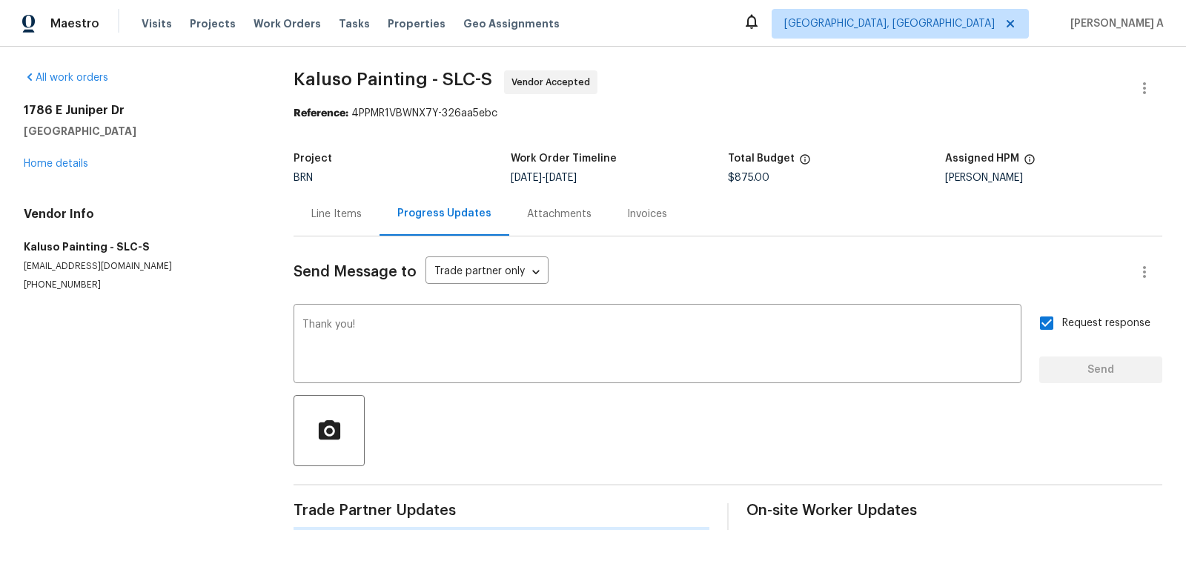
scroll to position [0, 0]
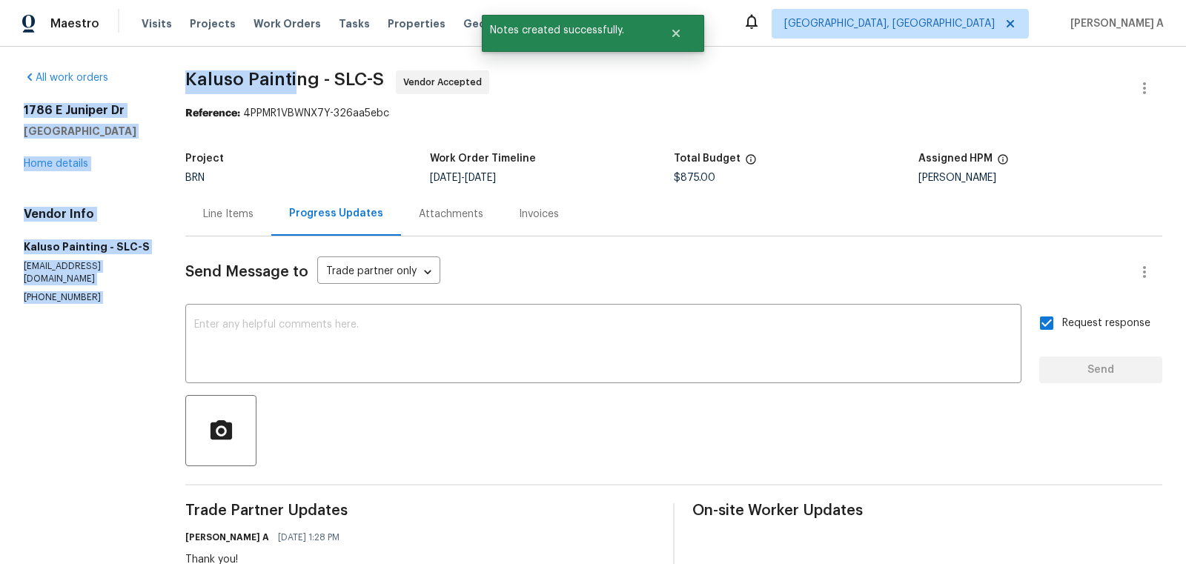
drag, startPoint x: 167, startPoint y: 82, endPoint x: 297, endPoint y: 82, distance: 129.8
click at [297, 82] on div "All work orders [STREET_ADDRESS] Home details Vendor Info Kaluso Painting - SLC…" at bounding box center [593, 444] width 1186 height 795
click at [297, 82] on span "Kaluso Painting - SLC-S" at bounding box center [284, 79] width 199 height 18
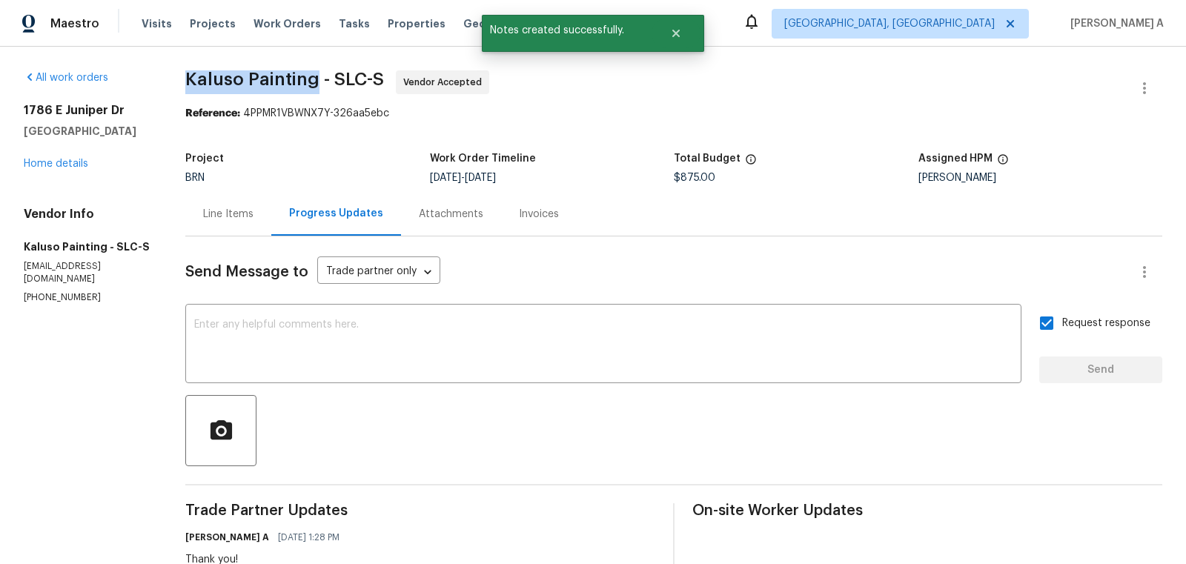
copy span "Kaluso Painting"
drag, startPoint x: 316, startPoint y: 82, endPoint x: 185, endPoint y: 81, distance: 131.2
click at [185, 81] on div "All work orders [STREET_ADDRESS] Home details Vendor Info Kaluso Painting - SLC…" at bounding box center [593, 444] width 1186 height 795
click at [238, 211] on div "Line Items" at bounding box center [228, 214] width 50 height 15
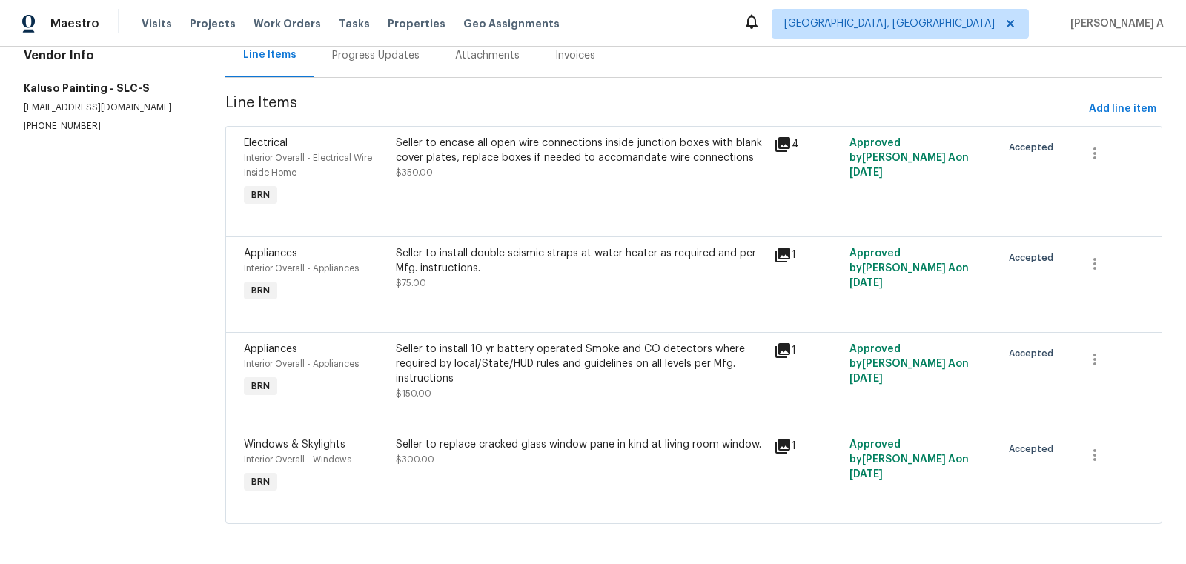
scroll to position [160, 0]
